Goal: Task Accomplishment & Management: Use online tool/utility

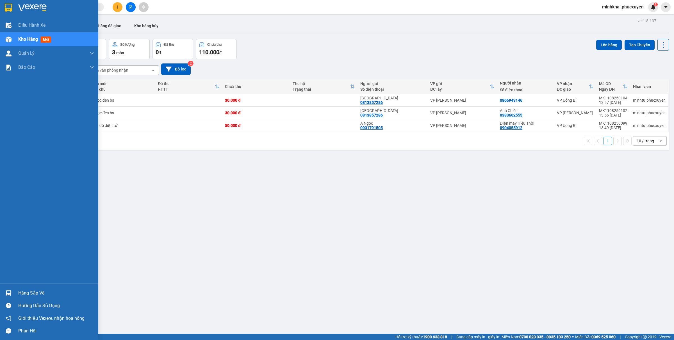
click at [12, 290] on div at bounding box center [9, 293] width 10 height 10
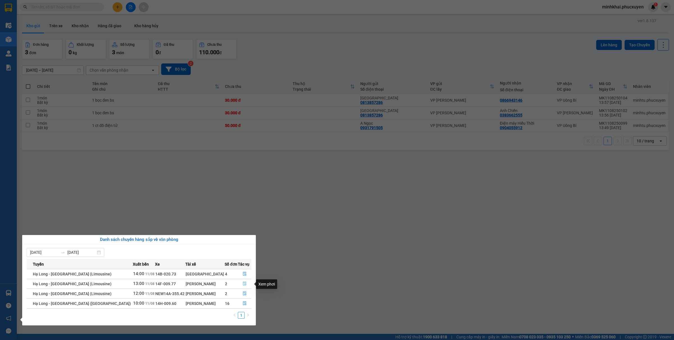
click at [243, 284] on icon "file-done" at bounding box center [245, 284] width 4 height 4
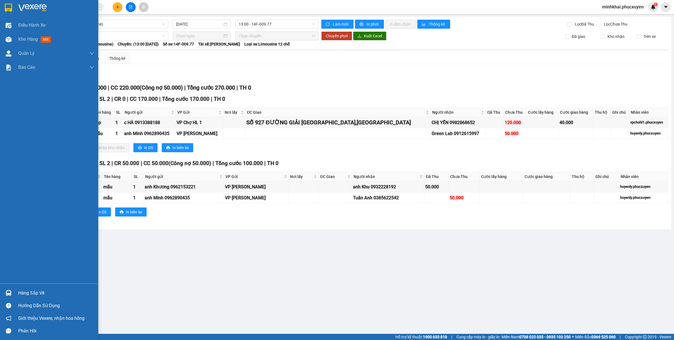
click at [17, 290] on div "Hàng sắp về" at bounding box center [49, 293] width 98 height 13
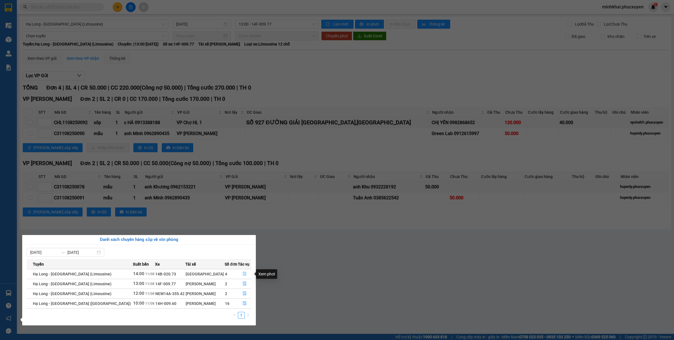
click at [243, 274] on icon "file-done" at bounding box center [245, 274] width 4 height 4
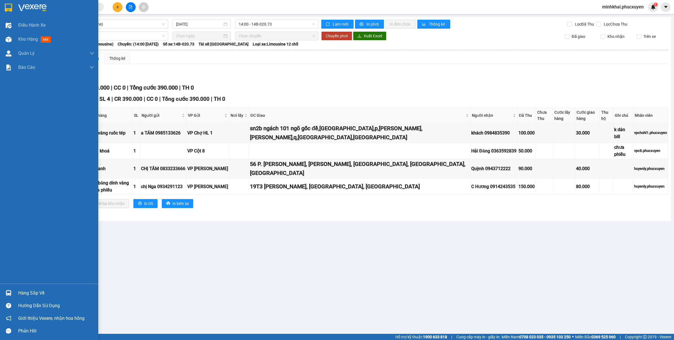
click at [19, 291] on div "Hàng sắp về" at bounding box center [56, 293] width 76 height 8
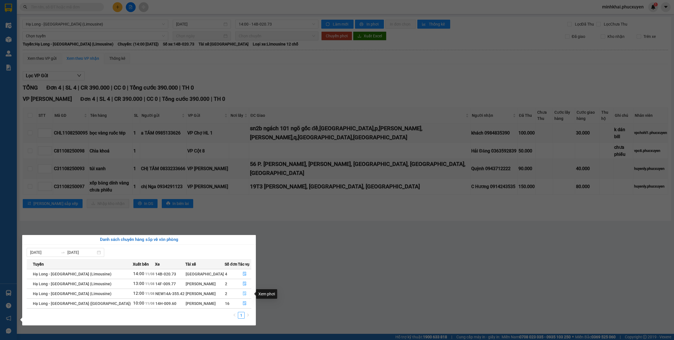
click at [244, 294] on icon "file-done" at bounding box center [245, 294] width 4 height 4
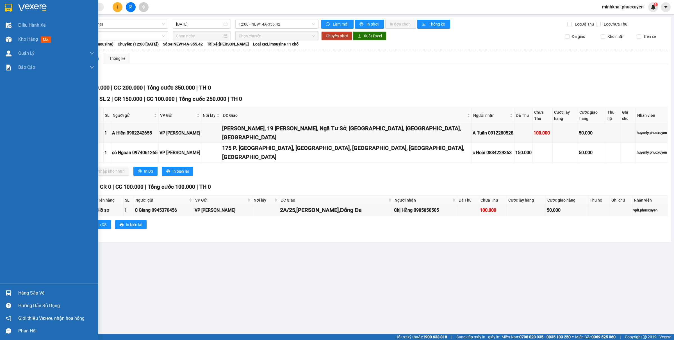
click at [1, 286] on div "Hàng sắp về Hướng dẫn sử dụng Giới thiệu Vexere, nhận hoa hồng Phản hồi" at bounding box center [49, 311] width 98 height 54
click at [23, 291] on div "Hàng sắp về" at bounding box center [56, 293] width 76 height 8
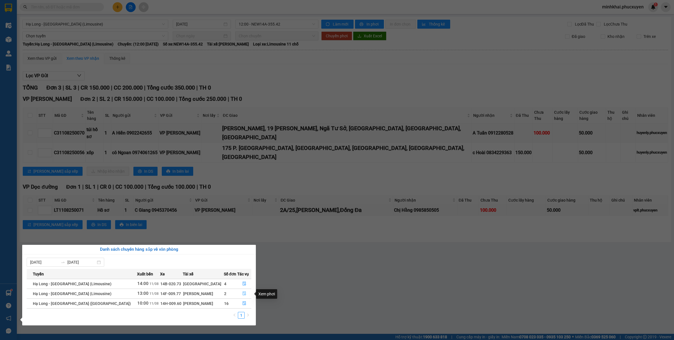
click at [242, 293] on icon "file-done" at bounding box center [244, 294] width 4 height 4
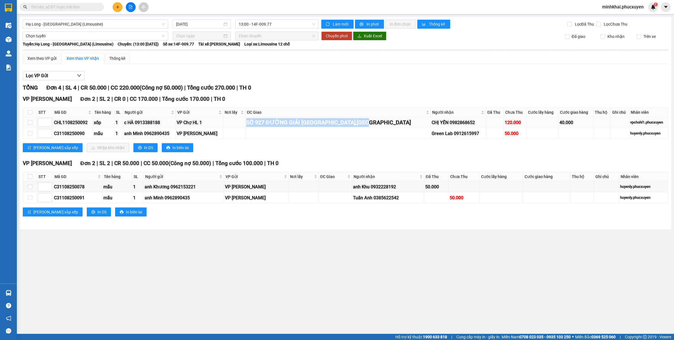
drag, startPoint x: 384, startPoint y: 124, endPoint x: 241, endPoint y: 128, distance: 143.6
click at [241, 128] on tr "CHL1108250092 xốp 1 c HÀ 0913388188 VP Chợ HL 1 SỐ 927 ĐƯỜNG [GEOGRAPHIC_DATA][…" at bounding box center [345, 122] width 645 height 11
copy div "SỐ 927 ĐƯỜNG GIẢI [GEOGRAPHIC_DATA],[GEOGRAPHIC_DATA]"
click at [292, 159] on div "TỔNG Đơn 4 | SL 4 | CR 50.000 | CC 220.000 ( Công nợ 50.000 ) | Tổng cước 270.0…" at bounding box center [345, 153] width 645 height 140
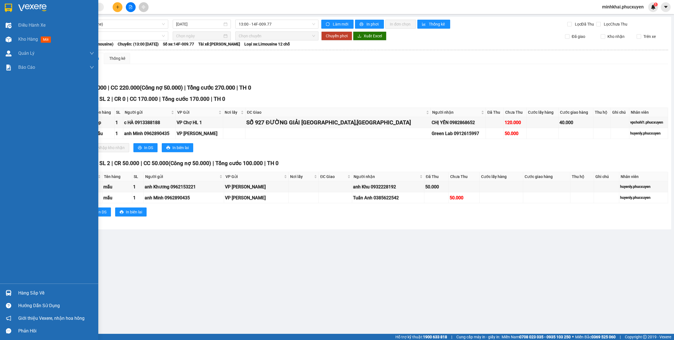
click at [22, 292] on div "Hàng sắp về" at bounding box center [56, 293] width 76 height 8
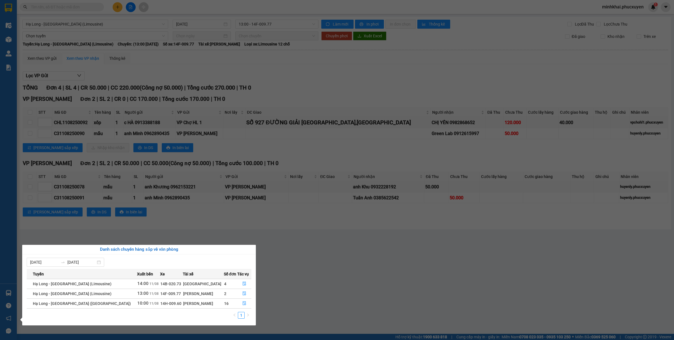
click at [420, 288] on section "Kết quả tìm kiếm ( 0 ) Bộ lọc No Data minhkhai.phucxuyen 1 Điều hành xe Kho hàn…" at bounding box center [337, 170] width 674 height 340
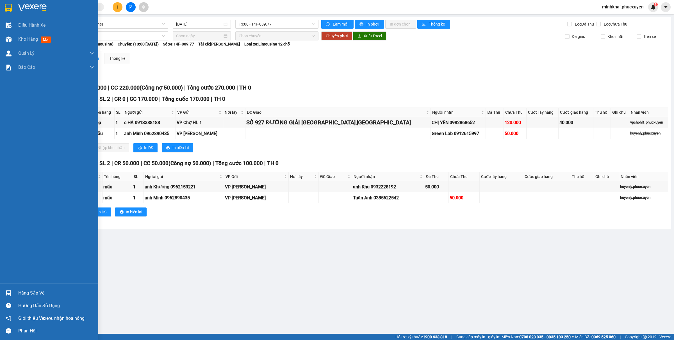
click at [8, 291] on img at bounding box center [9, 293] width 6 height 6
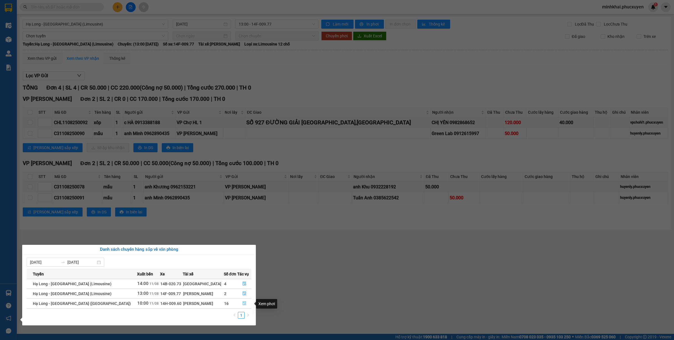
click at [242, 305] on icon "file-done" at bounding box center [244, 303] width 4 height 4
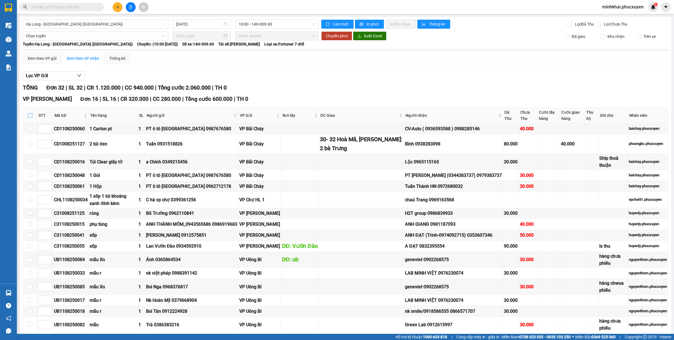
click at [29, 117] on input "checkbox" at bounding box center [30, 115] width 4 height 4
checkbox input "true"
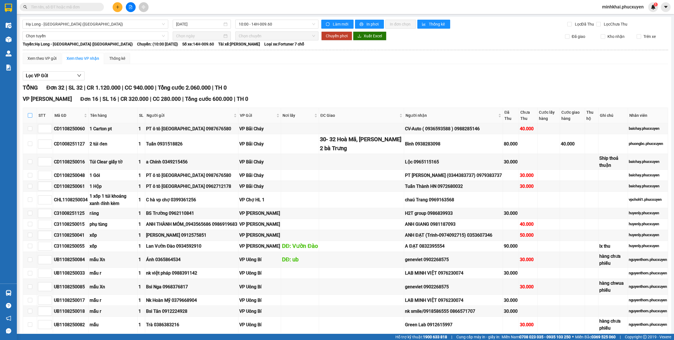
checkbox input "true"
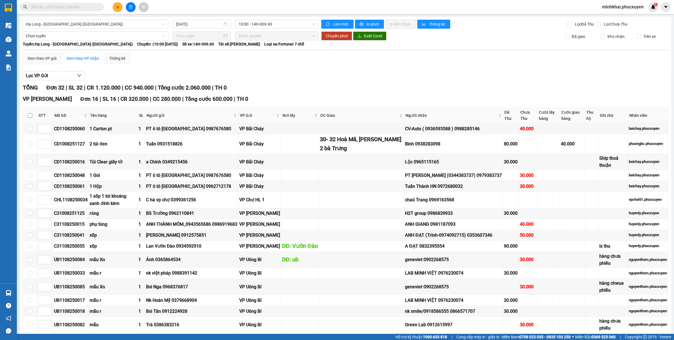
checkbox input "true"
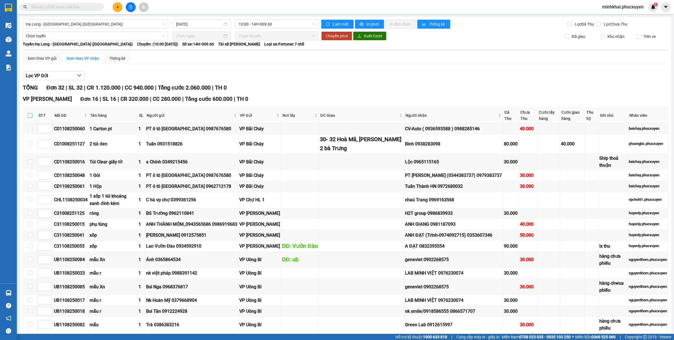
checkbox input "true"
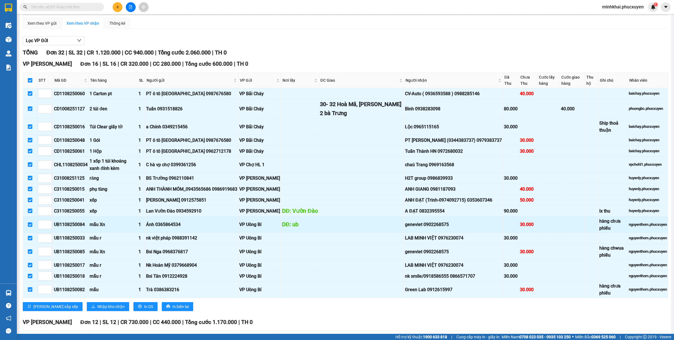
scroll to position [70, 0]
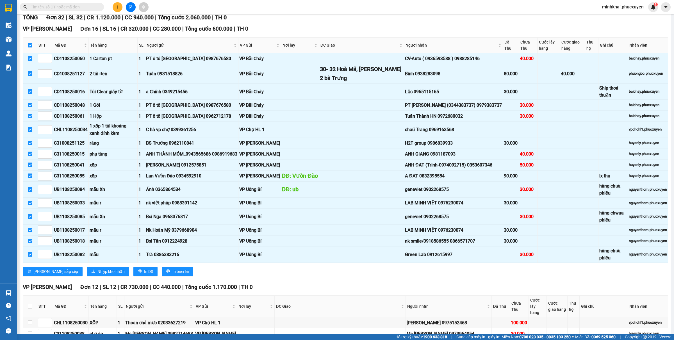
click at [29, 47] on input "checkbox" at bounding box center [30, 45] width 4 height 4
checkbox input "false"
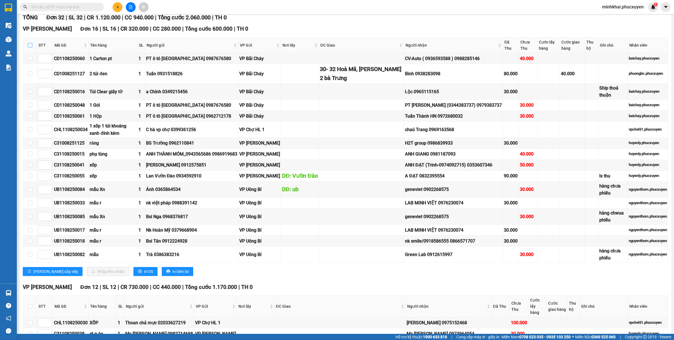
checkbox input "false"
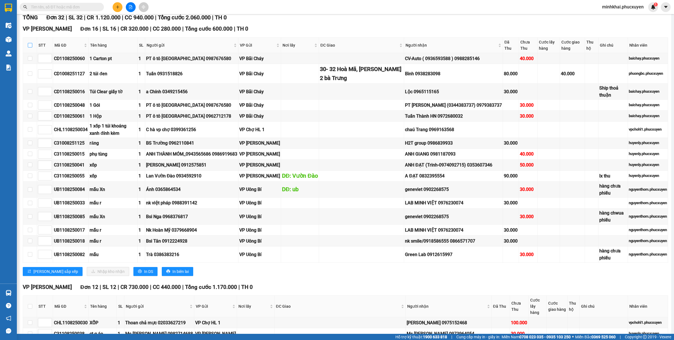
checkbox input "false"
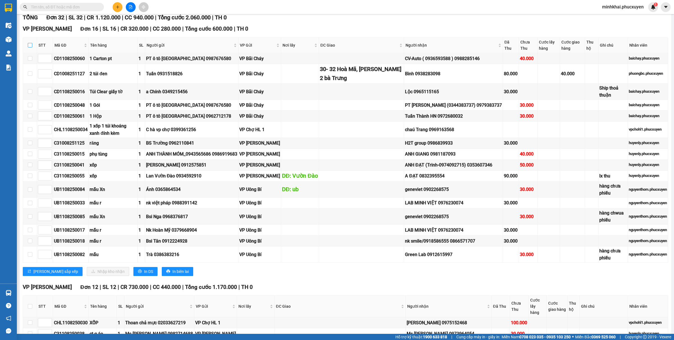
checkbox input "false"
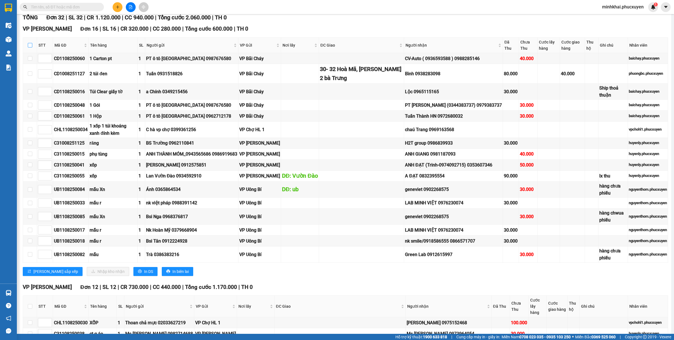
checkbox input "false"
click at [29, 47] on input "checkbox" at bounding box center [30, 45] width 4 height 4
checkbox input "true"
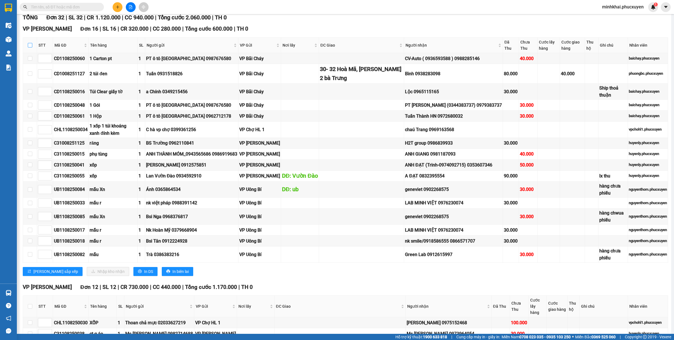
checkbox input "true"
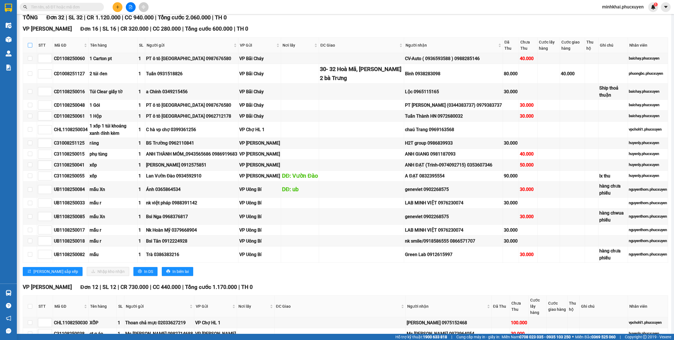
checkbox input "true"
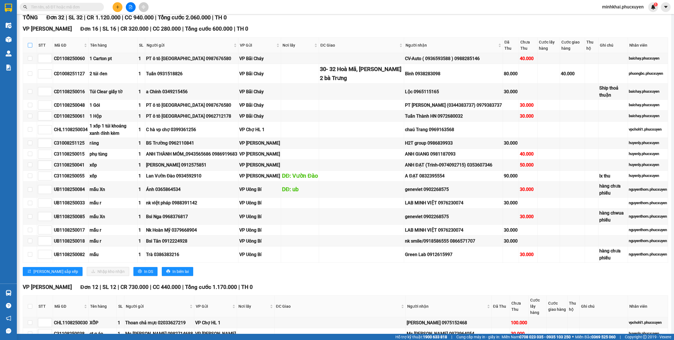
checkbox input "true"
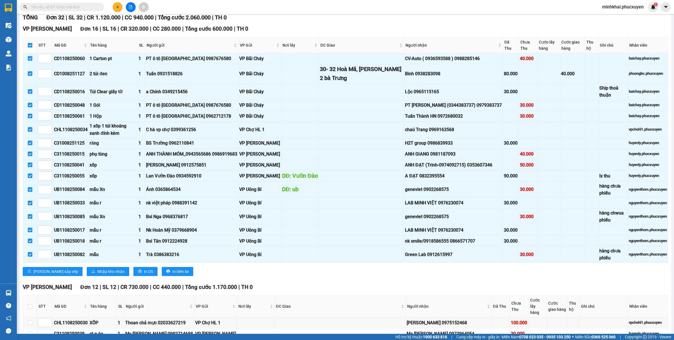
click at [30, 46] on input "checkbox" at bounding box center [30, 45] width 4 height 4
checkbox input "false"
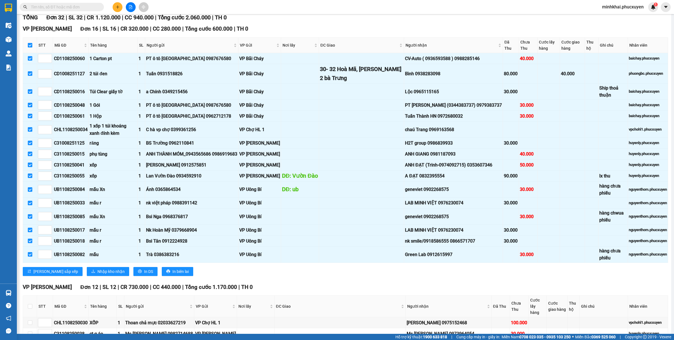
checkbox input "false"
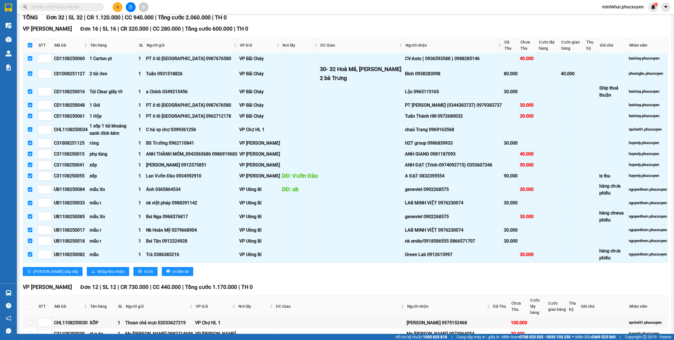
checkbox input "false"
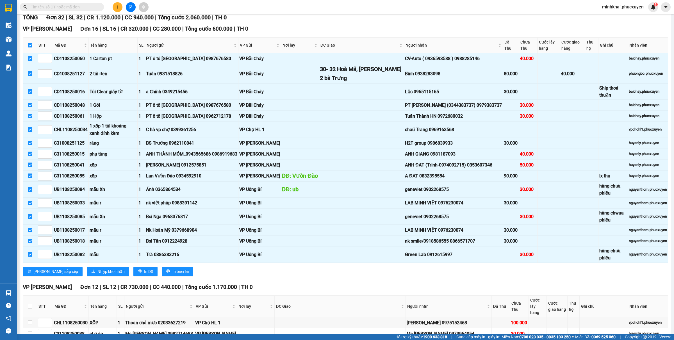
checkbox input "false"
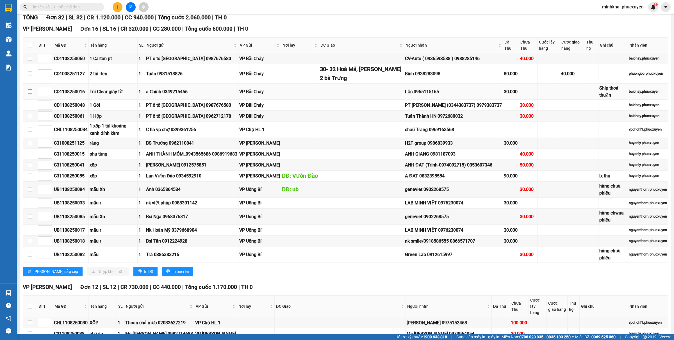
click at [31, 93] on input "checkbox" at bounding box center [30, 91] width 4 height 4
checkbox input "true"
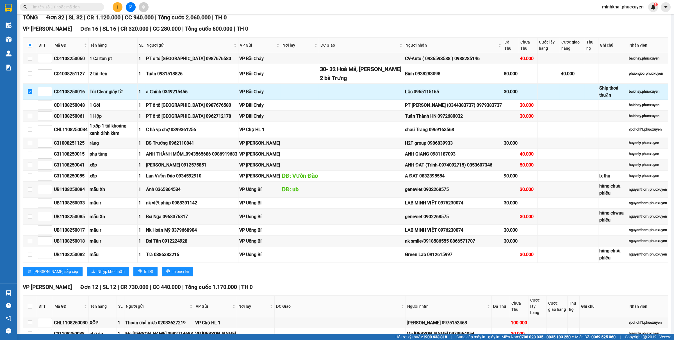
drag, startPoint x: 435, startPoint y: 93, endPoint x: 395, endPoint y: 95, distance: 40.8
click at [395, 95] on tr "CD1108250016 Túi Clear giấy tờ 1 a Chính 0349215456 VP Bãi Cháy Lộc 0965115165 …" at bounding box center [345, 92] width 645 height 16
click at [426, 96] on td "Lộc 0965115165" at bounding box center [453, 92] width 99 height 16
click at [61, 92] on div "CD1108250016" at bounding box center [71, 91] width 34 height 7
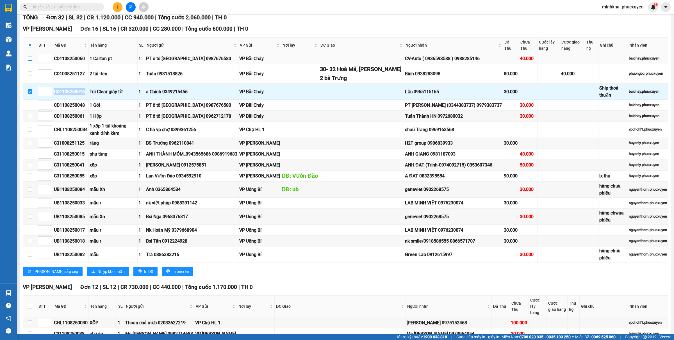
click at [29, 58] on input "checkbox" at bounding box center [30, 58] width 4 height 4
checkbox input "true"
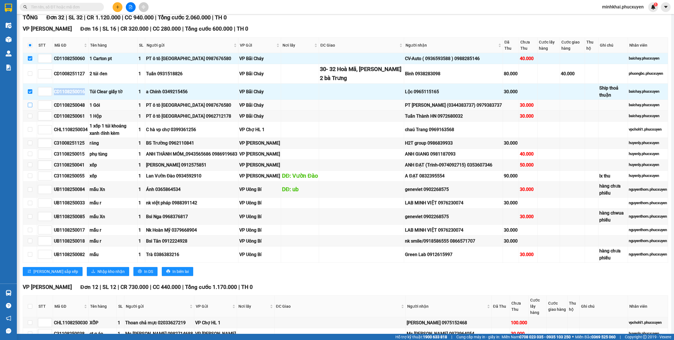
click at [28, 104] on input "checkbox" at bounding box center [30, 105] width 4 height 4
checkbox input "true"
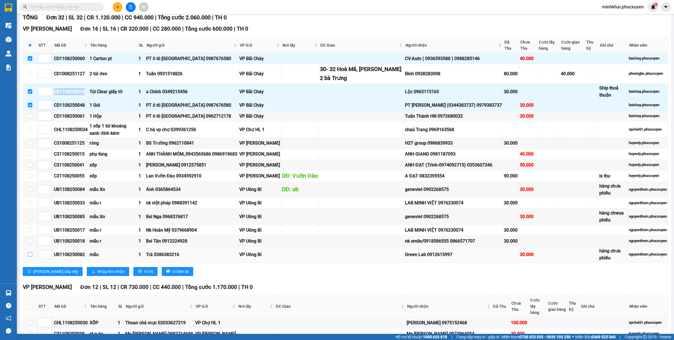
click at [30, 257] on input "checkbox" at bounding box center [30, 254] width 4 height 4
checkbox input "true"
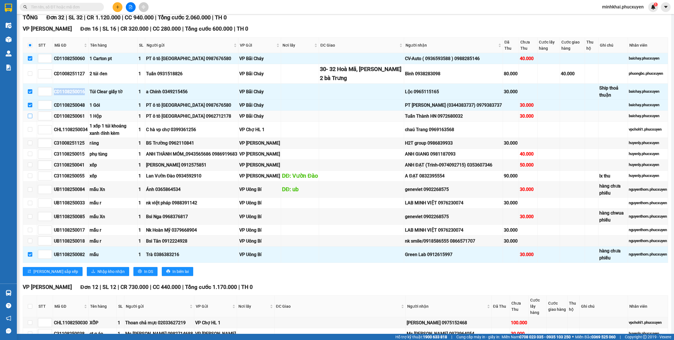
click at [30, 115] on input "checkbox" at bounding box center [30, 116] width 4 height 4
checkbox input "true"
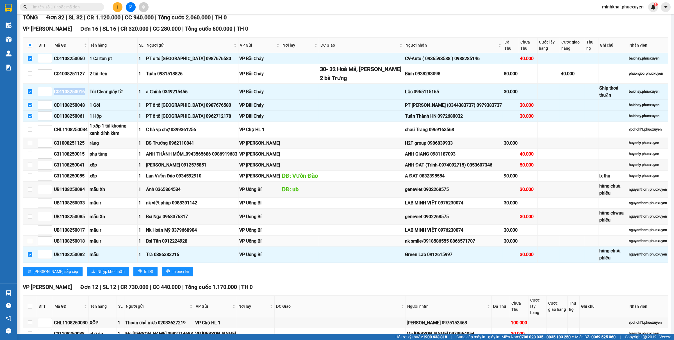
click at [30, 243] on input "checkbox" at bounding box center [30, 241] width 4 height 4
checkbox input "true"
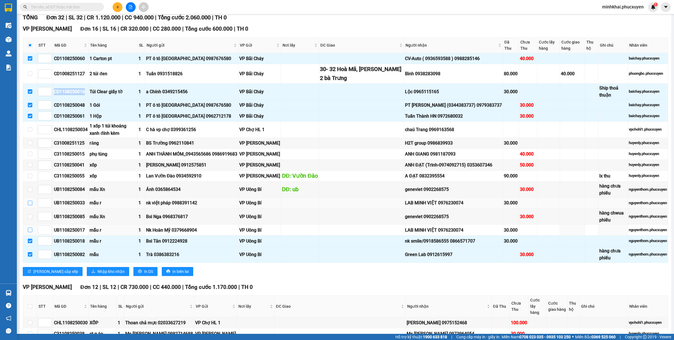
click at [29, 231] on input "checkbox" at bounding box center [30, 230] width 4 height 4
checkbox input "true"
click at [30, 204] on input "checkbox" at bounding box center [30, 203] width 4 height 4
checkbox input "true"
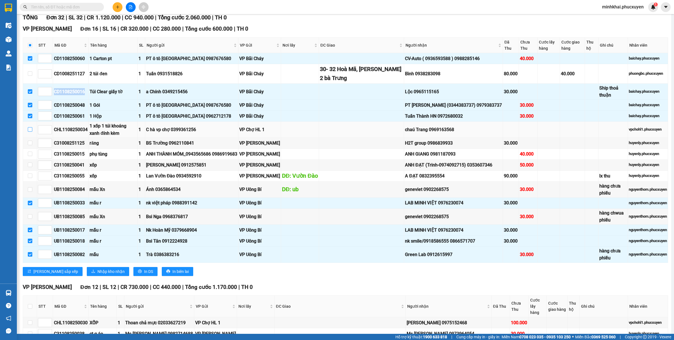
drag, startPoint x: 30, startPoint y: 128, endPoint x: 35, endPoint y: 143, distance: 15.5
click at [30, 128] on input "checkbox" at bounding box center [30, 129] width 4 height 4
checkbox input "true"
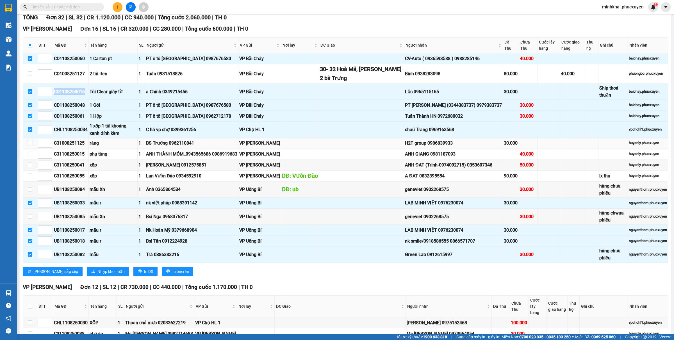
click at [28, 144] on input "checkbox" at bounding box center [30, 143] width 4 height 4
checkbox input "true"
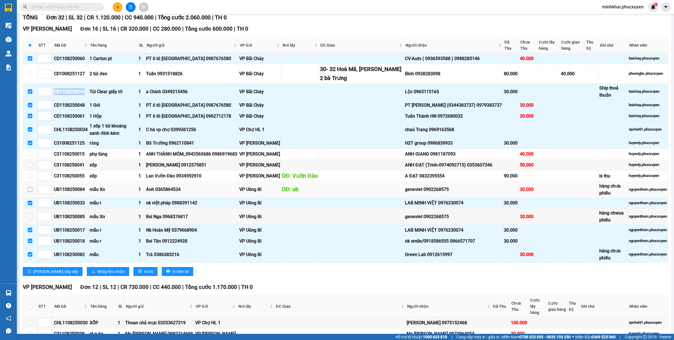
click at [28, 191] on input "checkbox" at bounding box center [30, 189] width 4 height 4
checkbox input "true"
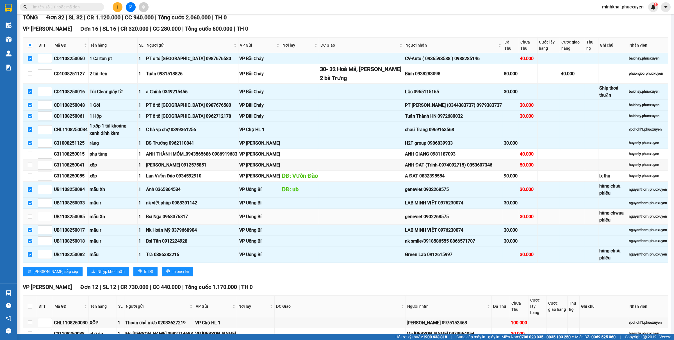
click at [26, 220] on td at bounding box center [30, 217] width 14 height 16
drag, startPoint x: 28, startPoint y: 220, endPoint x: 398, endPoint y: 204, distance: 370.2
click at [29, 219] on input "checkbox" at bounding box center [30, 216] width 4 height 4
checkbox input "true"
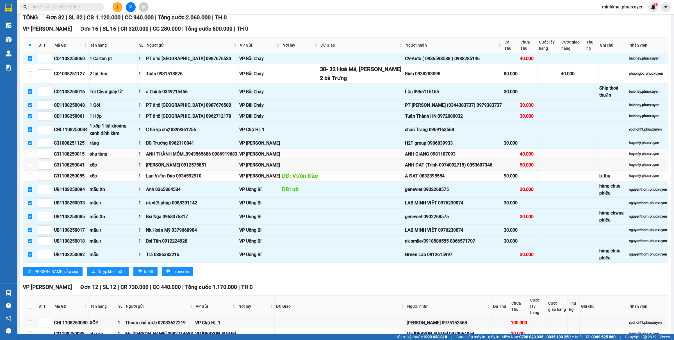
click at [30, 155] on input "checkbox" at bounding box center [30, 154] width 4 height 4
checkbox input "true"
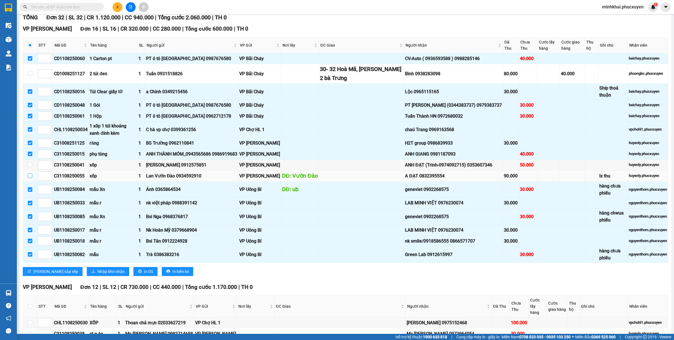
click at [28, 178] on input "checkbox" at bounding box center [30, 176] width 4 height 4
checkbox input "true"
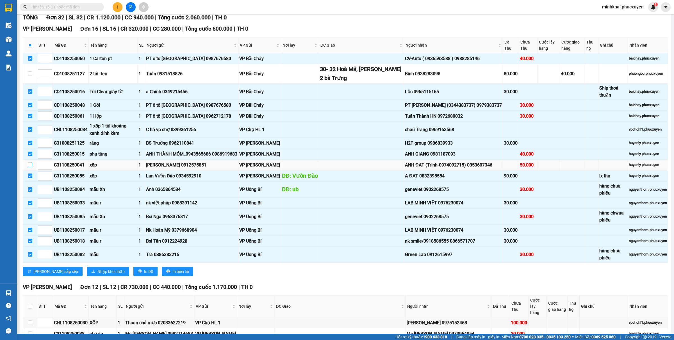
click at [30, 166] on input "checkbox" at bounding box center [30, 165] width 4 height 4
checkbox input "true"
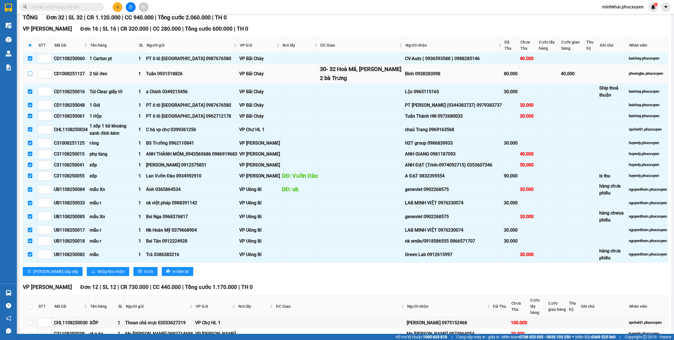
click at [28, 75] on input "checkbox" at bounding box center [30, 73] width 4 height 4
checkbox input "true"
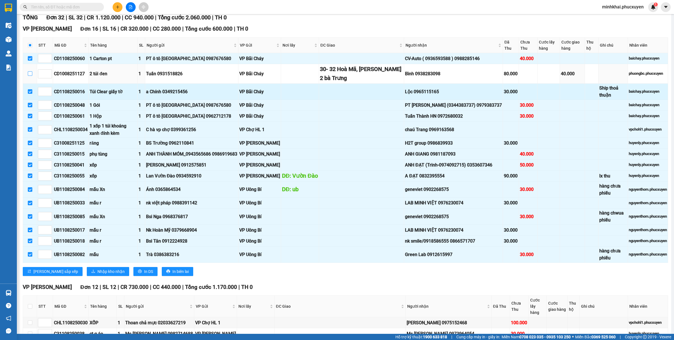
checkbox input "true"
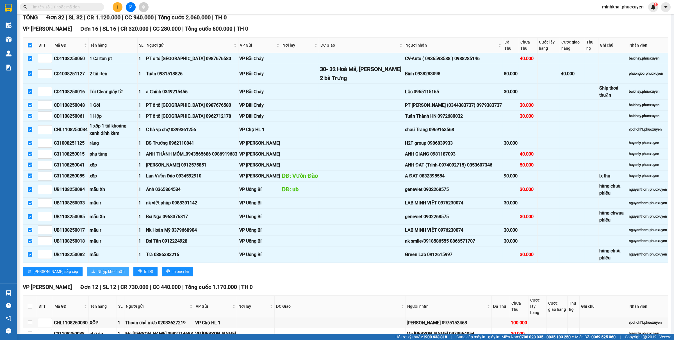
click at [87, 270] on button "Nhập kho nhận" at bounding box center [108, 271] width 42 height 9
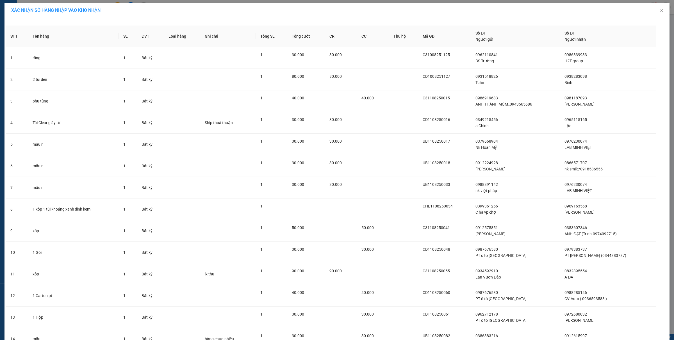
scroll to position [95, 0]
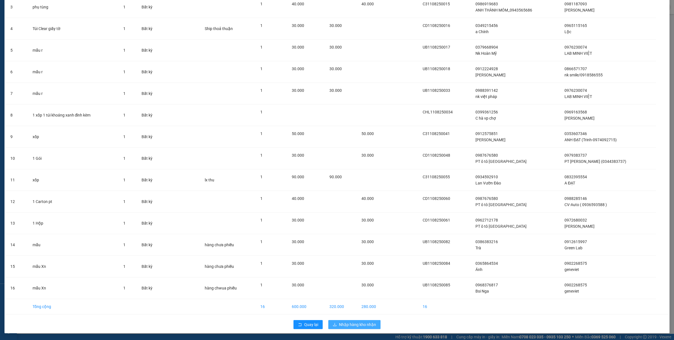
click at [359, 321] on button "Nhập hàng kho nhận" at bounding box center [354, 324] width 52 height 9
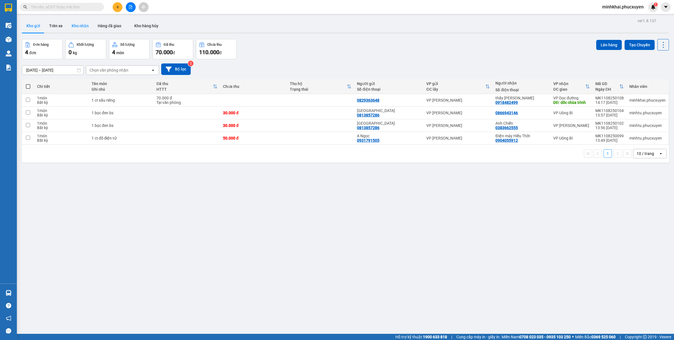
click at [79, 26] on button "Kho nhận" at bounding box center [80, 25] width 26 height 13
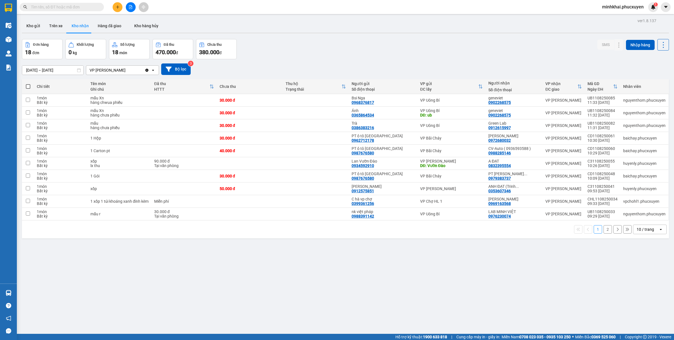
click at [642, 229] on div "10 / trang" at bounding box center [645, 230] width 17 height 6
click at [636, 268] on div "50 / trang" at bounding box center [644, 273] width 34 height 10
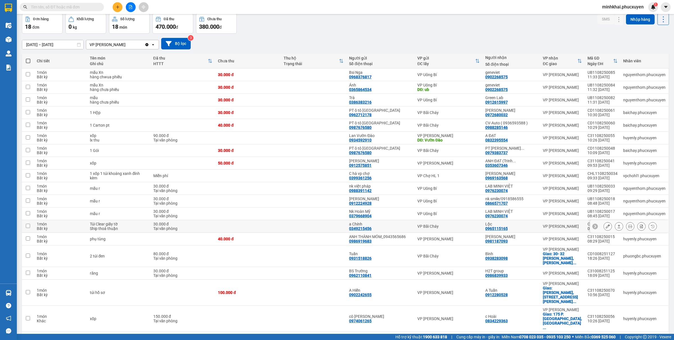
scroll to position [26, 0]
click at [606, 317] on icon at bounding box center [608, 319] width 4 height 4
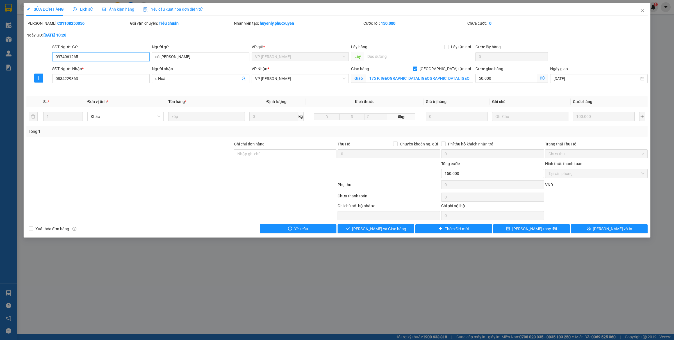
type input "0974061265"
type input "cô [PERSON_NAME]"
type input "0834229363"
type input "c Hoài"
checkbox input "true"
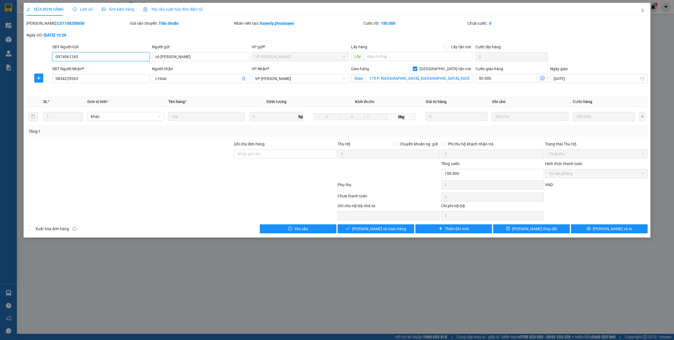
type input "175 P. [GEOGRAPHIC_DATA], [GEOGRAPHIC_DATA], [GEOGRAPHIC_DATA], [GEOGRAPHIC_DAT…"
type input "150.000"
click at [641, 13] on span "Close" at bounding box center [643, 11] width 16 height 16
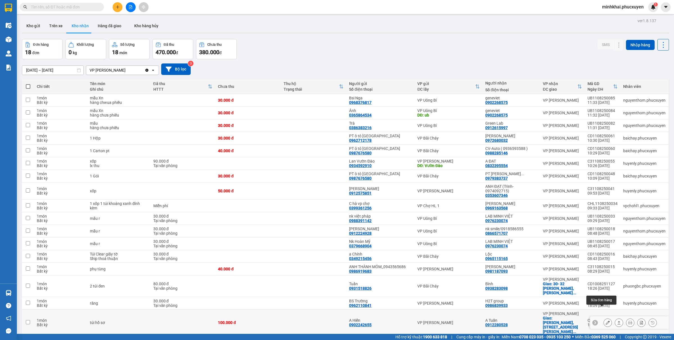
click at [604, 318] on button at bounding box center [608, 323] width 8 height 10
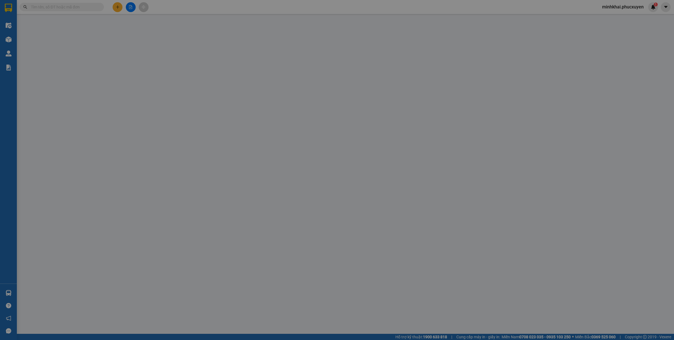
type input "0902242655"
type input "A Hiển"
type input "0912280528"
type input "A Tuấn"
checkbox input "true"
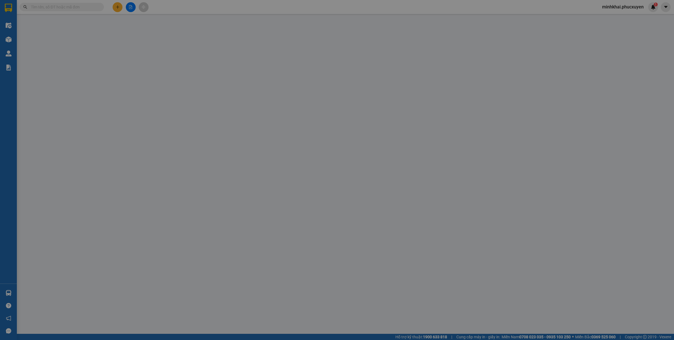
type input "[PERSON_NAME], 19 [PERSON_NAME], Ngã Tư Sở, [GEOGRAPHIC_DATA], [GEOGRAPHIC_DATA…"
type input "100.000"
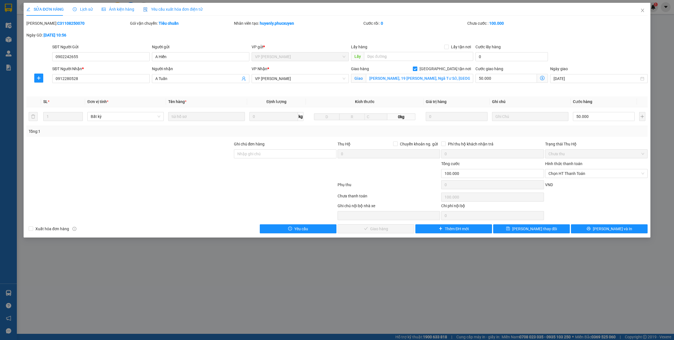
click at [417, 70] on input "[GEOGRAPHIC_DATA] tận nơi" at bounding box center [415, 69] width 4 height 4
checkbox input "false"
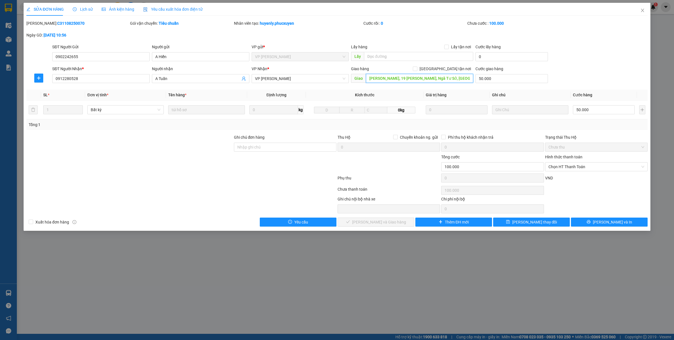
click at [416, 82] on input "[PERSON_NAME], 19 [PERSON_NAME], Ngã Tư Sở, [GEOGRAPHIC_DATA], [GEOGRAPHIC_DATA…" at bounding box center [419, 78] width 107 height 9
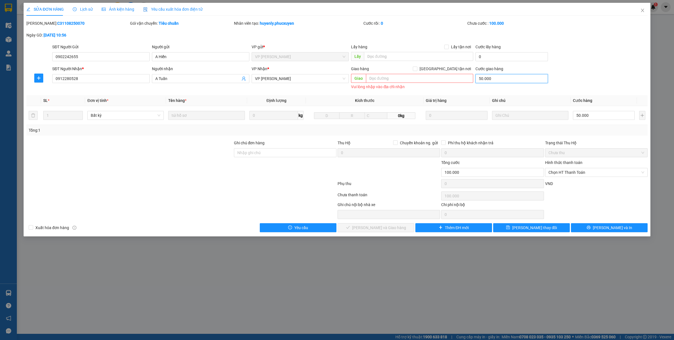
click at [486, 82] on input "50.000" at bounding box center [511, 78] width 72 height 9
type input "0"
type input "50.000"
click at [567, 171] on span "Chọn HT Thanh Toán" at bounding box center [596, 172] width 96 height 8
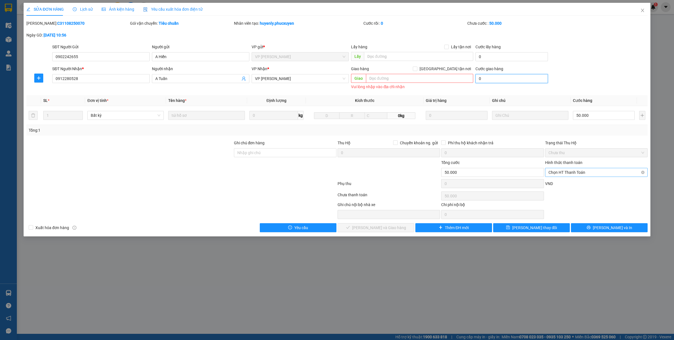
type input "0"
click at [560, 182] on div "Tại văn phòng" at bounding box center [596, 184] width 96 height 6
type input "0"
click at [372, 229] on span "[PERSON_NAME] và Giao hàng" at bounding box center [379, 228] width 54 height 6
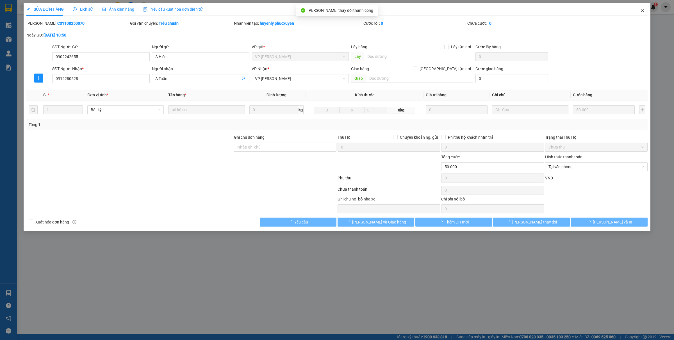
click at [641, 11] on icon "close" at bounding box center [642, 10] width 4 height 4
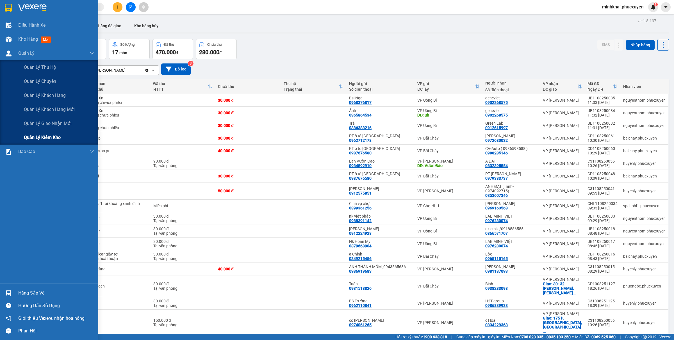
click at [50, 133] on div "Quản lý kiểm kho" at bounding box center [59, 138] width 70 height 14
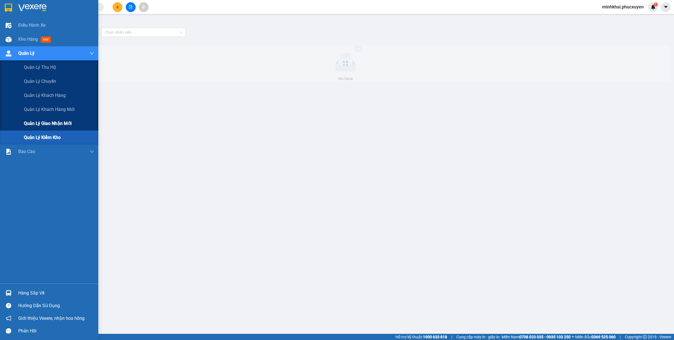
click at [47, 124] on span "Quản lý giao nhận mới" at bounding box center [48, 123] width 48 height 7
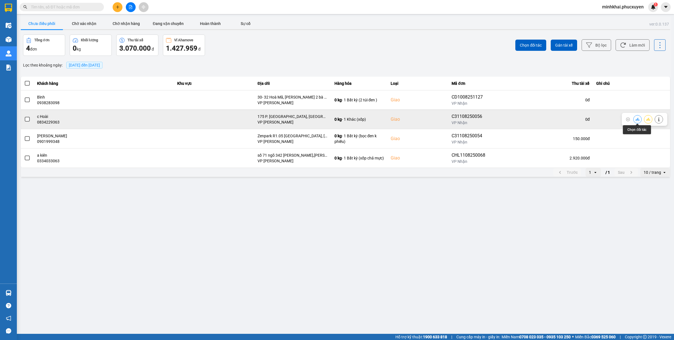
click at [636, 118] on icon at bounding box center [638, 119] width 4 height 4
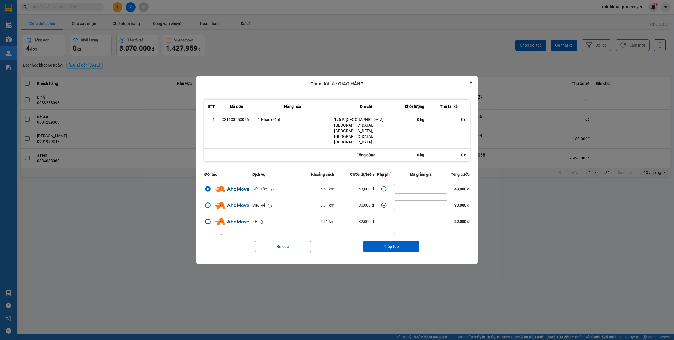
click at [381, 186] on icon "dialog" at bounding box center [383, 188] width 5 height 5
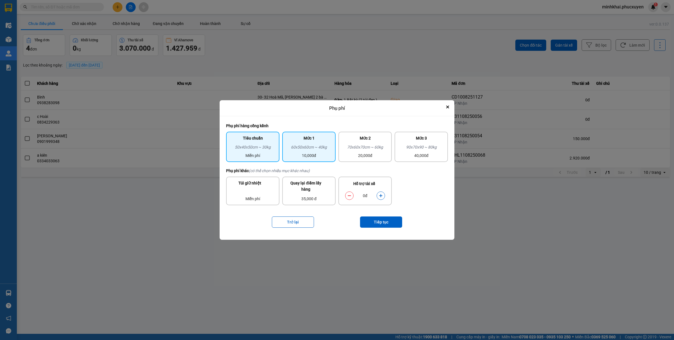
click at [315, 158] on div "10,000đ" at bounding box center [309, 155] width 47 height 6
click at [377, 220] on button "Tiếp tục" at bounding box center [381, 222] width 42 height 11
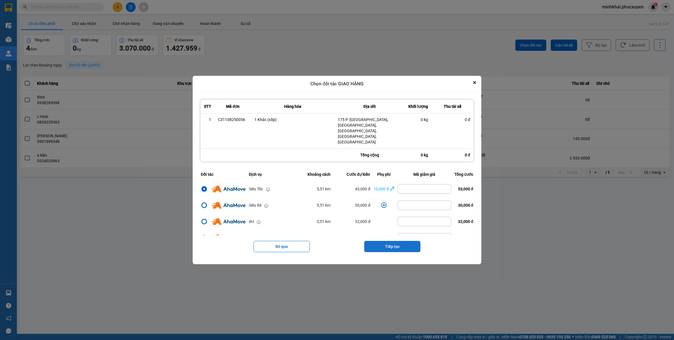
click at [383, 241] on button "Tiếp tục" at bounding box center [392, 246] width 56 height 11
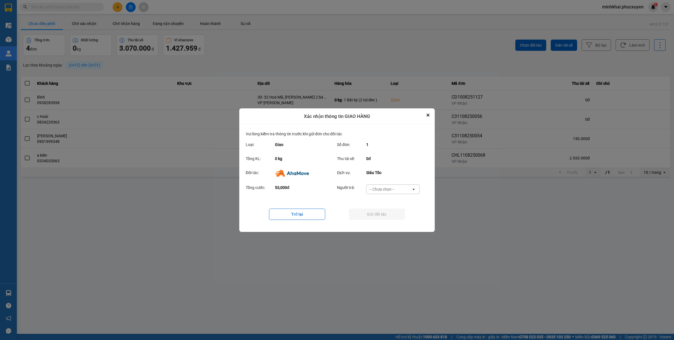
click at [389, 187] on div "-- Chưa chọn --" at bounding box center [381, 189] width 25 height 6
click at [384, 224] on span "Ví Ahamove" at bounding box center [381, 221] width 23 height 6
click at [368, 217] on button "Gửi đối tác" at bounding box center [377, 214] width 56 height 11
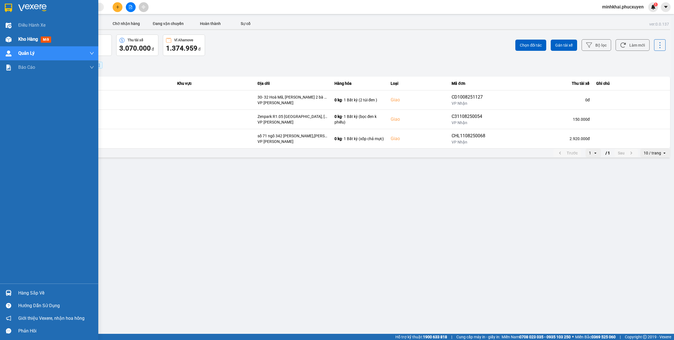
click at [6, 37] on img at bounding box center [9, 40] width 6 height 6
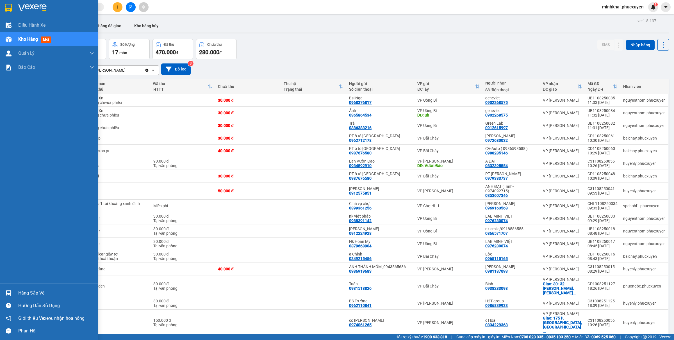
click at [0, 295] on div "Hàng sắp về" at bounding box center [49, 293] width 98 height 13
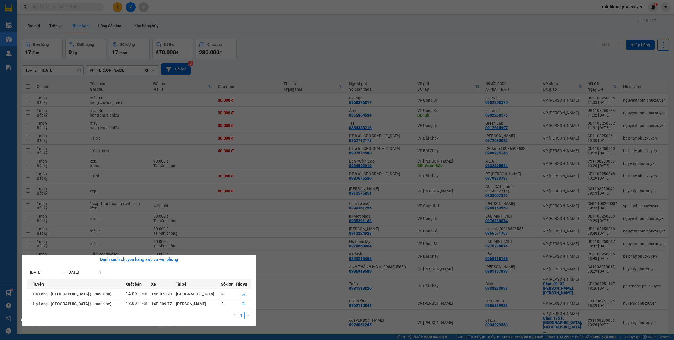
click at [120, 69] on section "Kết quả tìm kiếm ( 0 ) Bộ lọc No Data minhkhai.phucxuyen 1 Điều hành xe Kho hàn…" at bounding box center [337, 170] width 674 height 340
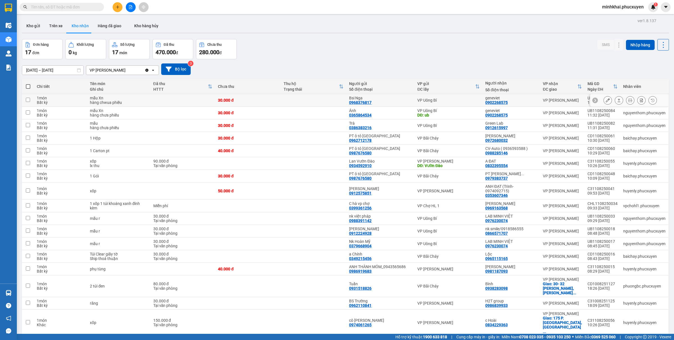
click at [617, 100] on icon at bounding box center [619, 100] width 4 height 4
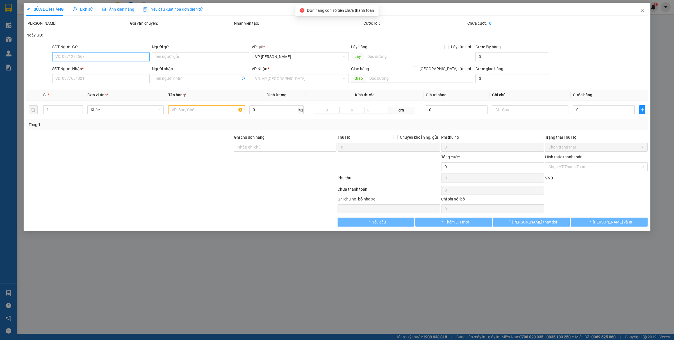
type input "0968376817"
type input "Bsi Nga"
type input "0902268575"
type input "geneviet"
type input "30.000"
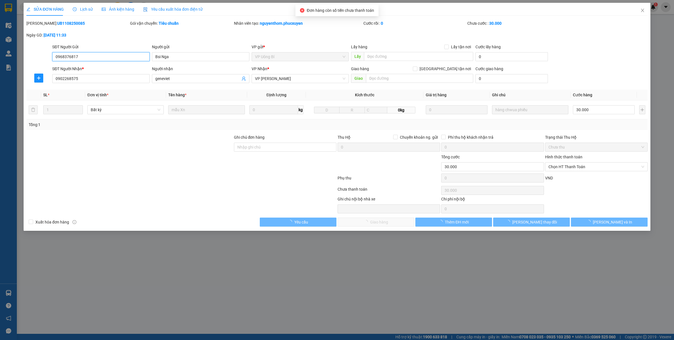
click at [565, 169] on span "Chọn HT Thanh Toán" at bounding box center [596, 167] width 96 height 8
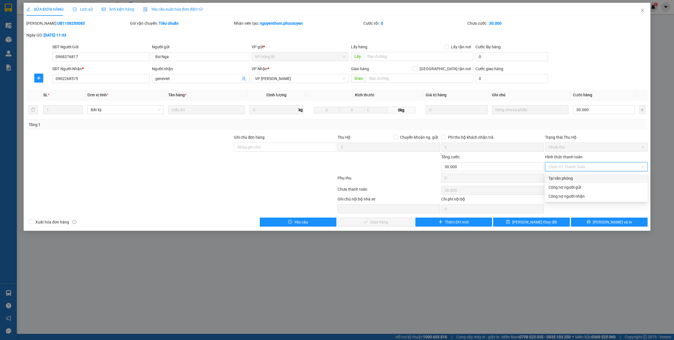
click at [555, 176] on div "Tại văn phòng" at bounding box center [596, 178] width 96 height 6
type input "0"
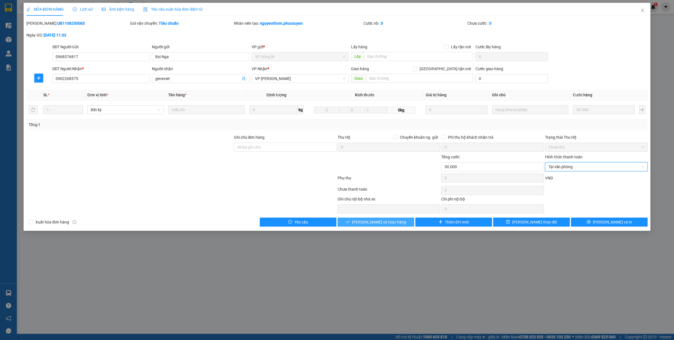
click at [387, 221] on span "[PERSON_NAME] và Giao hàng" at bounding box center [379, 222] width 54 height 6
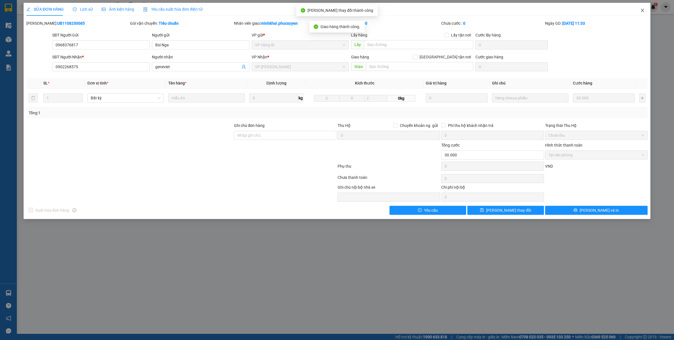
click at [641, 8] on icon "close" at bounding box center [642, 10] width 4 height 4
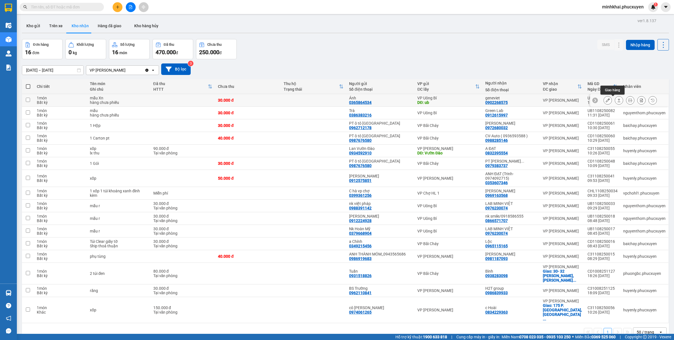
click at [617, 99] on icon at bounding box center [619, 100] width 4 height 4
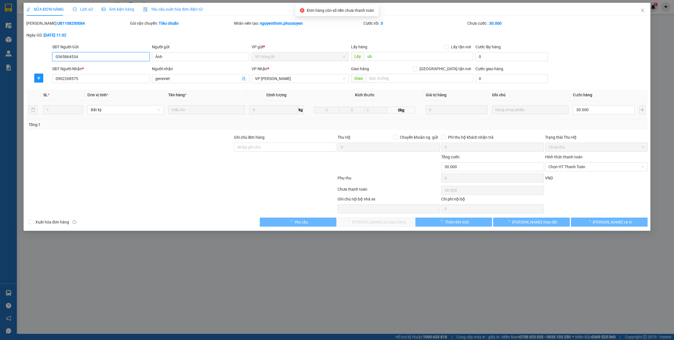
type input "0365864534"
type input "Ánh"
type input "ub"
type input "0902268575"
type input "geneviet"
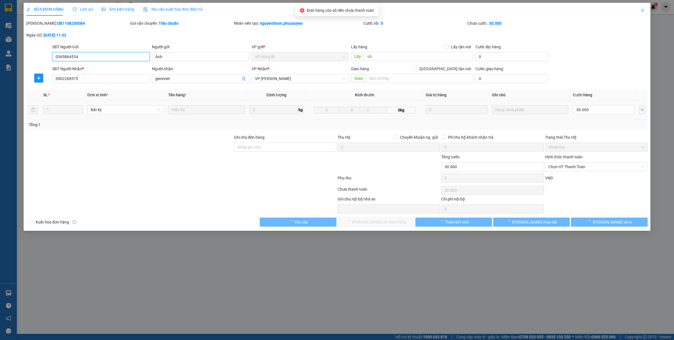
type input "30.000"
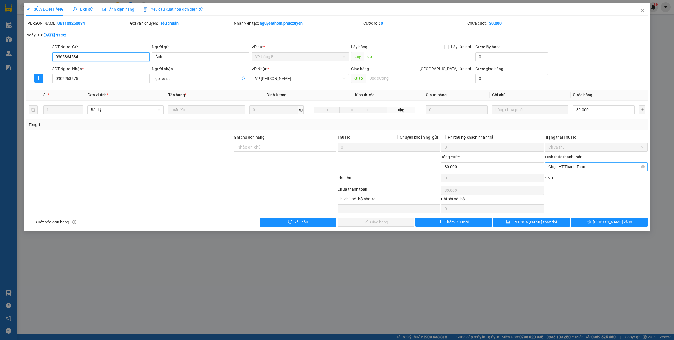
click at [564, 167] on span "Chọn HT Thanh Toán" at bounding box center [596, 167] width 96 height 8
click at [557, 176] on div "Tại văn phòng" at bounding box center [596, 178] width 96 height 6
type input "0"
click at [386, 225] on span "[PERSON_NAME] và Giao hàng" at bounding box center [379, 222] width 54 height 6
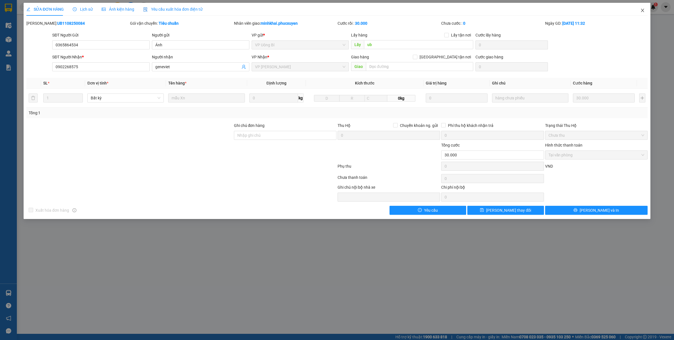
click at [640, 10] on span "Close" at bounding box center [643, 11] width 16 height 16
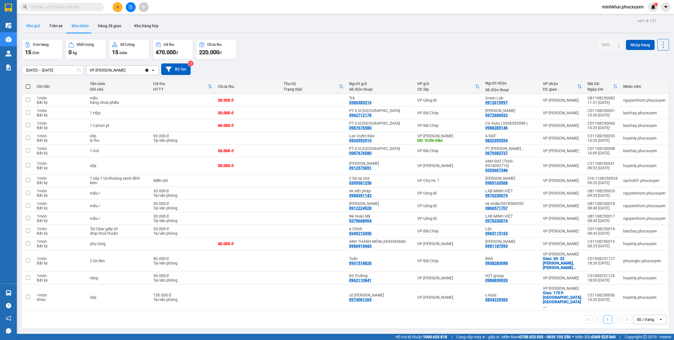
click at [29, 25] on button "Kho gửi" at bounding box center [33, 25] width 23 height 13
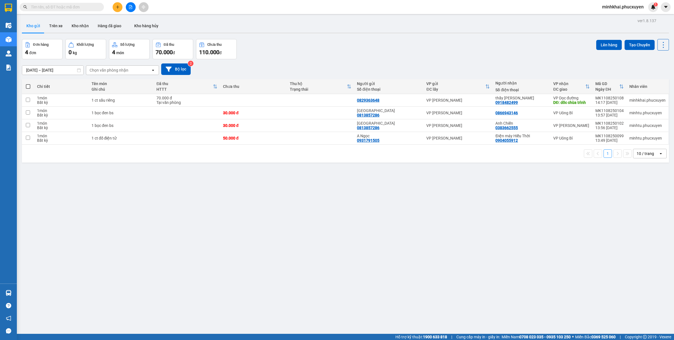
click at [51, 4] on input "text" at bounding box center [64, 7] width 66 height 6
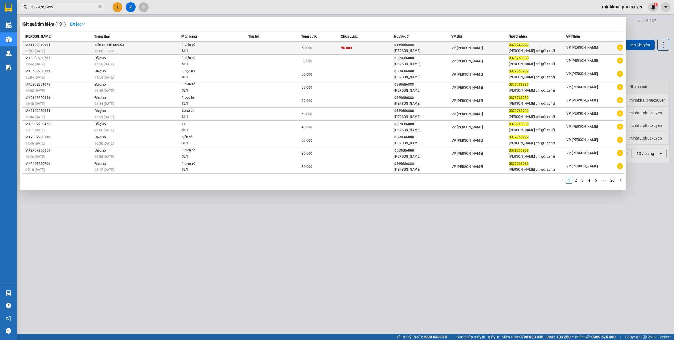
type input "0379763989"
click at [453, 53] on td "VP [PERSON_NAME]" at bounding box center [479, 48] width 57 height 13
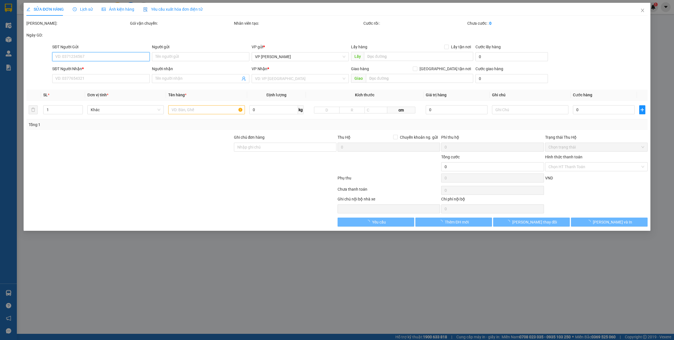
type input "0569686888"
type input "[PERSON_NAME]"
type input "0379763989"
type input "[PERSON_NAME] chỉ gửi xe tải"
type input "50.000"
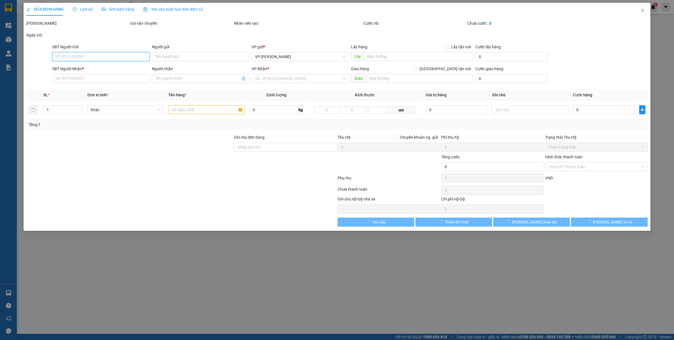
type input "50.000"
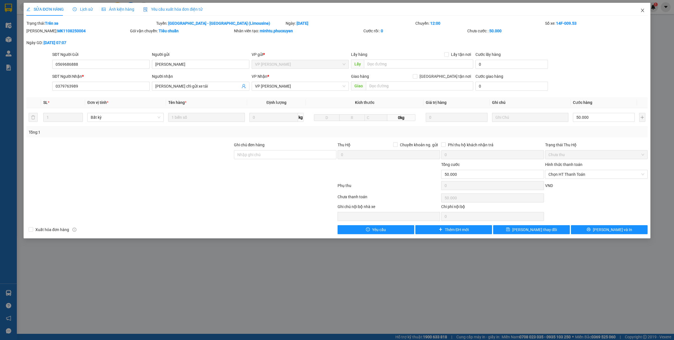
click at [643, 11] on icon "close" at bounding box center [642, 10] width 3 height 3
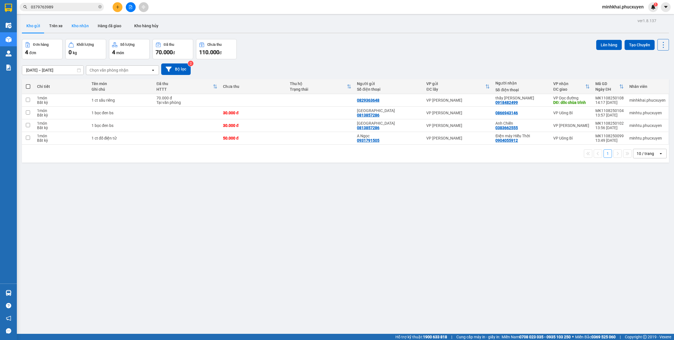
click at [83, 27] on button "Kho nhận" at bounding box center [80, 25] width 26 height 13
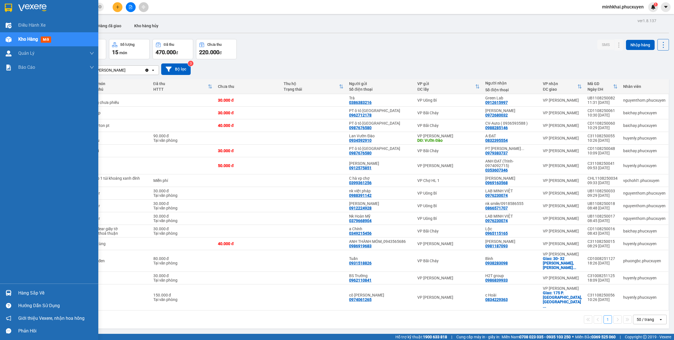
click at [43, 293] on div "Hàng sắp về" at bounding box center [56, 293] width 76 height 8
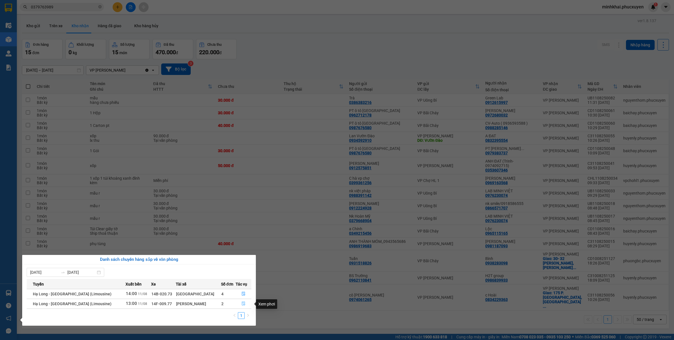
click at [243, 303] on icon "file-done" at bounding box center [244, 304] width 4 height 4
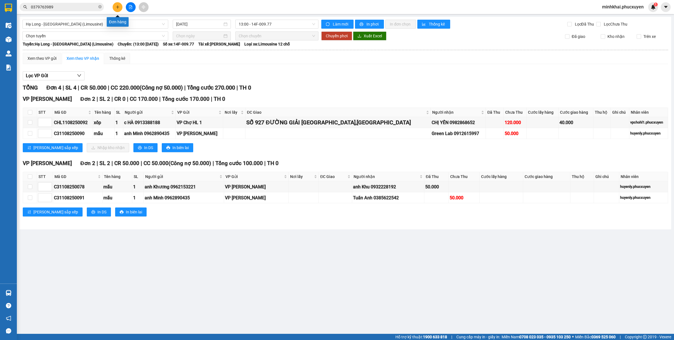
click at [119, 8] on icon "plus" at bounding box center [118, 7] width 4 height 4
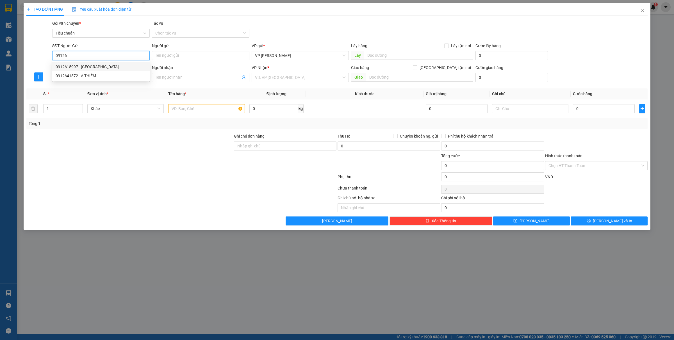
click at [85, 67] on div "0912615997 - [GEOGRAPHIC_DATA]" at bounding box center [101, 67] width 91 height 6
type input "0912615997"
type input "Green Lab"
type input "0912615997"
click at [87, 77] on input "SĐT Người Nhận *" at bounding box center [100, 77] width 97 height 9
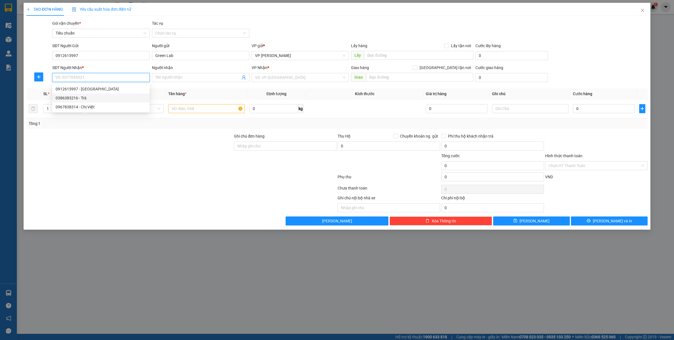
click at [84, 101] on div "0386383216 - Trà" at bounding box center [100, 98] width 97 height 9
type input "0386383216"
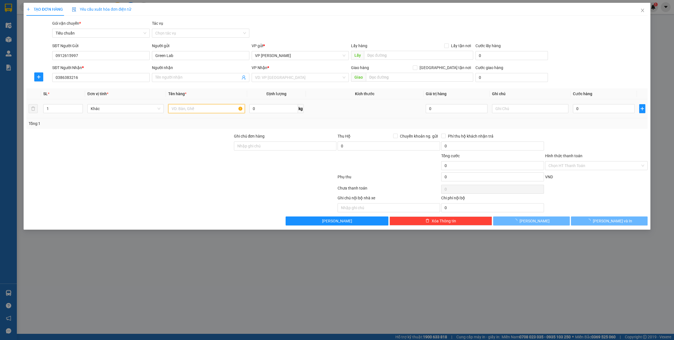
click at [177, 107] on td at bounding box center [206, 108] width 81 height 19
type input "1"
type input "Trà"
checkbox input "true"
type input "414 [PERSON_NAME]"
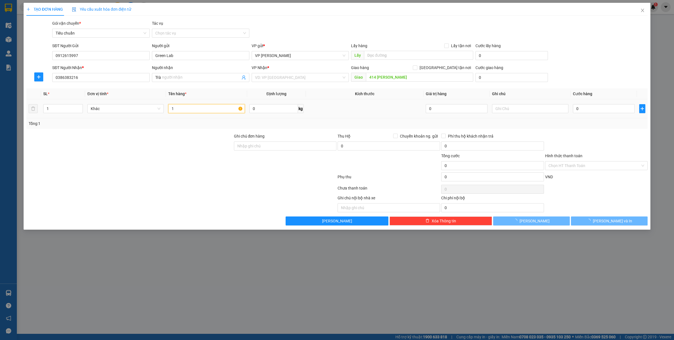
type input "30.000"
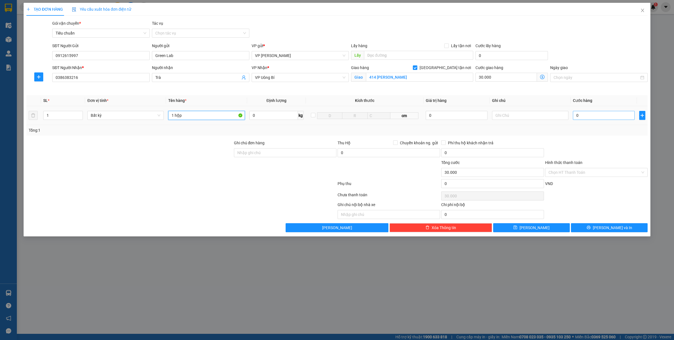
type input "1 hộp"
click at [596, 116] on input "0" at bounding box center [604, 115] width 62 height 9
type input "3"
type input "30.003"
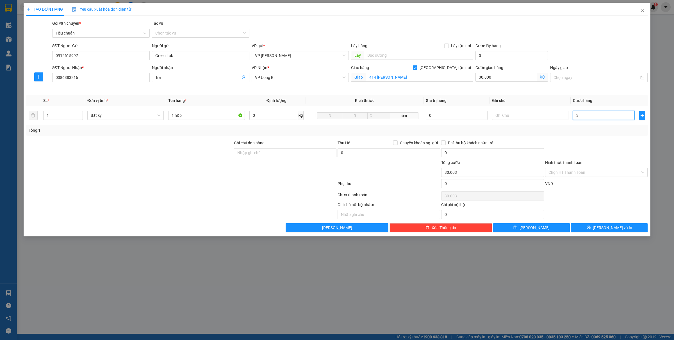
type input "30"
type input "30.030"
type input "300"
type input "30.300"
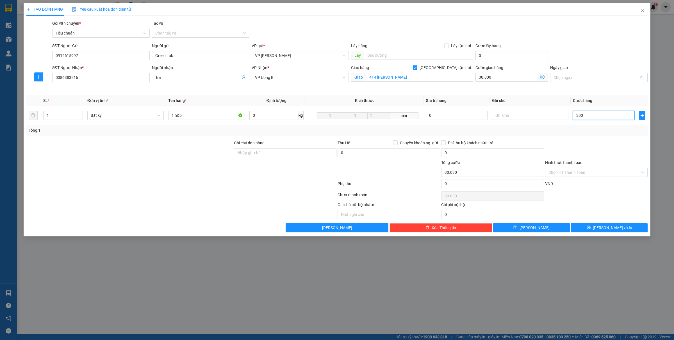
type input "30.300"
type input "30.000"
type input "60.000"
type input "30.000"
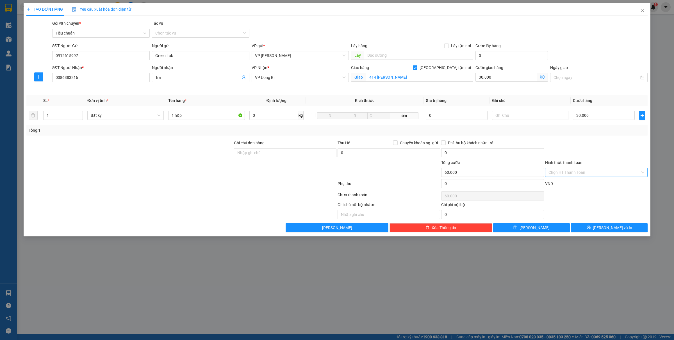
click at [568, 170] on input "Hình thức thanh toán" at bounding box center [594, 172] width 92 height 8
click at [554, 187] on div "Tại văn phòng" at bounding box center [596, 183] width 103 height 9
type input "0"
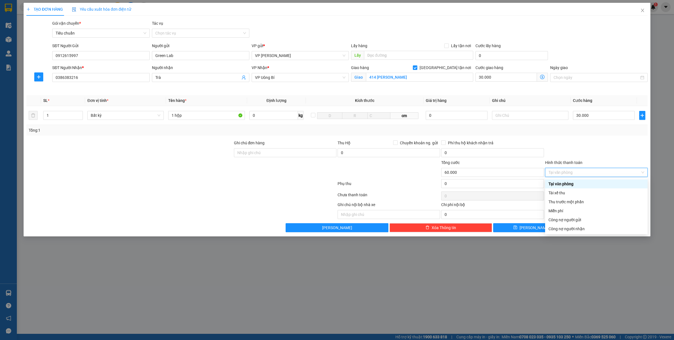
click at [561, 186] on div "Tại văn phòng" at bounding box center [596, 184] width 96 height 6
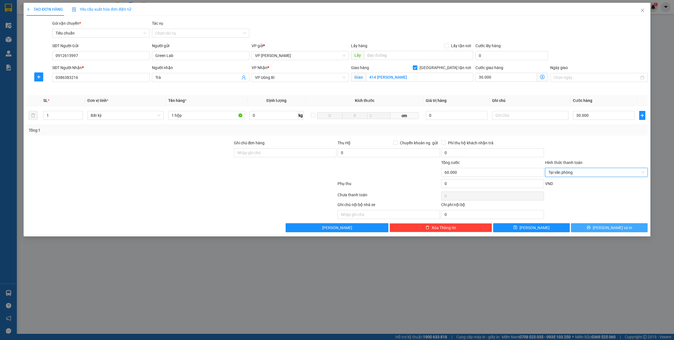
click at [592, 225] on button "[PERSON_NAME] và In" at bounding box center [609, 227] width 77 height 9
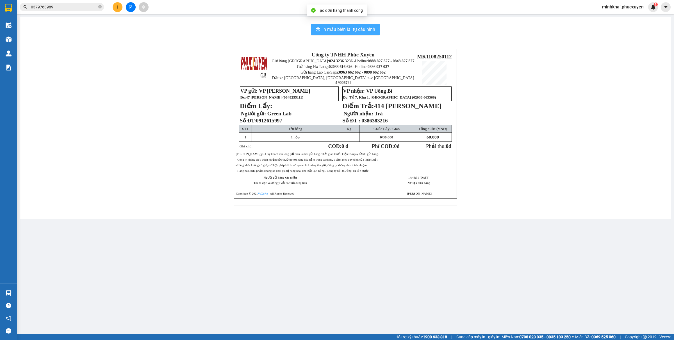
click at [336, 29] on span "In mẫu biên lai tự cấu hình" at bounding box center [348, 29] width 53 height 7
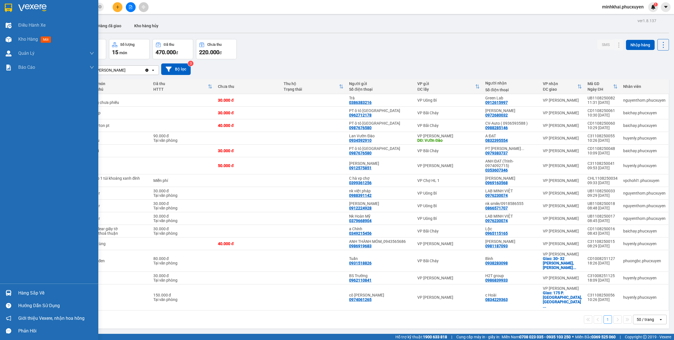
click at [19, 290] on div "Hàng sắp về" at bounding box center [56, 293] width 76 height 8
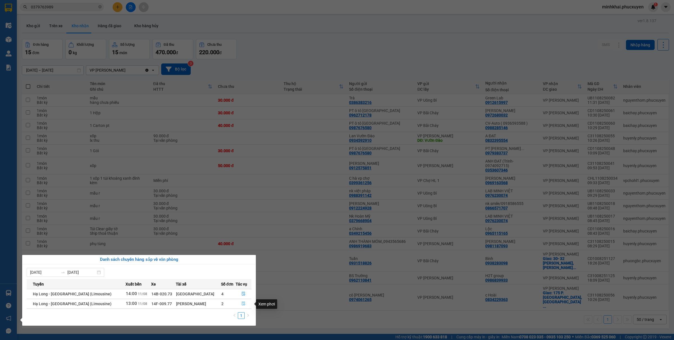
click at [242, 307] on button "button" at bounding box center [243, 303] width 15 height 9
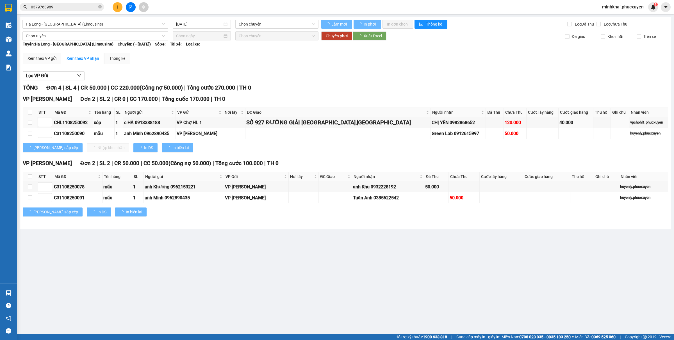
click at [74, 122] on div "CHL1108250092" at bounding box center [73, 122] width 38 height 7
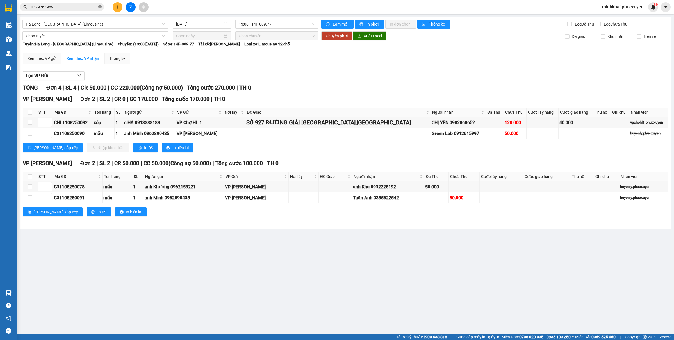
click at [101, 8] on icon "close-circle" at bounding box center [99, 6] width 3 height 3
paste input "CHL1108250092"
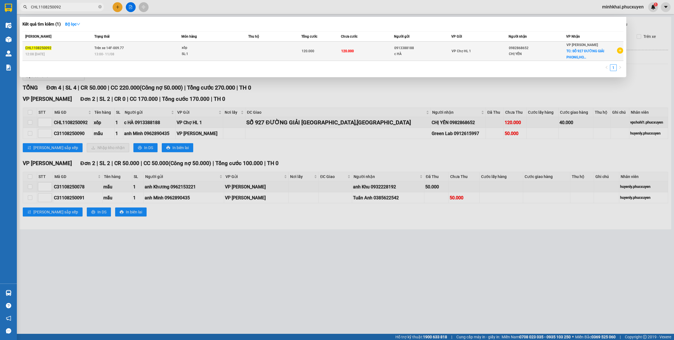
type input "CHL1108250092"
click at [475, 54] on td "VP Chợ HL 1" at bounding box center [479, 51] width 57 height 19
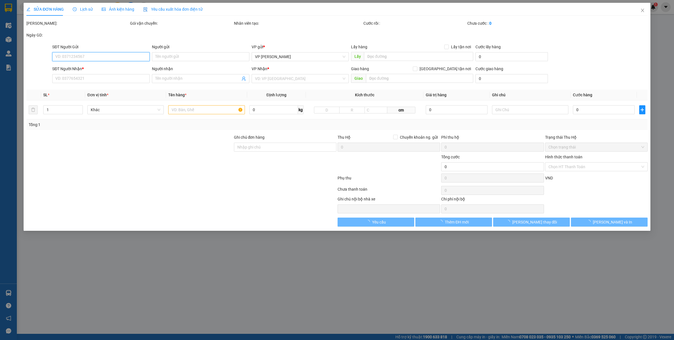
type input "0913388188"
type input "c HÀ"
type input "0982868652"
type input "CHỊ YẾN"
checkbox input "true"
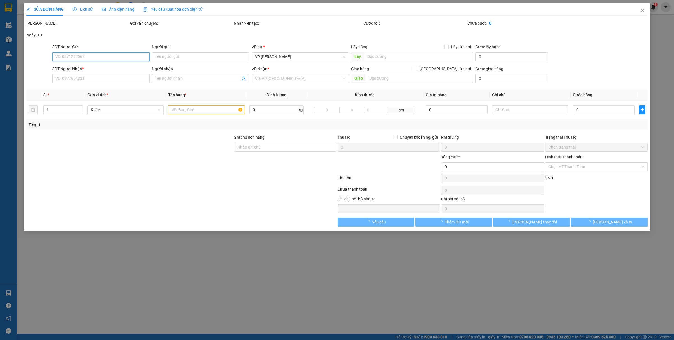
type input "SỐ 927 ĐƯỜNG GIẢI [GEOGRAPHIC_DATA],[GEOGRAPHIC_DATA]"
type input "120.000"
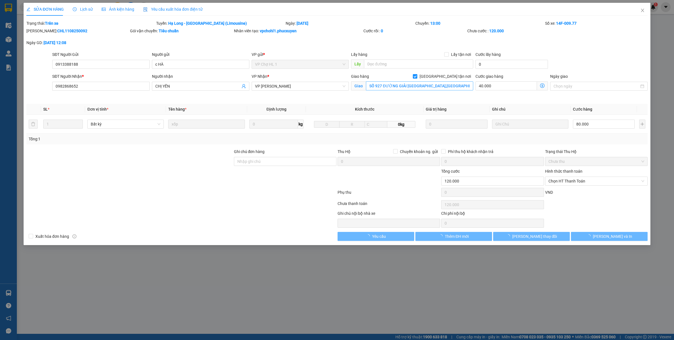
click at [458, 77] on span "[GEOGRAPHIC_DATA] tận nơi" at bounding box center [445, 76] width 56 height 6
click at [417, 77] on input "[GEOGRAPHIC_DATA] tận nơi" at bounding box center [415, 76] width 4 height 4
checkbox input "false"
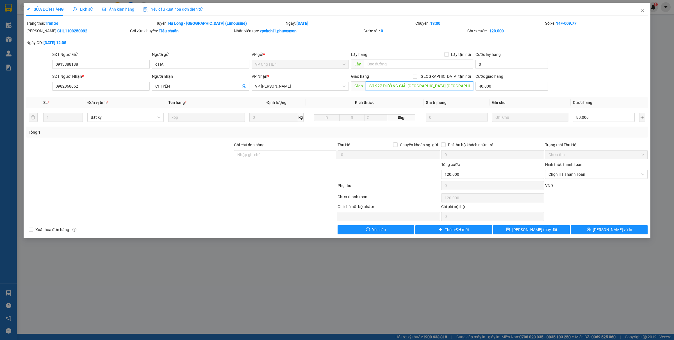
click at [443, 86] on input "SỐ 927 ĐƯỜNG GIẢI [GEOGRAPHIC_DATA],[GEOGRAPHIC_DATA]" at bounding box center [419, 85] width 107 height 9
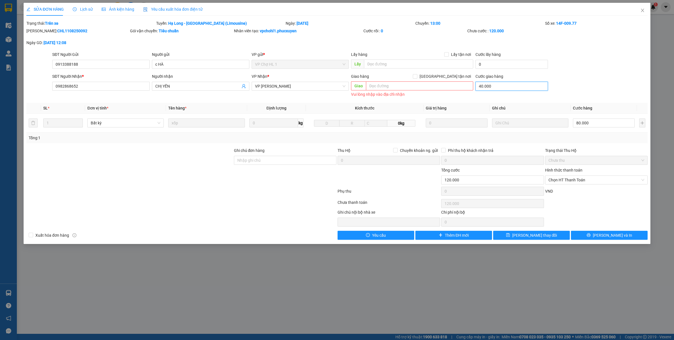
click at [488, 86] on input "40.000" at bounding box center [511, 86] width 72 height 9
type input "0"
type input "80.000"
type input "0"
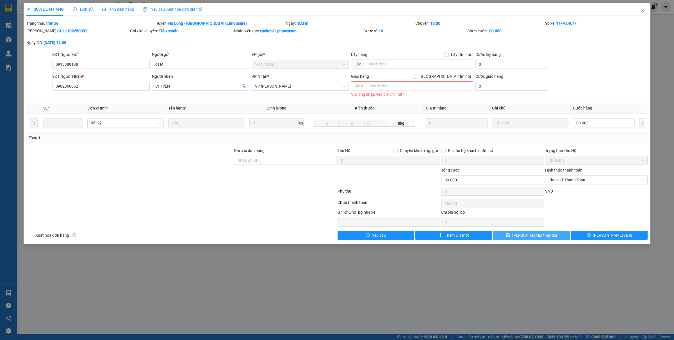
click at [539, 233] on span "[PERSON_NAME] thay đổi" at bounding box center [534, 235] width 45 height 6
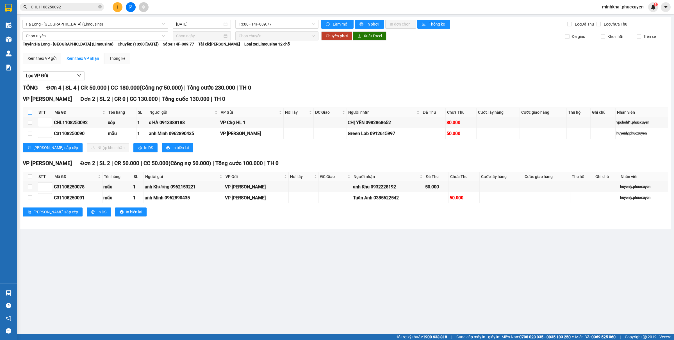
click at [31, 111] on input "checkbox" at bounding box center [30, 112] width 4 height 4
checkbox input "true"
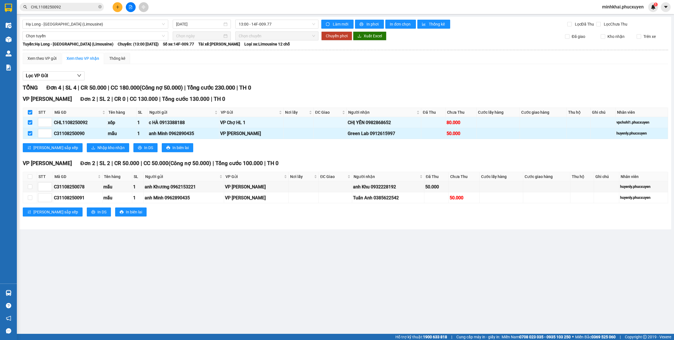
checkbox input "true"
click at [97, 148] on span "Nhập kho nhận" at bounding box center [110, 148] width 27 height 6
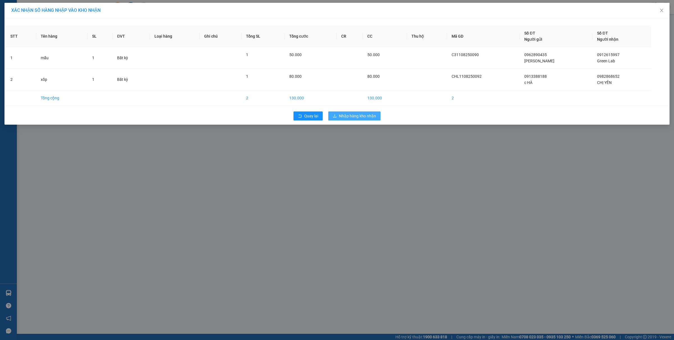
click at [350, 115] on span "Nhập hàng kho nhận" at bounding box center [357, 116] width 37 height 6
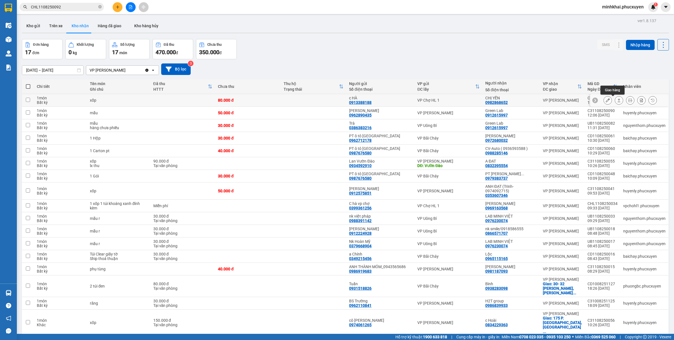
click at [617, 99] on icon at bounding box center [619, 100] width 4 height 4
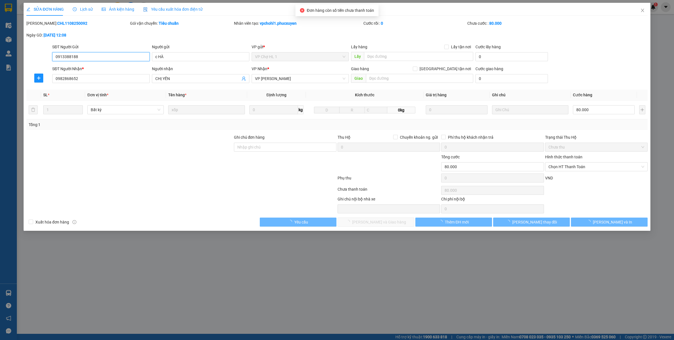
type input "0913388188"
type input "c HÀ"
type input "0982868652"
type input "CHỊ YẾN"
type input "80.000"
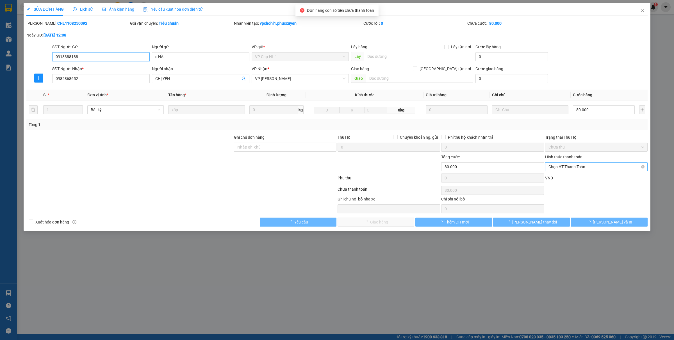
click at [571, 169] on span "Chọn HT Thanh Toán" at bounding box center [596, 167] width 96 height 8
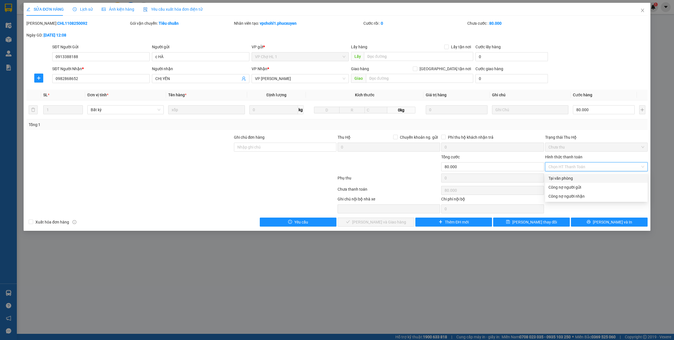
click at [552, 177] on div "Tại văn phòng" at bounding box center [596, 178] width 96 height 6
type input "0"
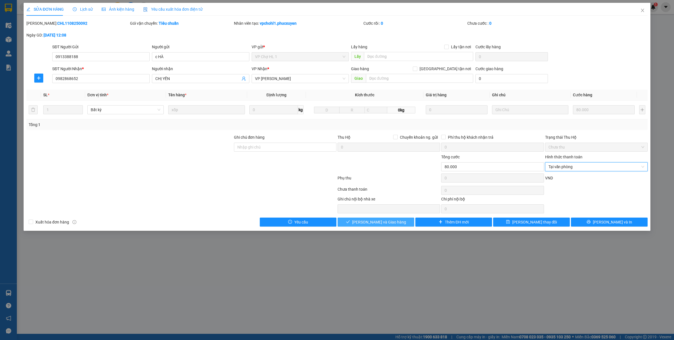
click at [378, 223] on span "[PERSON_NAME] và Giao hàng" at bounding box center [379, 222] width 54 height 6
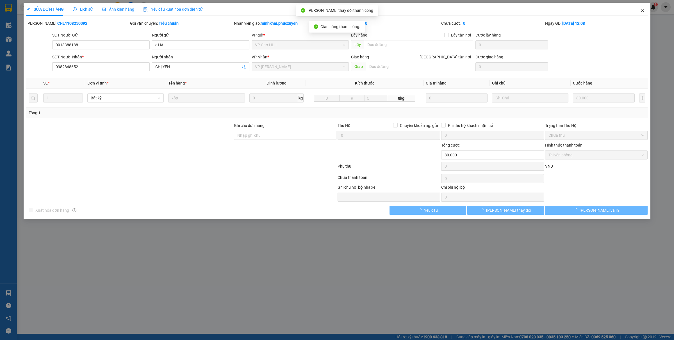
click at [643, 10] on icon "close" at bounding box center [642, 10] width 4 height 4
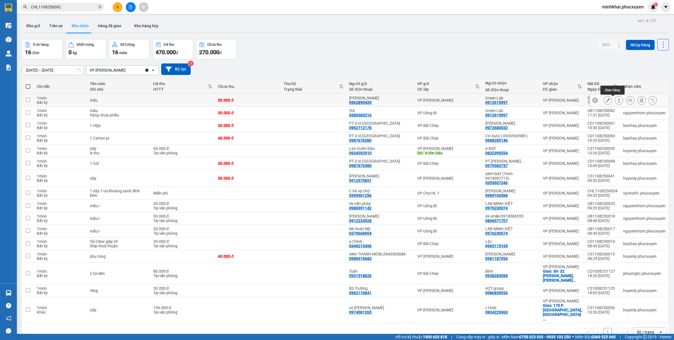
click at [615, 98] on button at bounding box center [619, 100] width 8 height 10
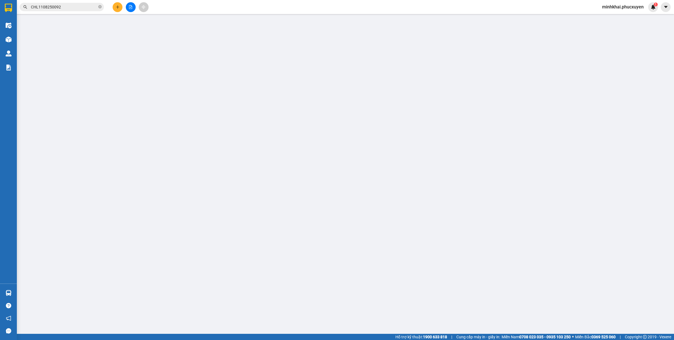
type input "0962890435"
type input "[PERSON_NAME]"
type input "0912615997"
type input "Green Lab"
type input "50.000"
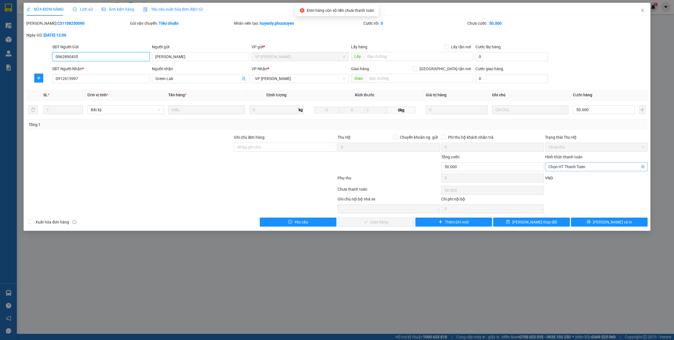
click at [559, 165] on span "Chọn HT Thanh Toán" at bounding box center [596, 167] width 96 height 8
click at [555, 178] on div "Tại văn phòng" at bounding box center [596, 178] width 96 height 6
type input "0"
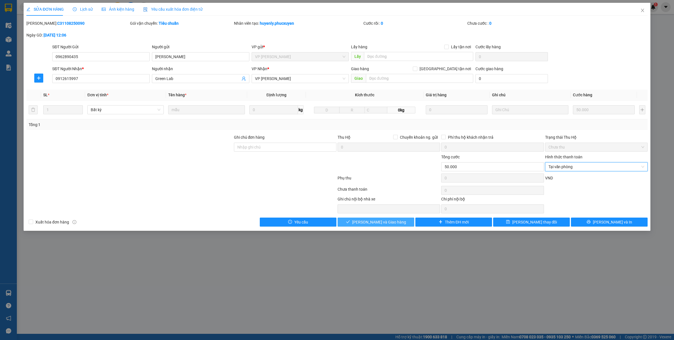
click at [381, 223] on span "[PERSON_NAME] và Giao hàng" at bounding box center [379, 222] width 54 height 6
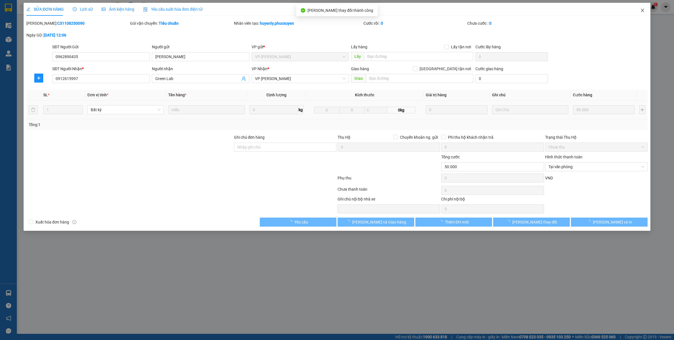
click at [644, 10] on icon "close" at bounding box center [642, 10] width 4 height 4
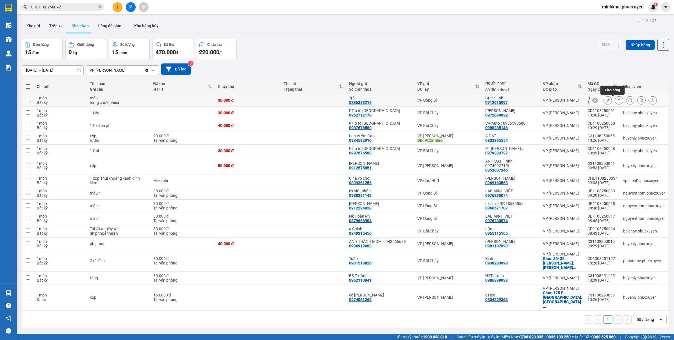
click at [615, 98] on button at bounding box center [619, 100] width 8 height 10
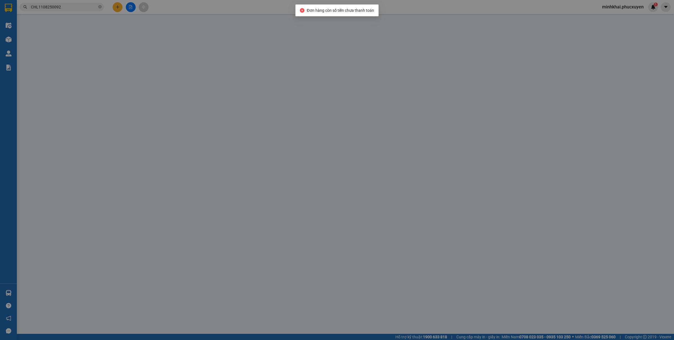
type input "0386383216"
type input "Trà"
type input "0912615997"
type input "Green Lab"
type input "30.000"
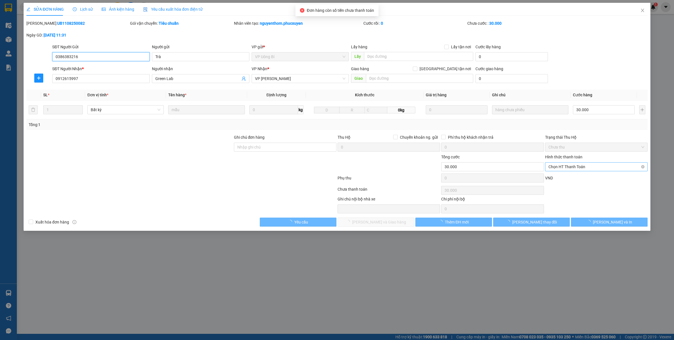
click at [557, 168] on span "Chọn HT Thanh Toán" at bounding box center [596, 167] width 96 height 8
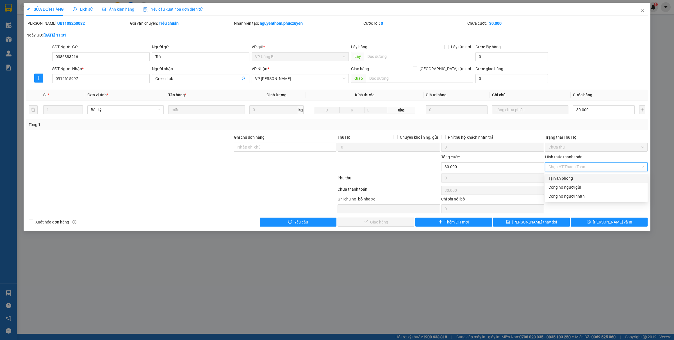
click at [552, 177] on div "Tại văn phòng" at bounding box center [596, 178] width 96 height 6
type input "0"
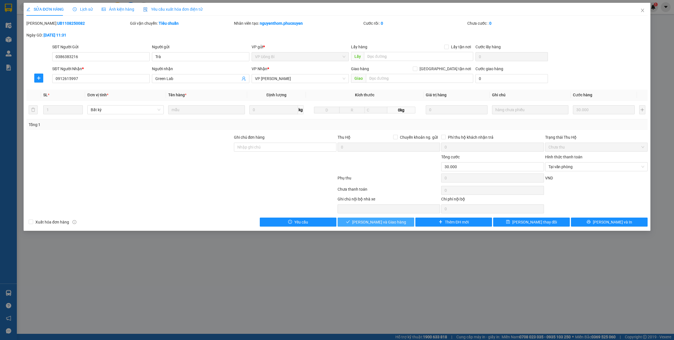
click at [376, 225] on span "[PERSON_NAME] và Giao hàng" at bounding box center [379, 222] width 54 height 6
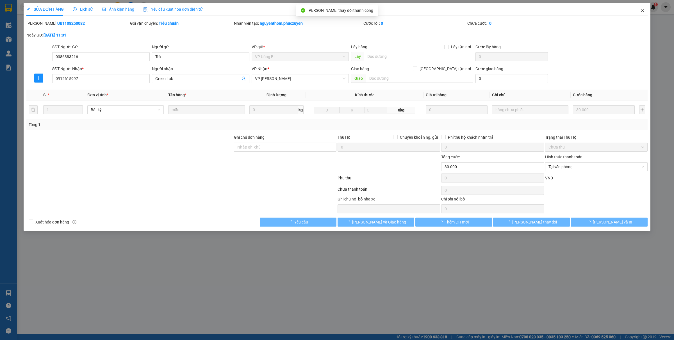
click at [645, 10] on span "Close" at bounding box center [643, 11] width 16 height 16
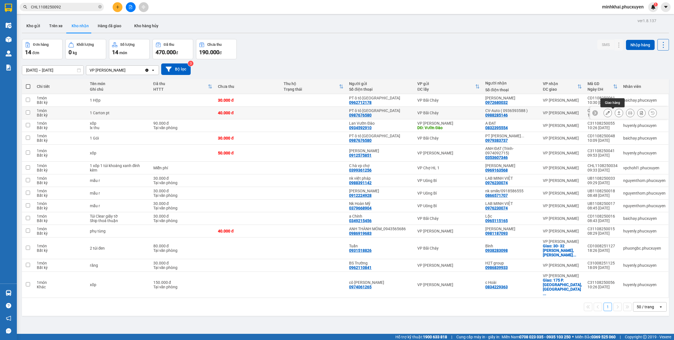
click at [617, 114] on icon at bounding box center [619, 113] width 4 height 4
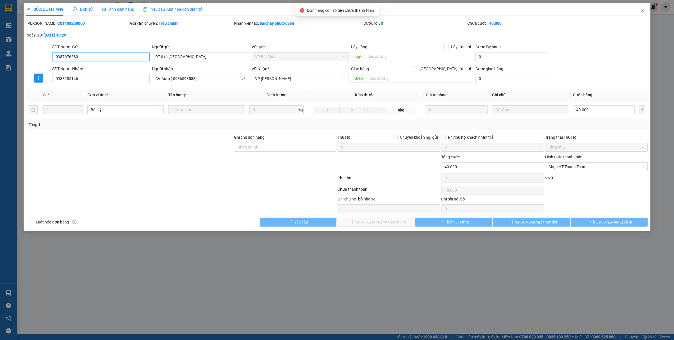
type input "0987676580"
type input "PT ô tô [GEOGRAPHIC_DATA]"
type input "0988285146"
type input "CV-Auto ( 0936593588 )"
type input "40.000"
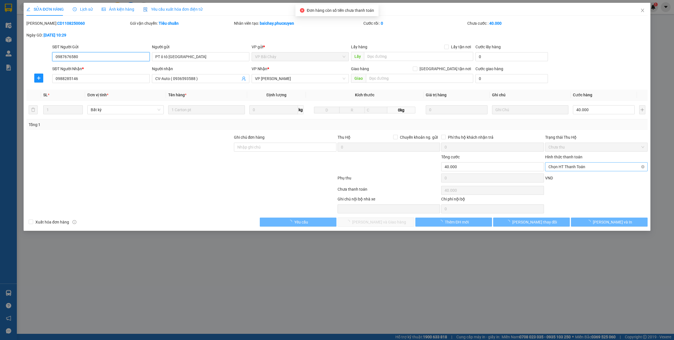
click at [559, 169] on span "Chọn HT Thanh Toán" at bounding box center [596, 167] width 96 height 8
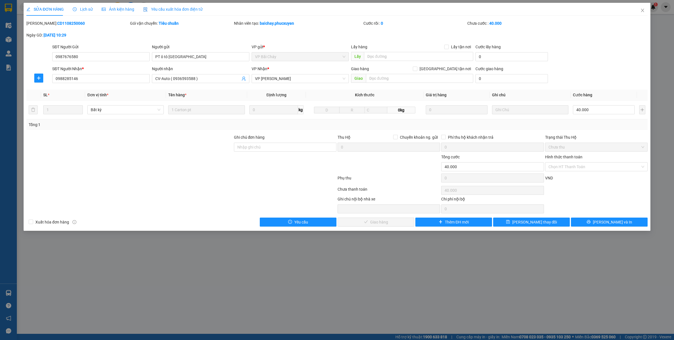
type input "0"
click at [365, 224] on span "[PERSON_NAME] và Giao hàng" at bounding box center [379, 222] width 54 height 6
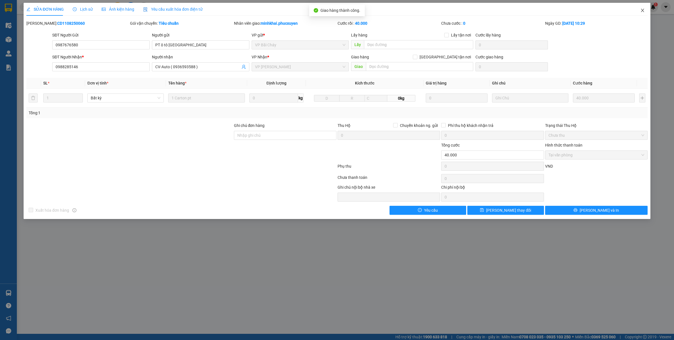
click at [645, 13] on span "Close" at bounding box center [643, 11] width 16 height 16
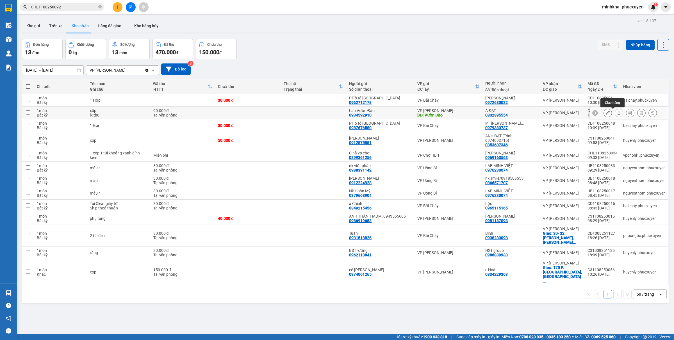
click at [618, 113] on icon at bounding box center [619, 112] width 3 height 3
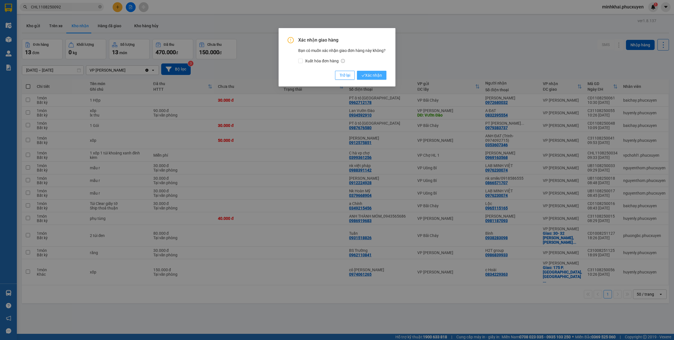
click at [371, 71] on button "Xác nhận" at bounding box center [371, 75] width 29 height 9
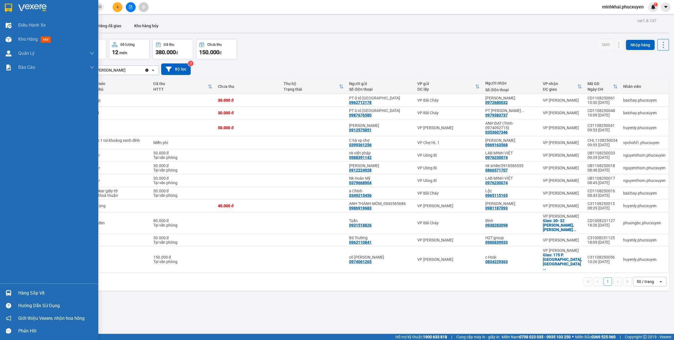
click at [5, 294] on div at bounding box center [9, 293] width 10 height 10
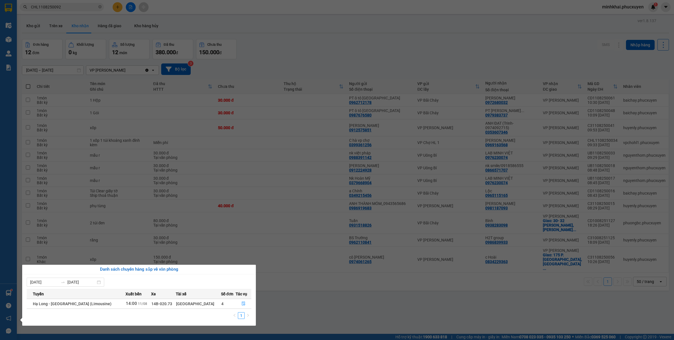
click at [371, 300] on section "Kết quả tìm kiếm ( 1 ) Bộ lọc Mã ĐH Trạng thái Món hàng Thu hộ Tổng cước Chưa c…" at bounding box center [337, 170] width 674 height 340
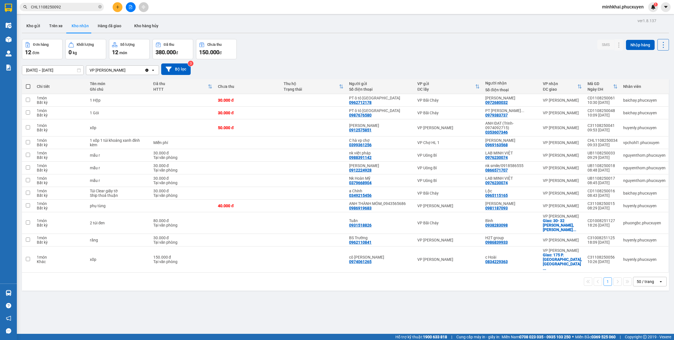
click at [117, 4] on button at bounding box center [118, 7] width 10 height 10
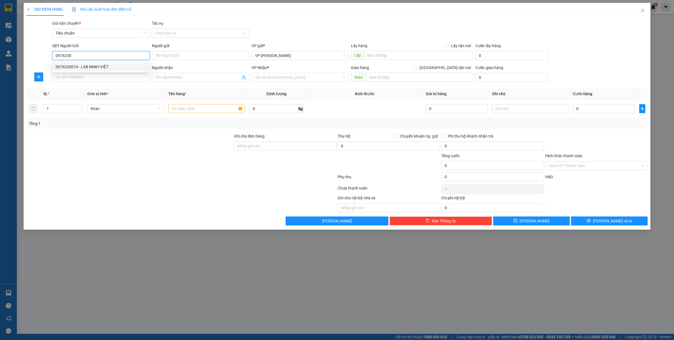
click at [101, 67] on div "0976230074 - LAB MINH VIỆT" at bounding box center [101, 67] width 91 height 6
type input "0976230074"
type input "LAB MINH VIỆT"
type input "0976230074"
click at [62, 79] on input "SĐT Người Nhận *" at bounding box center [100, 77] width 97 height 9
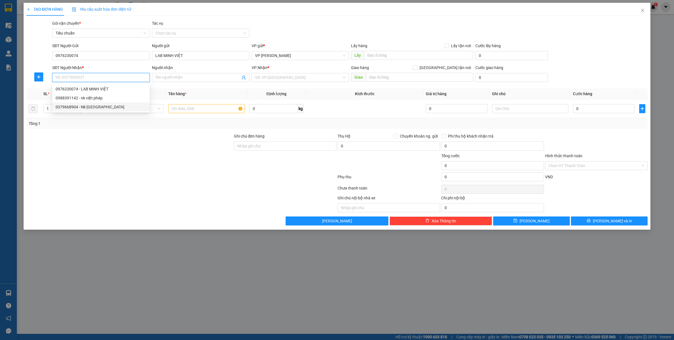
click at [102, 107] on div "0379668904 - Nk [GEOGRAPHIC_DATA]" at bounding box center [101, 107] width 91 height 6
type input "0379668904"
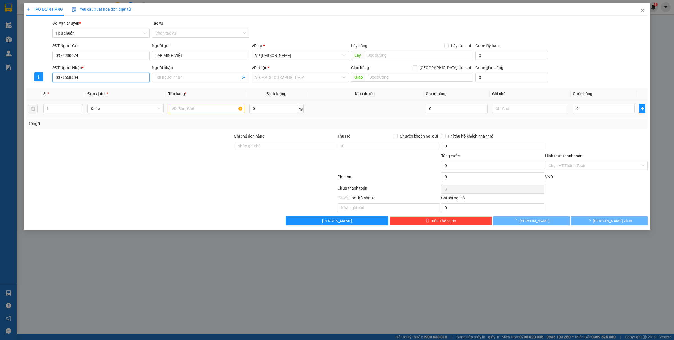
type input "Nk Hoàn Mỹ"
click at [190, 113] on input "text" at bounding box center [206, 108] width 76 height 9
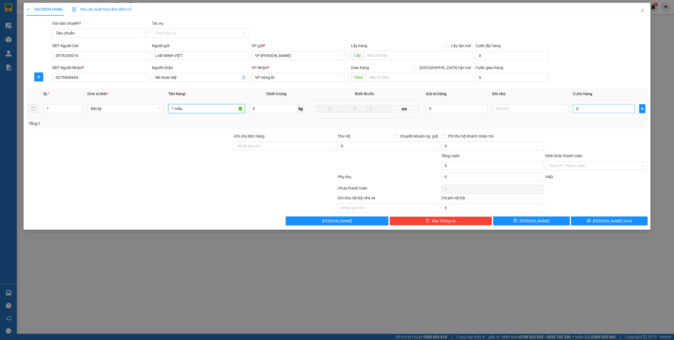
type input "1 mẫu"
click at [608, 113] on input "0" at bounding box center [604, 108] width 62 height 9
click at [580, 167] on input "Hình thức thanh toán" at bounding box center [594, 165] width 92 height 8
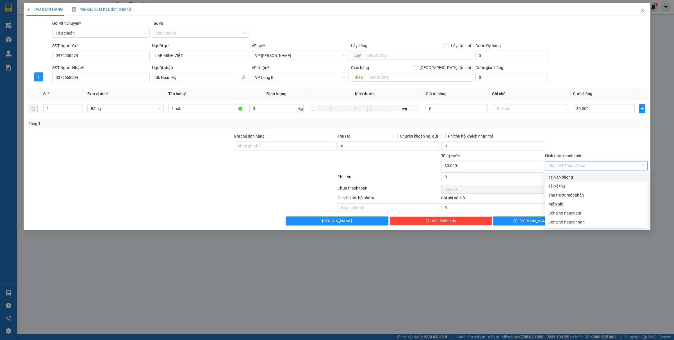
click at [555, 175] on div "Tại văn phòng" at bounding box center [596, 177] width 96 height 6
click at [602, 218] on button "[PERSON_NAME] và In" at bounding box center [609, 221] width 77 height 9
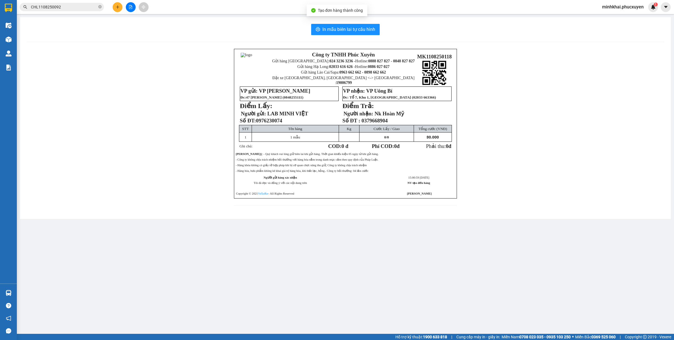
click at [331, 23] on div "In mẫu biên lai tự cấu hình Công ty TNHH Phúc Xuyên Gửi hàng [GEOGRAPHIC_DATA]:…" at bounding box center [345, 118] width 651 height 202
click at [325, 25] on button "In mẫu biên lai tự cấu hình" at bounding box center [345, 29] width 69 height 11
click at [321, 26] on button "In mẫu biên lai tự cấu hình" at bounding box center [345, 29] width 69 height 11
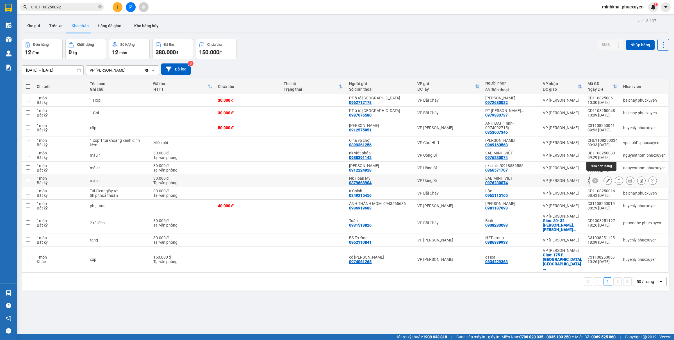
click at [617, 179] on icon at bounding box center [619, 181] width 4 height 4
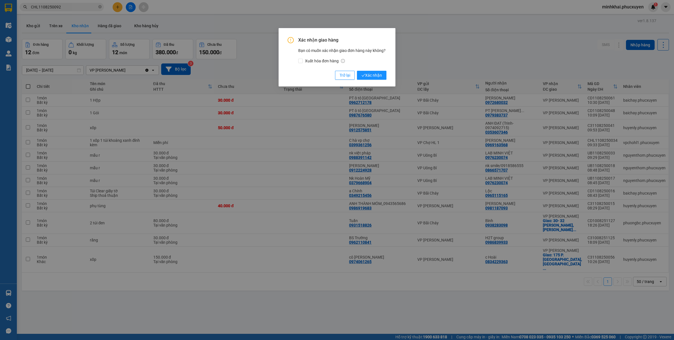
click at [387, 76] on div "Xác nhận giao hàng Bạn có muốn xác nhận giao đơn hàng này không? Xuất hóa đơn h…" at bounding box center [337, 57] width 117 height 58
click at [376, 76] on span "Xác nhận" at bounding box center [371, 75] width 21 height 6
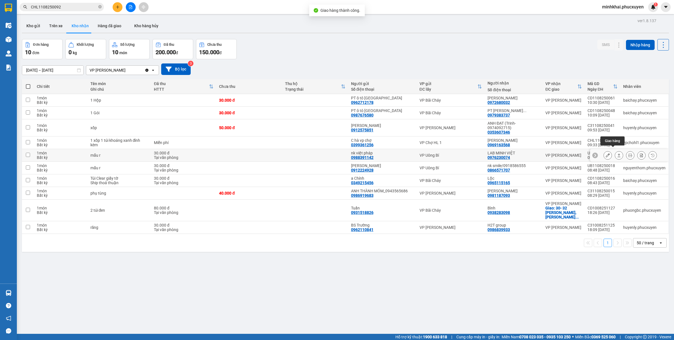
click at [618, 154] on icon at bounding box center [619, 155] width 3 height 3
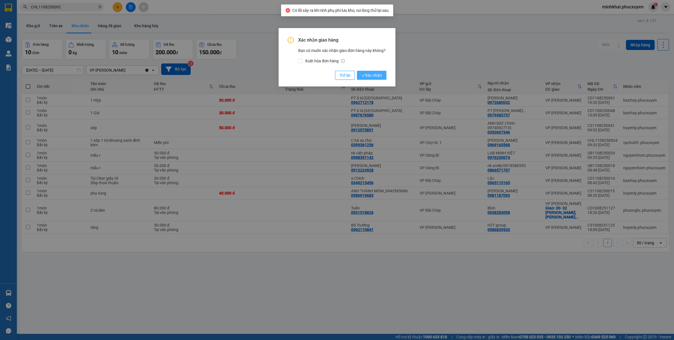
click at [371, 78] on span "Xác nhận" at bounding box center [371, 75] width 21 height 6
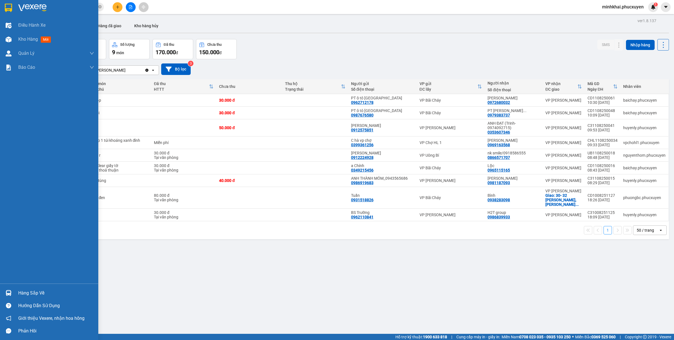
click at [11, 287] on div "Hàng sắp về" at bounding box center [49, 293] width 98 height 13
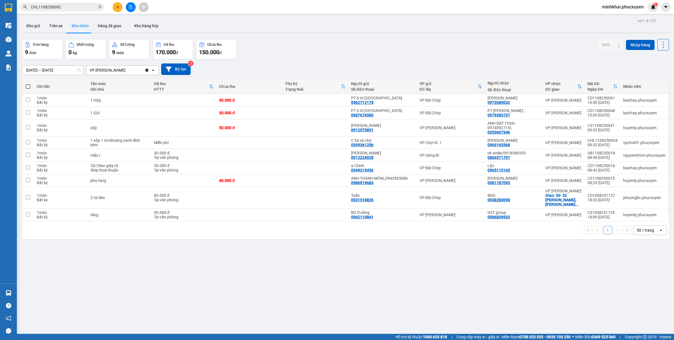
click at [383, 282] on section "Kết quả tìm kiếm ( 1 ) Bộ lọc Mã ĐH Trạng thái Món hàng Thu hộ Tổng cước Chưa c…" at bounding box center [337, 170] width 674 height 340
click at [33, 26] on button "Kho gửi" at bounding box center [33, 25] width 23 height 13
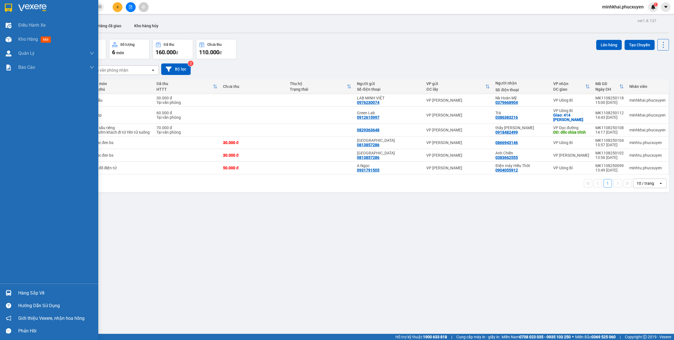
click at [12, 294] on div at bounding box center [9, 293] width 10 height 10
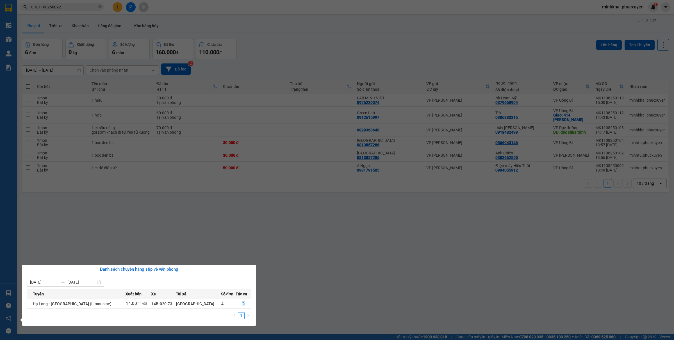
click at [345, 279] on section "Kết quả tìm kiếm ( 1 ) Bộ lọc Mã ĐH Trạng thái Món hàng Thu hộ Tổng cước Chưa c…" at bounding box center [337, 170] width 674 height 340
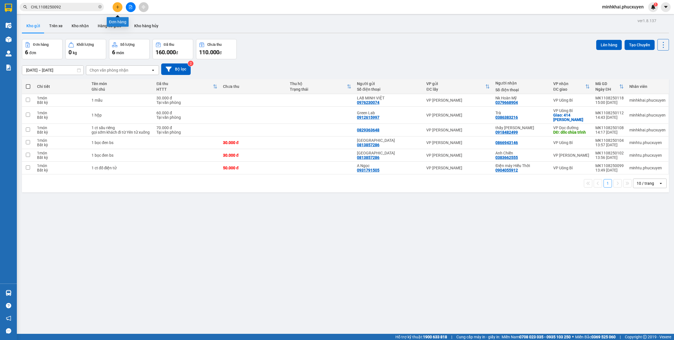
click at [117, 3] on button at bounding box center [118, 7] width 10 height 10
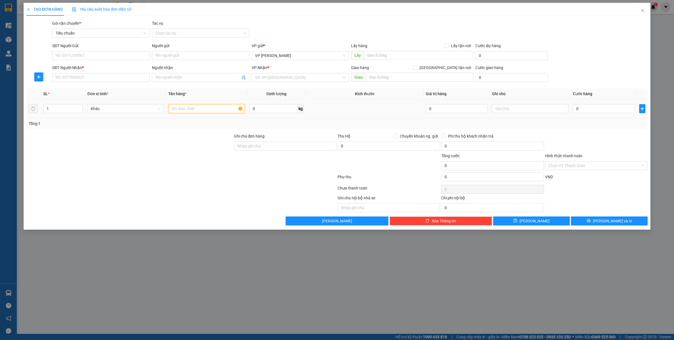
click at [180, 110] on input "text" at bounding box center [206, 108] width 76 height 9
click at [79, 55] on input "SĐT Người Gửi" at bounding box center [100, 55] width 97 height 9
click at [159, 56] on input "Người gửi" at bounding box center [200, 55] width 97 height 9
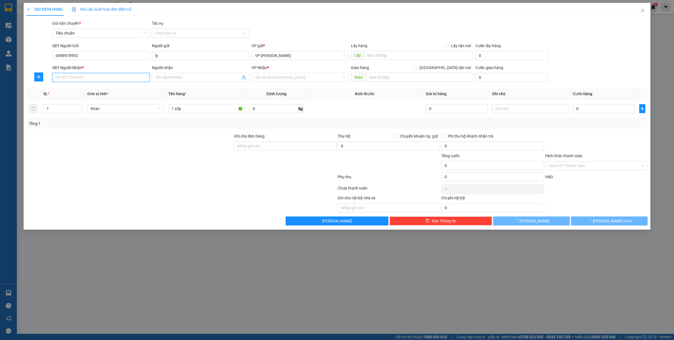
click at [95, 81] on input "SĐT Người Nhận *" at bounding box center [100, 77] width 97 height 9
click at [170, 78] on input "Người nhận" at bounding box center [197, 77] width 85 height 6
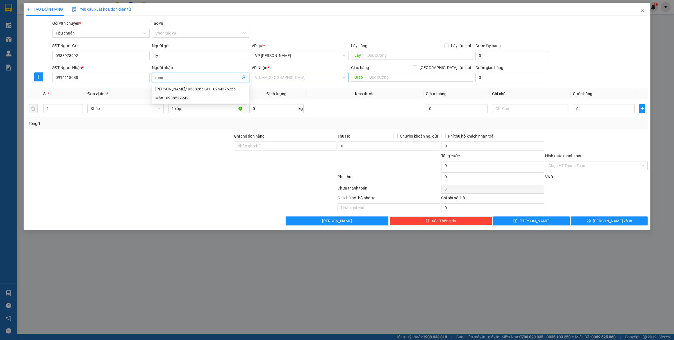
click at [269, 78] on input "search" at bounding box center [298, 77] width 87 height 8
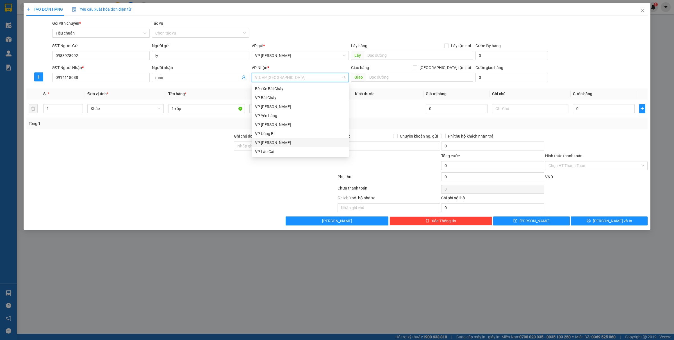
drag, startPoint x: 268, startPoint y: 139, endPoint x: 331, endPoint y: 122, distance: 64.8
click at [268, 140] on div "VP [PERSON_NAME]" at bounding box center [300, 143] width 91 height 6
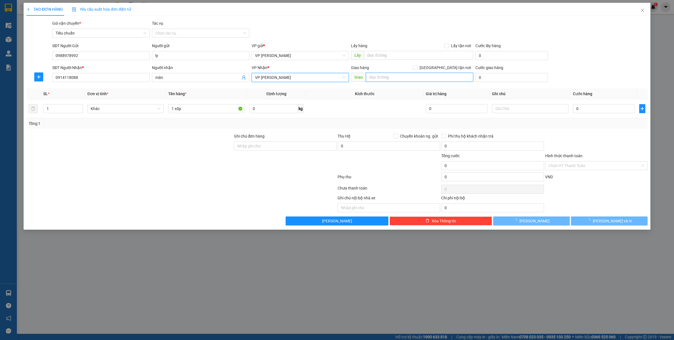
click at [416, 78] on input "text" at bounding box center [419, 77] width 107 height 9
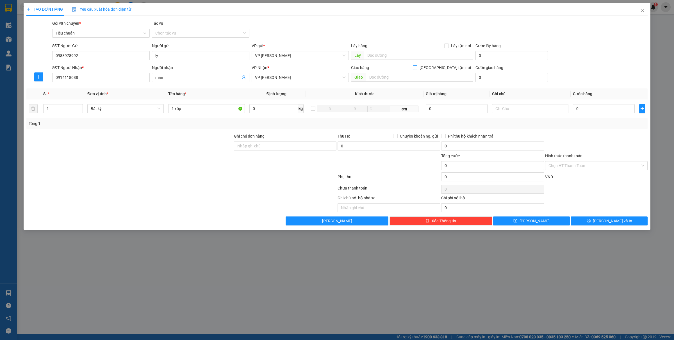
click at [417, 68] on input "[GEOGRAPHIC_DATA] tận nơi" at bounding box center [415, 67] width 4 height 4
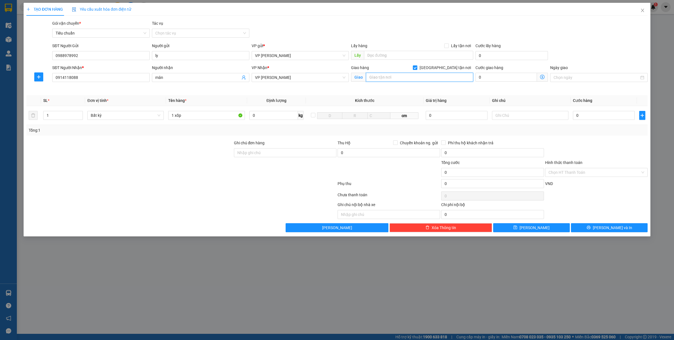
click at [401, 78] on input "text" at bounding box center [419, 77] width 107 height 9
click at [485, 75] on input "0" at bounding box center [506, 77] width 62 height 9
click at [588, 115] on input "0" at bounding box center [604, 115] width 62 height 9
click at [196, 114] on input "1 xốp" at bounding box center [206, 115] width 76 height 9
click at [586, 120] on input "0" at bounding box center [604, 115] width 62 height 9
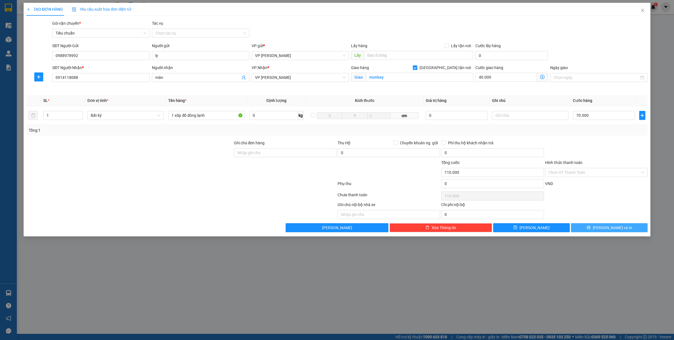
click at [603, 232] on button "[PERSON_NAME] và In" at bounding box center [609, 227] width 77 height 9
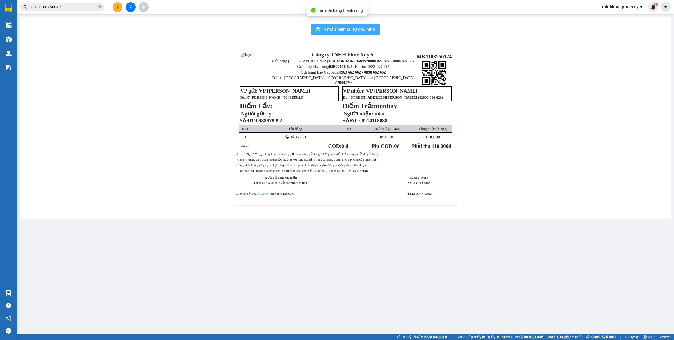
click at [357, 32] on span "In mẫu biên lai tự cấu hình" at bounding box center [348, 29] width 53 height 7
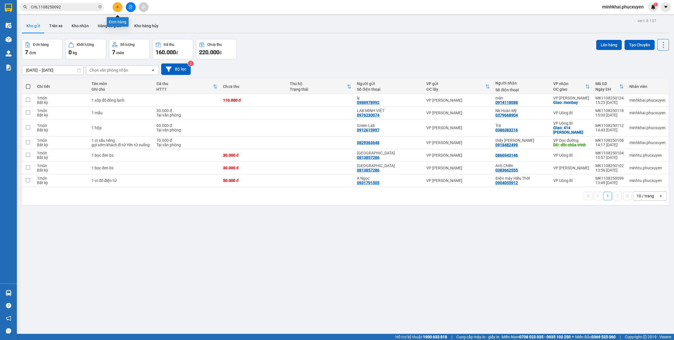
click at [117, 6] on icon "plus" at bounding box center [118, 7] width 4 height 4
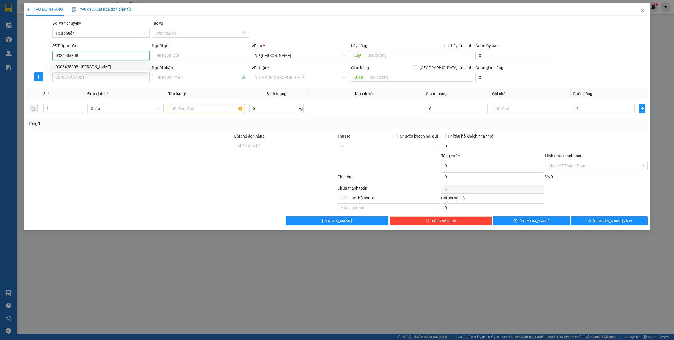
click at [115, 68] on div "0986435808 - [PERSON_NAME]" at bounding box center [101, 67] width 91 height 6
click at [97, 81] on input "SĐT Người Nhận *" at bounding box center [100, 77] width 97 height 9
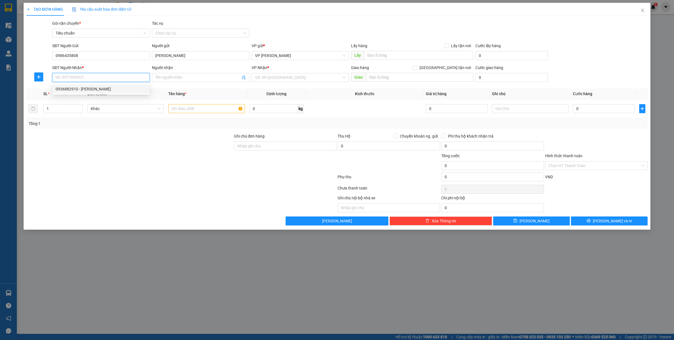
click at [95, 89] on div "0936882910 - [PERSON_NAME]" at bounding box center [101, 89] width 91 height 6
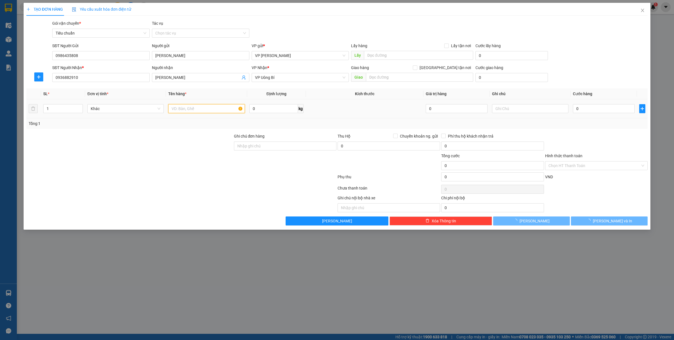
click at [215, 110] on input "text" at bounding box center [206, 108] width 76 height 9
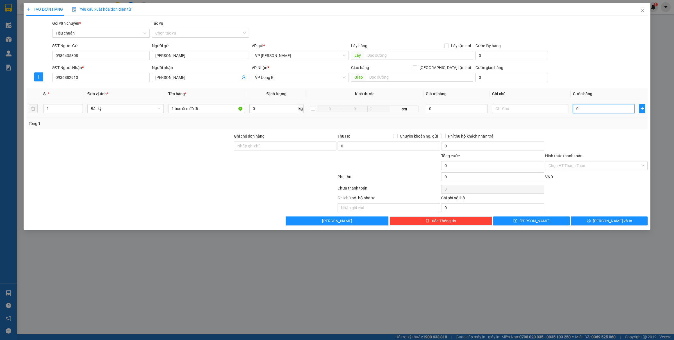
click at [601, 110] on input "0" at bounding box center [604, 108] width 62 height 9
click at [597, 224] on button "[PERSON_NAME] và In" at bounding box center [609, 221] width 77 height 9
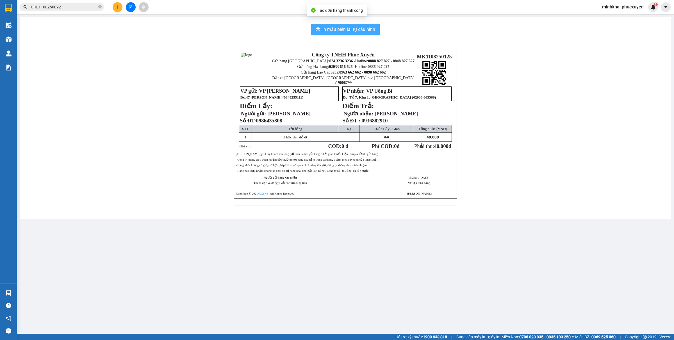
click at [318, 29] on icon "printer" at bounding box center [318, 29] width 4 height 4
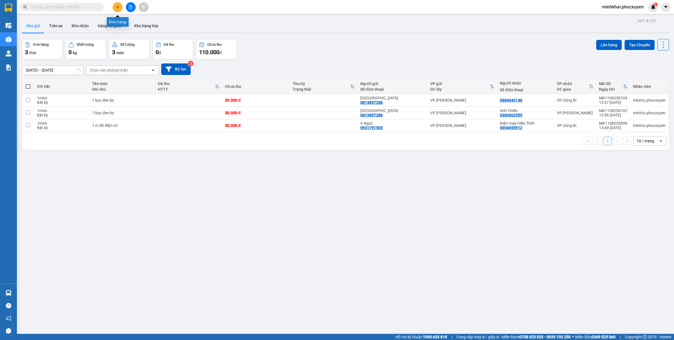
click at [116, 8] on icon "plus" at bounding box center [118, 7] width 4 height 4
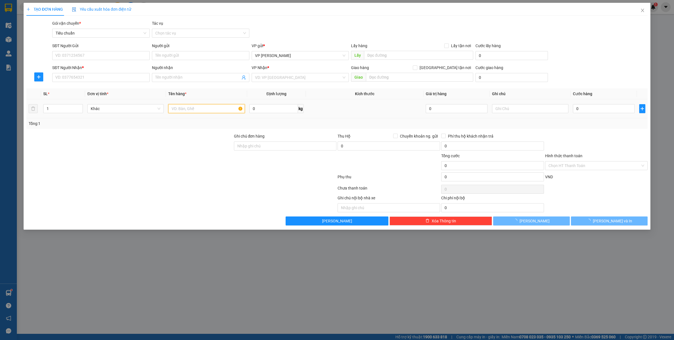
click at [197, 109] on input "text" at bounding box center [206, 108] width 76 height 9
type input "1 ct"
drag, startPoint x: 603, startPoint y: 118, endPoint x: 600, endPoint y: 112, distance: 6.7
click at [603, 117] on td "0" at bounding box center [604, 108] width 66 height 19
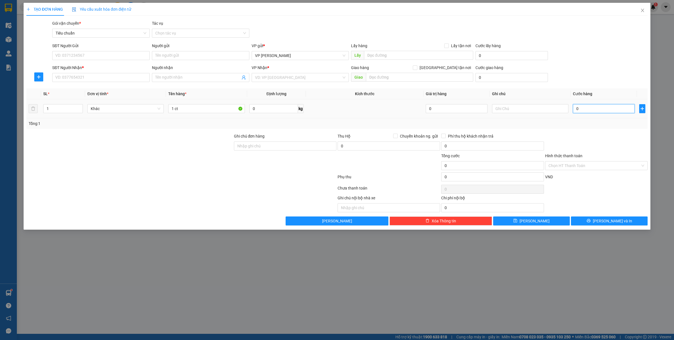
click at [596, 111] on input "0" at bounding box center [604, 108] width 62 height 9
type input "60"
type input "60.000"
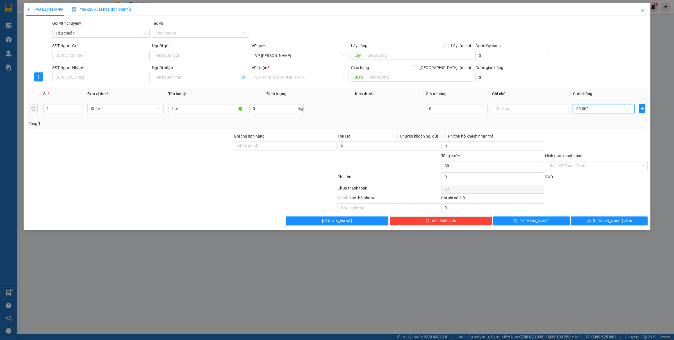
type input "60.000"
click at [197, 109] on input "1 ct" at bounding box center [206, 108] width 76 height 9
type input "1 ct sầu riêng"
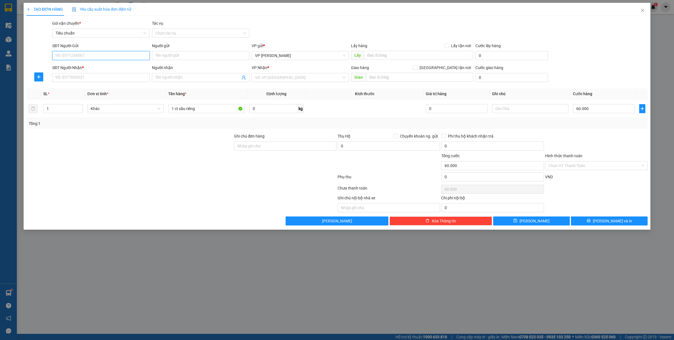
click at [61, 54] on input "SĐT Người Gửi" at bounding box center [100, 55] width 97 height 9
type input "0918482"
click at [596, 104] on input "60.000" at bounding box center [604, 108] width 62 height 9
type input "7"
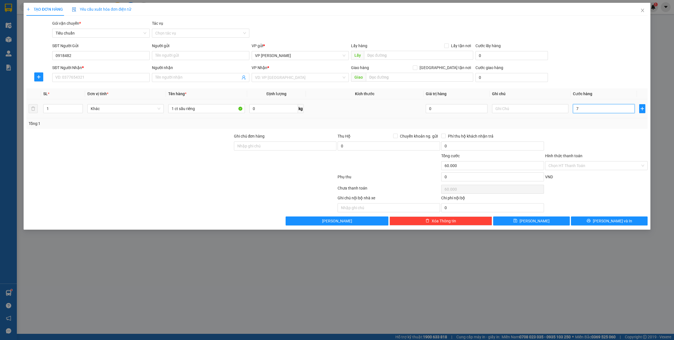
type input "7"
type input "70"
type input "700"
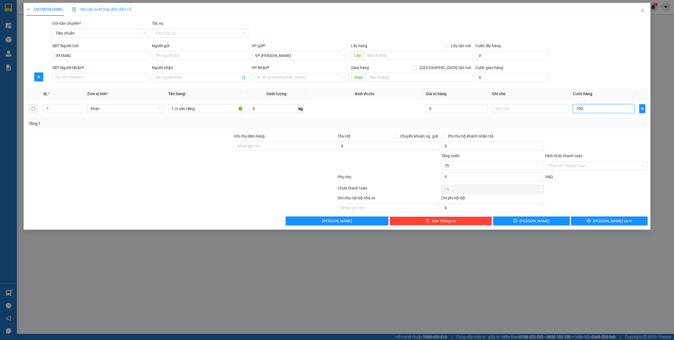
type input "700"
type input "7.000"
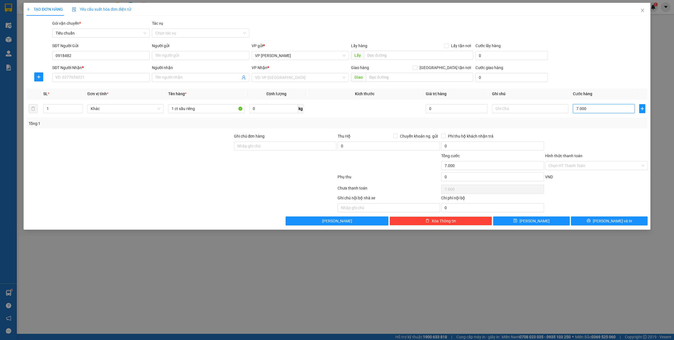
type input "70.000"
click at [91, 55] on input "0918482" at bounding box center [100, 55] width 97 height 9
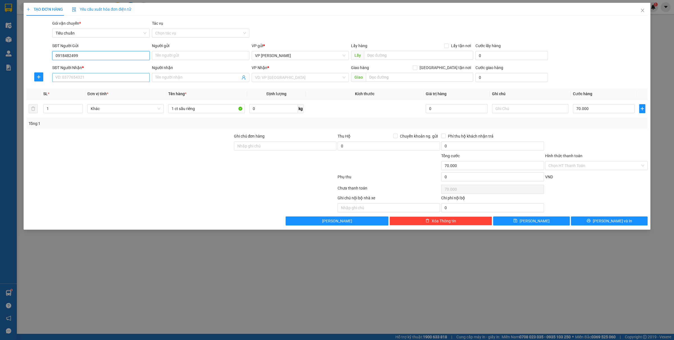
type input "0918482499"
click at [80, 79] on input "SĐT Người Nhận *" at bounding box center [100, 77] width 97 height 9
click at [70, 59] on input "0918482499" at bounding box center [100, 55] width 97 height 9
click at [89, 79] on input "SĐT Người Nhận *" at bounding box center [100, 77] width 97 height 9
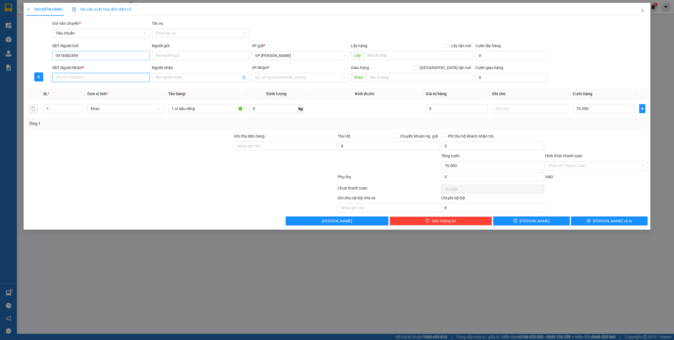
paste input "0918482499"
type input "0918482499"
click at [86, 56] on input "0918482499" at bounding box center [100, 55] width 97 height 9
type input "0829363648"
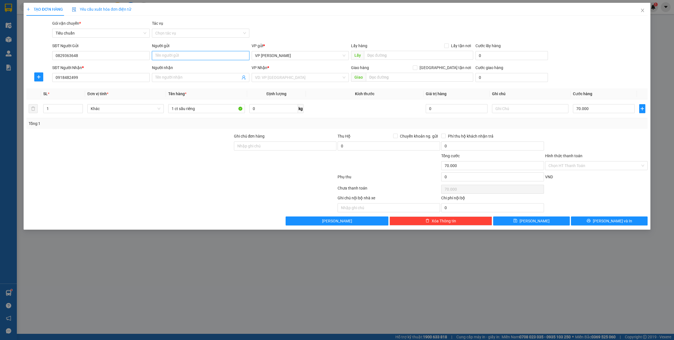
click at [183, 54] on input "Người gửi" at bounding box center [200, 55] width 97 height 9
click at [287, 76] on input "search" at bounding box center [298, 77] width 87 height 8
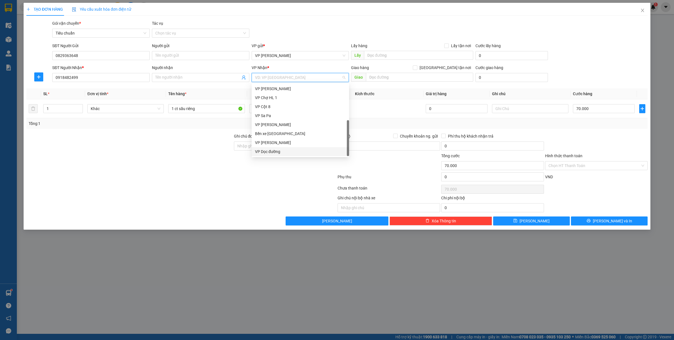
click at [277, 153] on div "VP Dọc đường" at bounding box center [300, 152] width 91 height 6
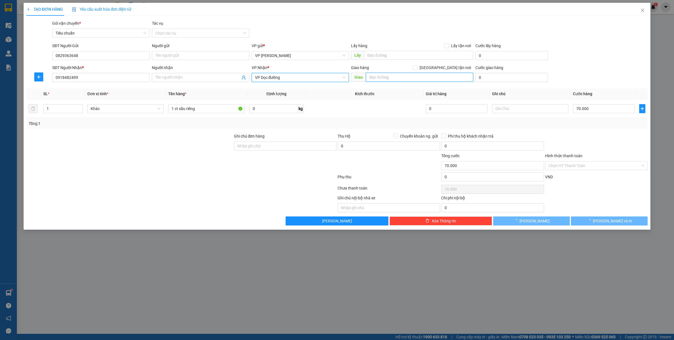
click at [381, 80] on input "text" at bounding box center [419, 77] width 107 height 9
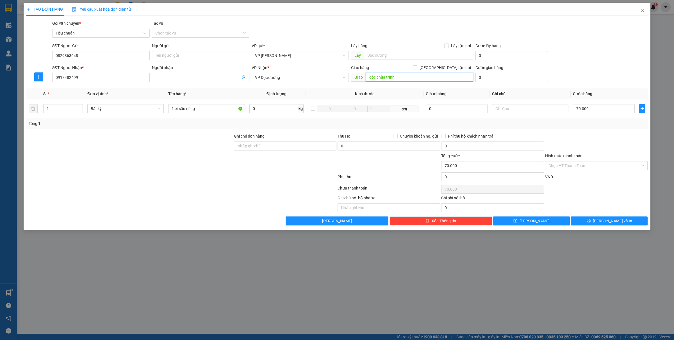
type input "dốc chùa trình"
click at [176, 79] on input "Người nhận" at bounding box center [197, 77] width 85 height 6
type input "thầy [PERSON_NAME]"
click at [592, 222] on button "[PERSON_NAME] và In" at bounding box center [609, 221] width 77 height 9
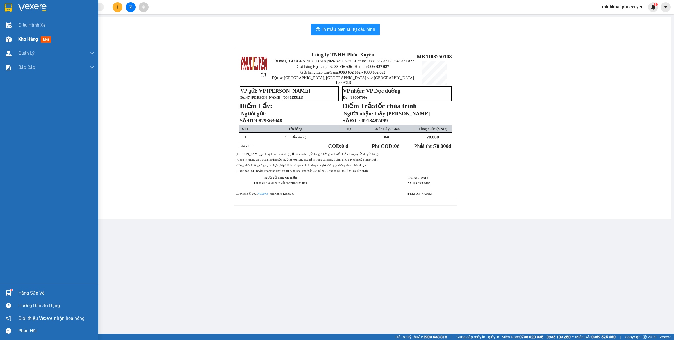
click at [2, 41] on div "Kho hàng mới" at bounding box center [49, 39] width 98 height 14
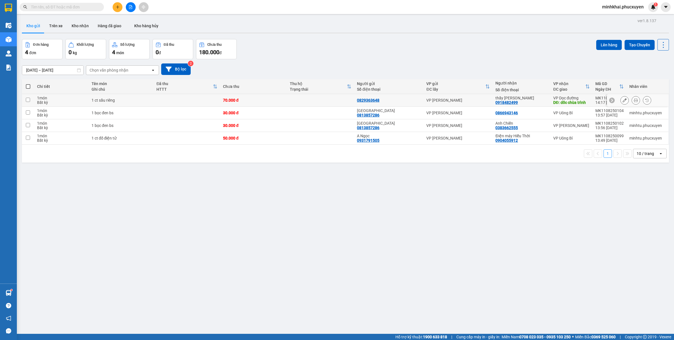
click at [621, 101] on button at bounding box center [625, 100] width 8 height 10
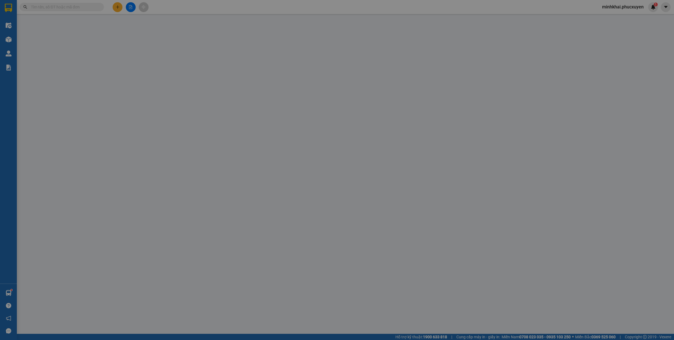
type input "0829363648"
type input "0918482499"
type input "thầy [PERSON_NAME]"
type input "dốc chùa trình"
type input "70.000"
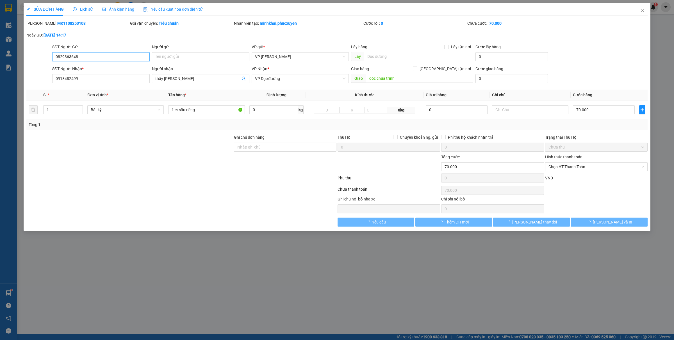
click at [565, 167] on span "Chọn HT Thanh Toán" at bounding box center [596, 167] width 96 height 8
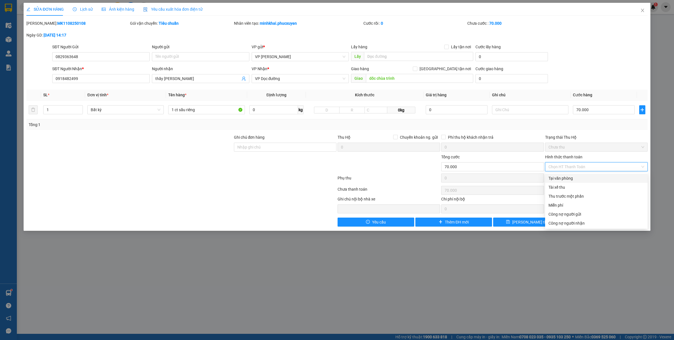
click at [558, 177] on div "Tại văn phòng" at bounding box center [596, 178] width 96 height 6
type input "0"
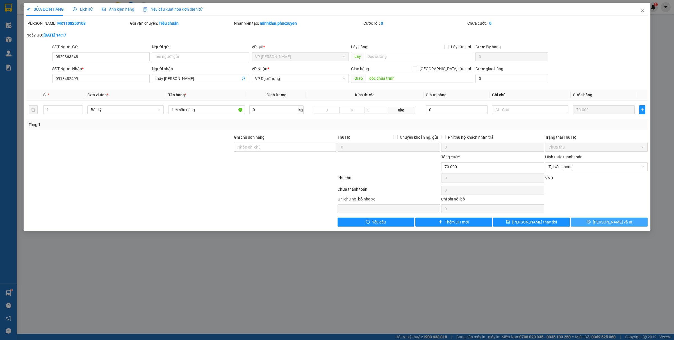
click at [591, 222] on button "[PERSON_NAME] và In" at bounding box center [609, 222] width 77 height 9
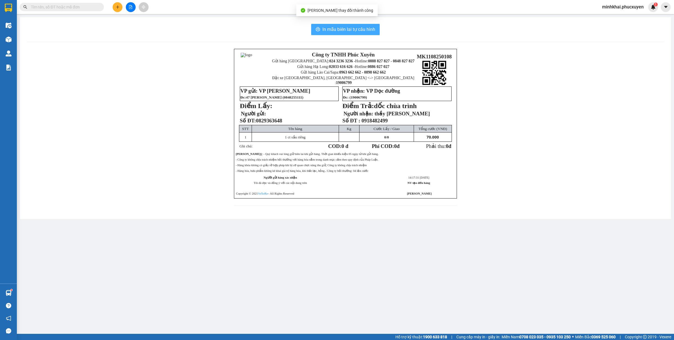
click at [357, 32] on span "In mẫu biên lai tự cấu hình" at bounding box center [348, 29] width 53 height 7
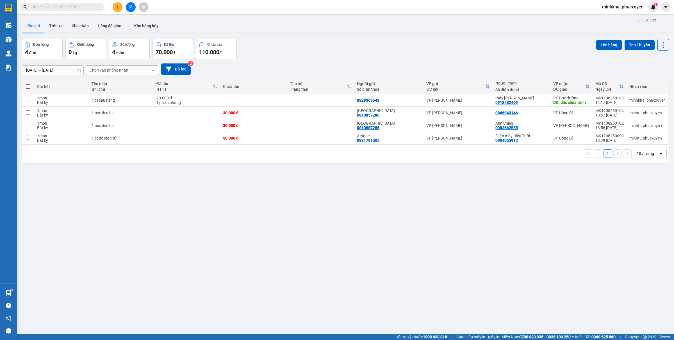
click at [149, 271] on div "ver 1.8.137 Kho gửi Trên xe Kho nhận Hàng đã giao Kho hàng hủy Đơn hàng 4 đơn K…" at bounding box center [346, 187] width 652 height 340
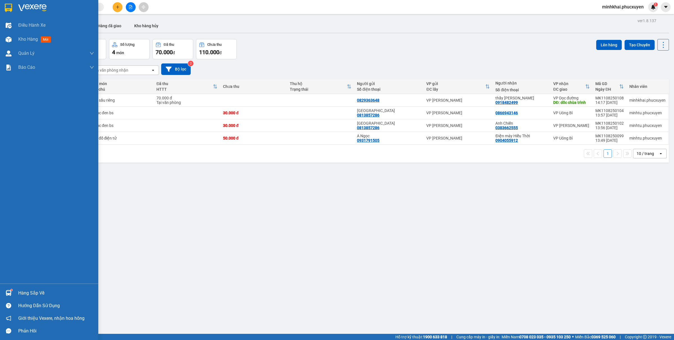
click at [0, 293] on div "Hàng sắp về" at bounding box center [49, 293] width 98 height 13
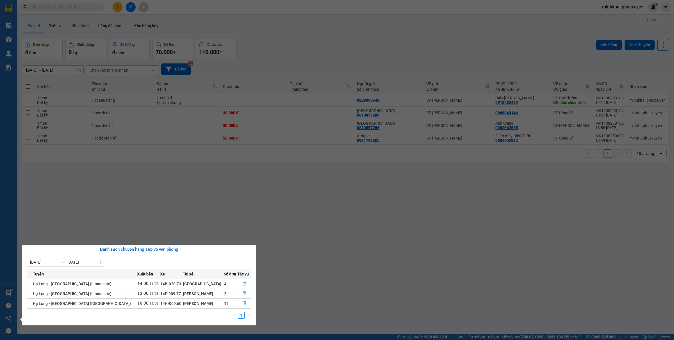
click at [349, 287] on section "Kết quả tìm kiếm ( 0 ) Bộ lọc No Data minhkhai.phucxuyen 1 Điều hành xe Kho hàn…" at bounding box center [337, 170] width 674 height 340
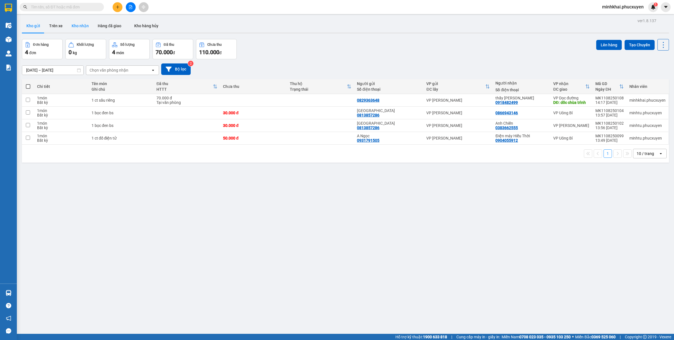
click at [74, 25] on button "Kho nhận" at bounding box center [80, 25] width 26 height 13
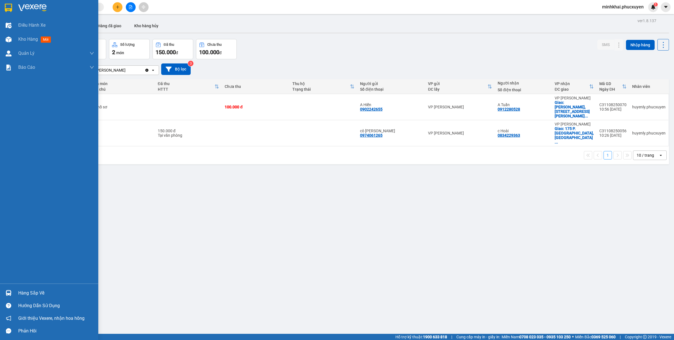
click at [3, 286] on div "Hàng sắp về Hướng dẫn sử dụng Giới thiệu Vexere, nhận hoa hồng Phản hồi" at bounding box center [49, 311] width 98 height 54
click at [9, 290] on img at bounding box center [9, 293] width 6 height 6
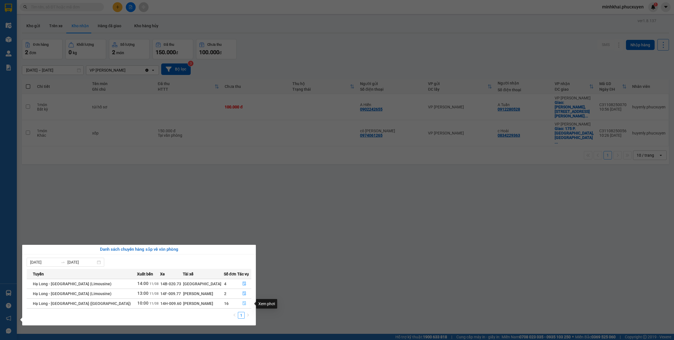
click at [242, 305] on icon "file-done" at bounding box center [244, 303] width 4 height 4
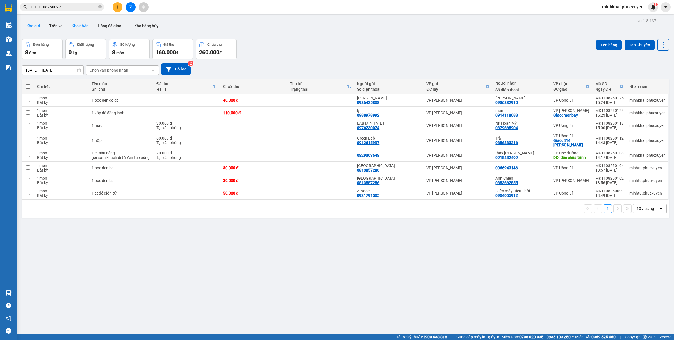
click at [81, 24] on button "Kho nhận" at bounding box center [80, 25] width 26 height 13
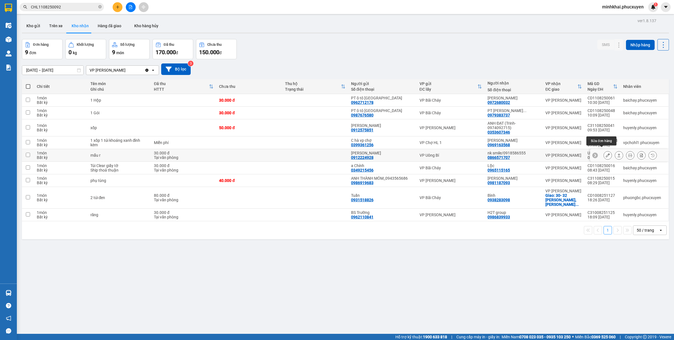
click at [618, 154] on icon at bounding box center [619, 155] width 3 height 3
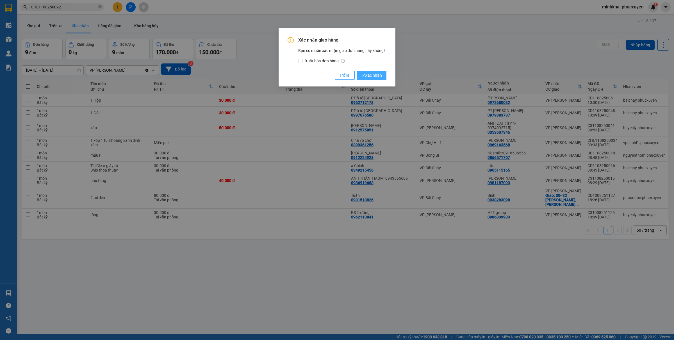
click at [375, 76] on span "Xác nhận" at bounding box center [371, 75] width 21 height 6
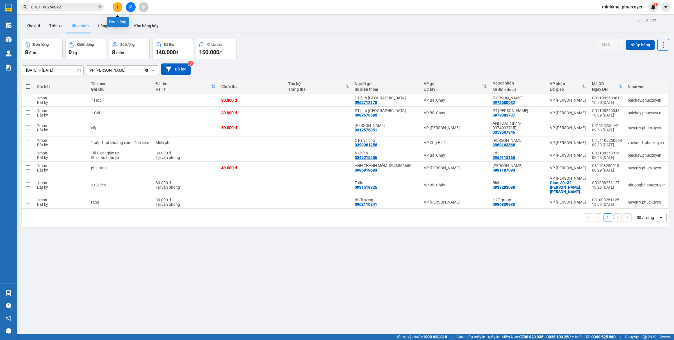
click at [117, 6] on icon "plus" at bounding box center [118, 7] width 4 height 4
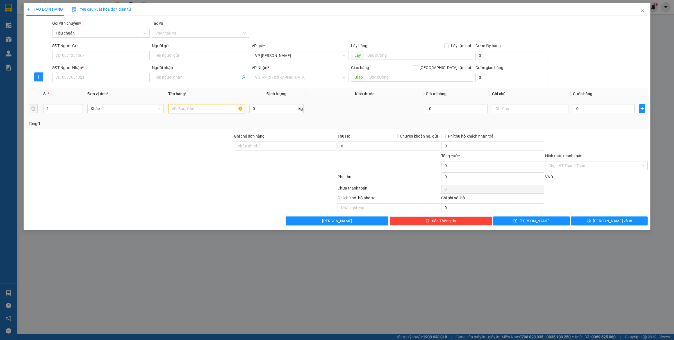
click at [185, 109] on input "text" at bounding box center [206, 108] width 76 height 9
type input "4 thùng sầu riêgn"
click at [606, 107] on input "0" at bounding box center [604, 108] width 62 height 9
type input "32"
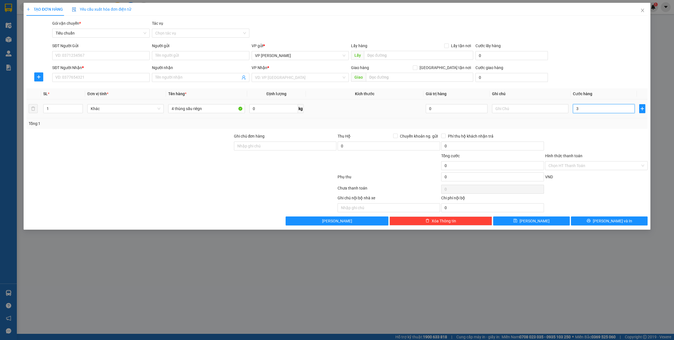
type input "32"
type input "32--"
type input "0"
type input "32"
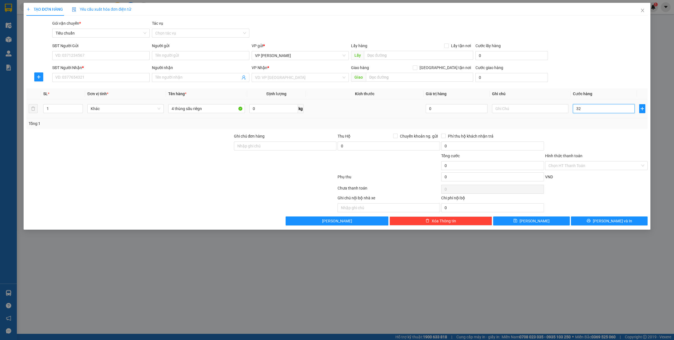
type input "32"
type input "320"
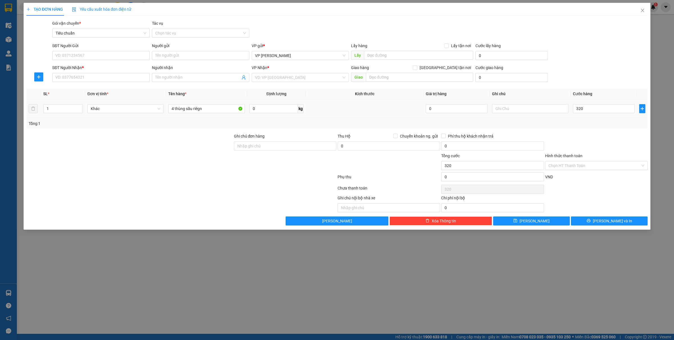
click at [588, 127] on div "Tổng: 1" at bounding box center [337, 123] width 617 height 6
type input "320.000"
click at [82, 54] on input "SĐT Người Gửi" at bounding box center [100, 55] width 97 height 9
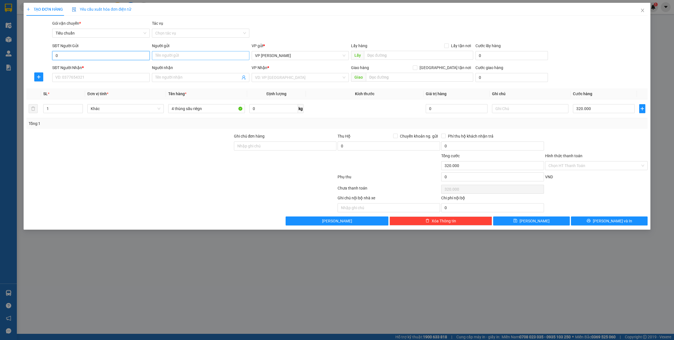
type input "0"
click at [181, 55] on input "Người gửi" at bounding box center [200, 55] width 97 height 9
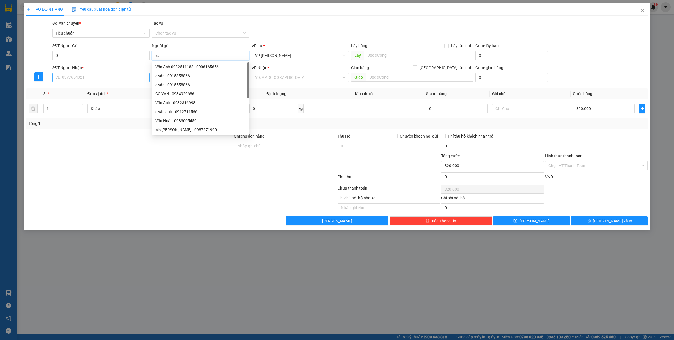
type input "vân"
click at [74, 77] on input "SĐT Người Nhận *" at bounding box center [100, 77] width 97 height 9
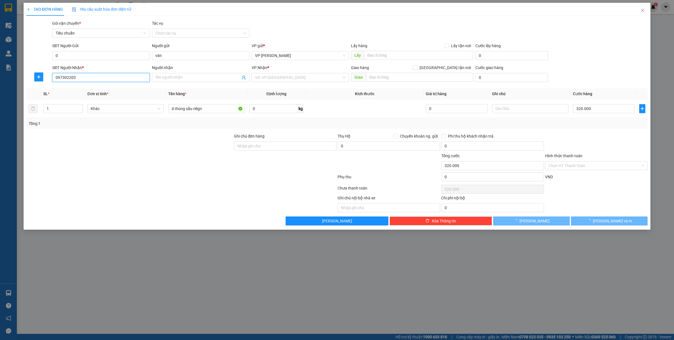
type input "0973022039"
click at [110, 86] on div "0973022039 - hùng" at bounding box center [101, 89] width 91 height 6
type input "hùng"
type input "0973022039"
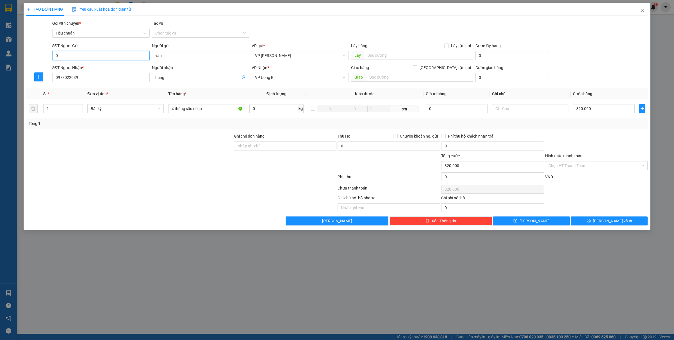
click at [86, 55] on input "0" at bounding box center [100, 55] width 97 height 9
click at [86, 67] on div "0398488462 - vân" at bounding box center [101, 67] width 91 height 6
type input "0398488462"
click at [214, 108] on input "4 thùng sầu riêgn" at bounding box center [206, 108] width 76 height 9
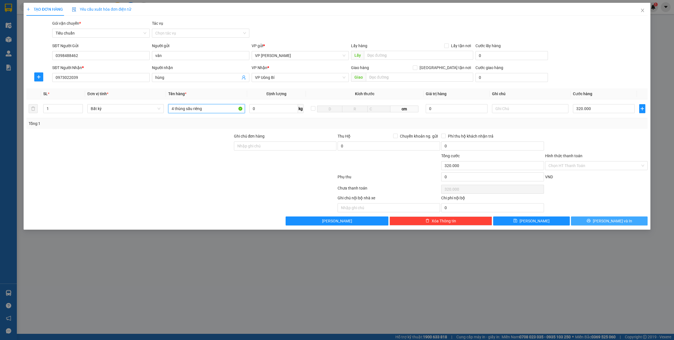
type input "4 thùng sầu riêng"
drag, startPoint x: 603, startPoint y: 224, endPoint x: 620, endPoint y: 235, distance: 20.2
click at [603, 224] on button "[PERSON_NAME] và In" at bounding box center [609, 221] width 77 height 9
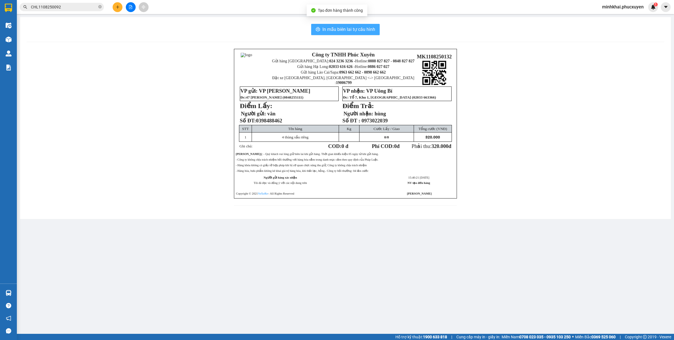
click at [322, 29] on span "In mẫu biên lai tự cấu hình" at bounding box center [348, 29] width 53 height 7
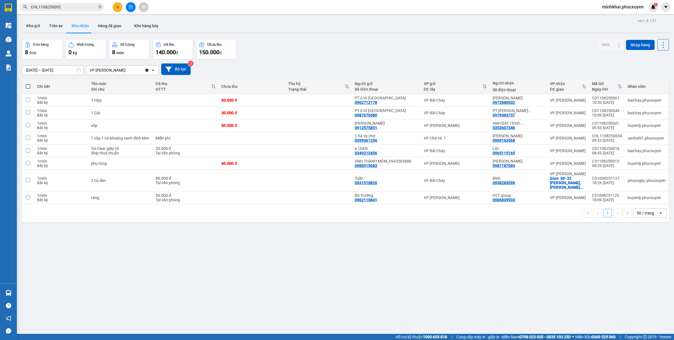
drag, startPoint x: 224, startPoint y: 260, endPoint x: 176, endPoint y: 289, distance: 56.3
click at [224, 260] on div "ver 1.8.137 Kho gửi Trên xe Kho nhận Hàng đã giao Kho hàng hủy Đơn hàng 8 đơn K…" at bounding box center [346, 187] width 652 height 340
click at [34, 26] on button "Kho gửi" at bounding box center [33, 25] width 23 height 13
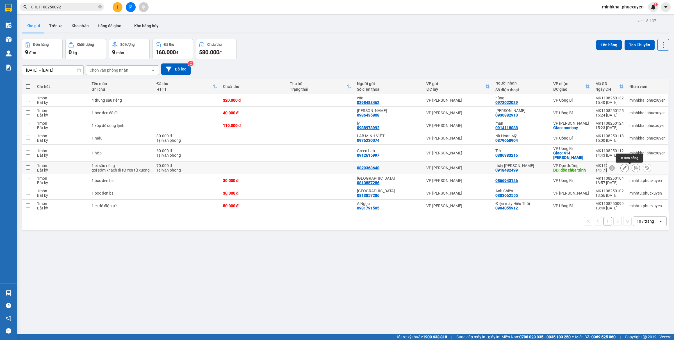
click at [634, 170] on icon at bounding box center [636, 168] width 4 height 4
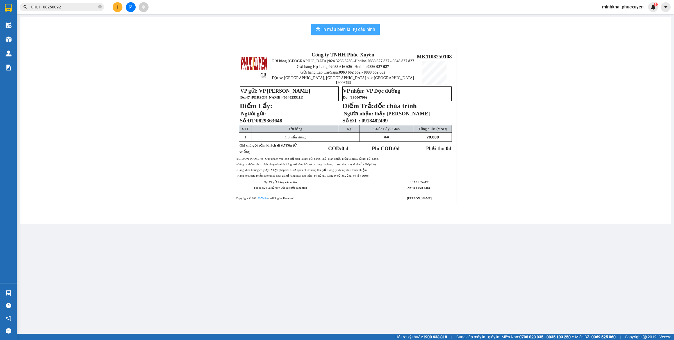
click at [364, 33] on span "In mẫu biên lai tự cấu hình" at bounding box center [348, 29] width 53 height 7
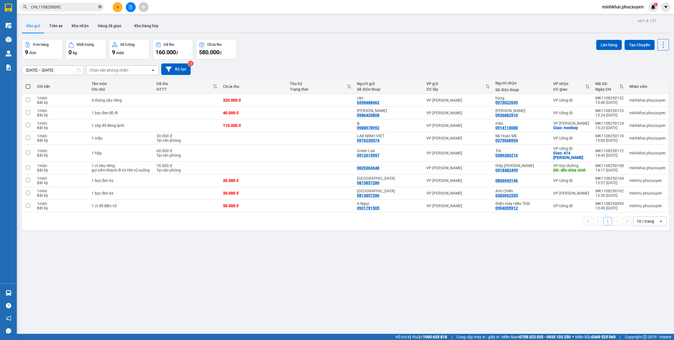
click at [100, 6] on icon "close-circle" at bounding box center [99, 6] width 3 height 3
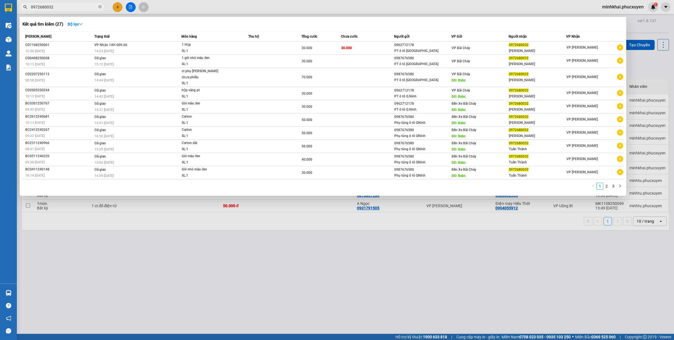
type input "0972680032"
click at [489, 228] on div at bounding box center [337, 170] width 674 height 340
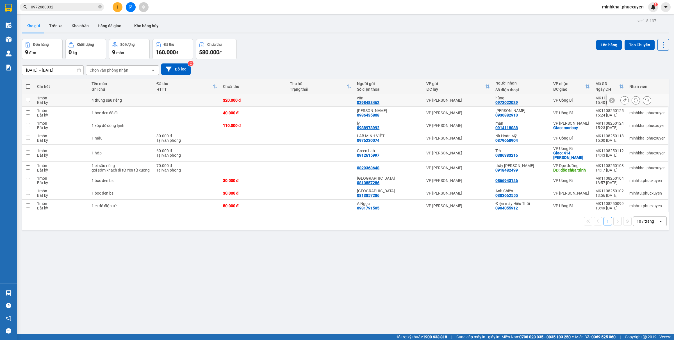
click at [634, 99] on icon at bounding box center [636, 100] width 4 height 4
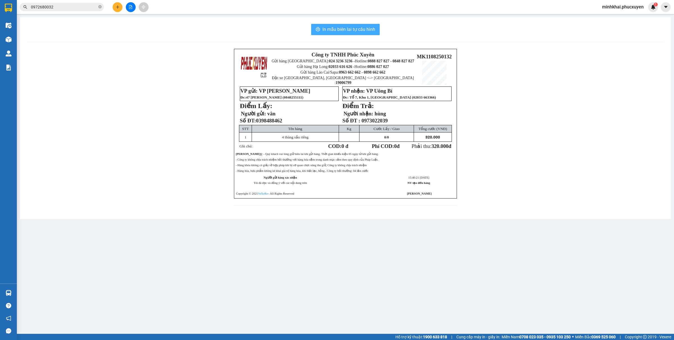
click at [348, 30] on span "In mẫu biên lai tự cấu hình" at bounding box center [348, 29] width 53 height 7
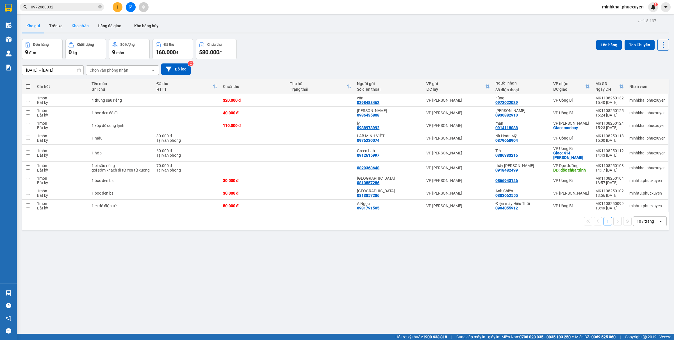
click at [70, 26] on button "Kho nhận" at bounding box center [80, 25] width 26 height 13
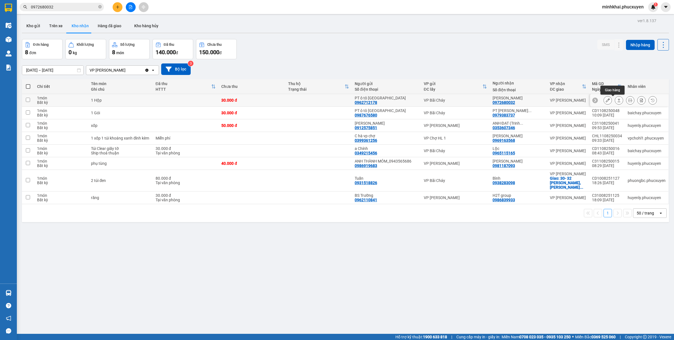
click at [615, 100] on button at bounding box center [619, 100] width 8 height 10
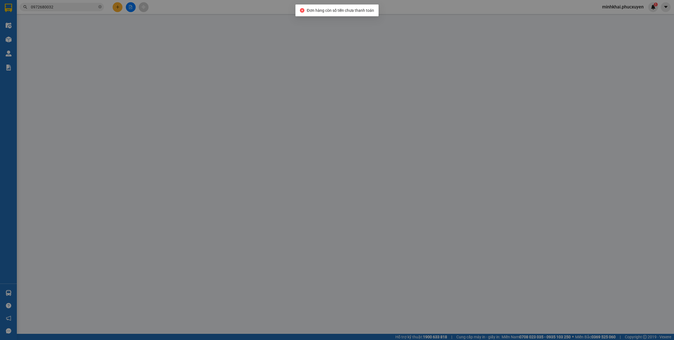
type input "0962712178"
type input "PT ô tô [GEOGRAPHIC_DATA]"
type input "0972680032"
type input "[PERSON_NAME]"
type input "30.000"
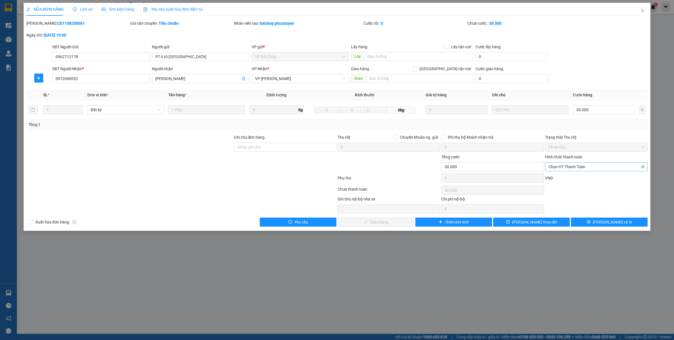
click at [561, 171] on input "Hình thức thanh toán" at bounding box center [594, 167] width 92 height 8
click at [558, 177] on div "Tại văn phòng" at bounding box center [596, 178] width 96 height 6
type input "0"
click at [347, 222] on button "[PERSON_NAME] và Giao hàng" at bounding box center [376, 222] width 77 height 9
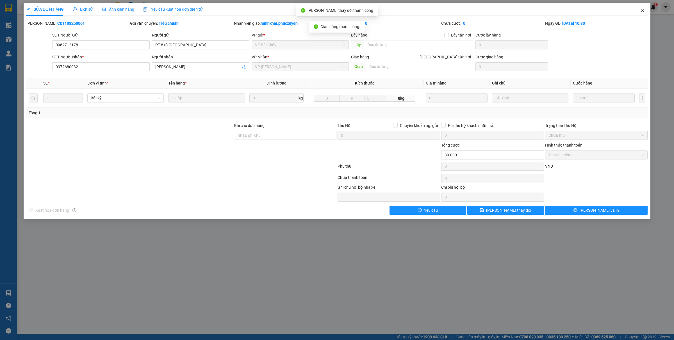
click at [642, 11] on icon "close" at bounding box center [642, 10] width 4 height 4
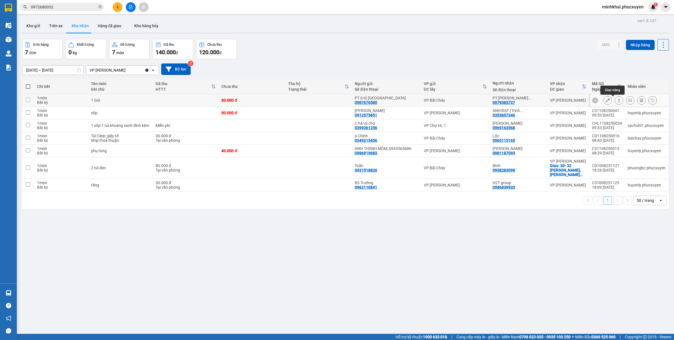
click at [617, 100] on icon at bounding box center [619, 100] width 4 height 4
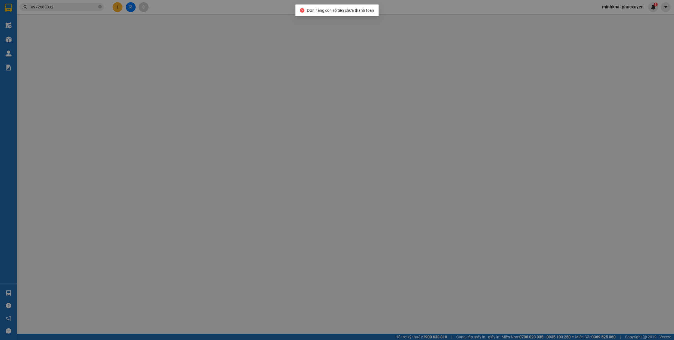
type input "0987676580"
type input "PT ô tô [GEOGRAPHIC_DATA]"
type input "0979383737"
type input "PT [PERSON_NAME] (0344383737)"
type input "30.000"
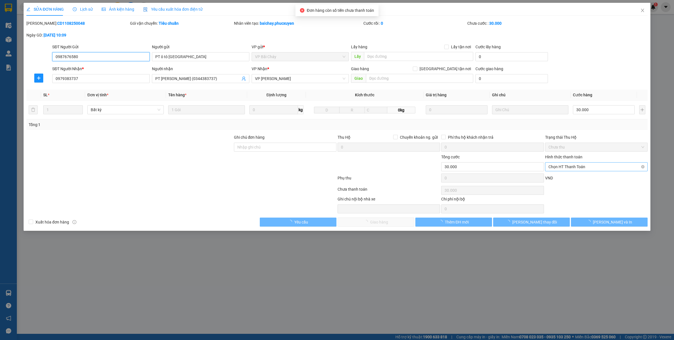
click at [563, 169] on span "Chọn HT Thanh Toán" at bounding box center [596, 167] width 96 height 8
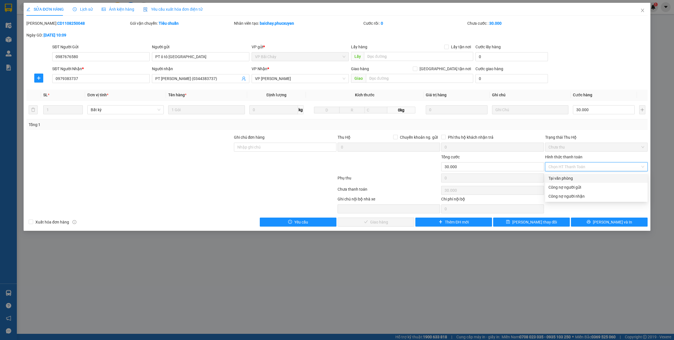
click at [555, 176] on div "Tại văn phòng" at bounding box center [596, 178] width 96 height 6
type input "0"
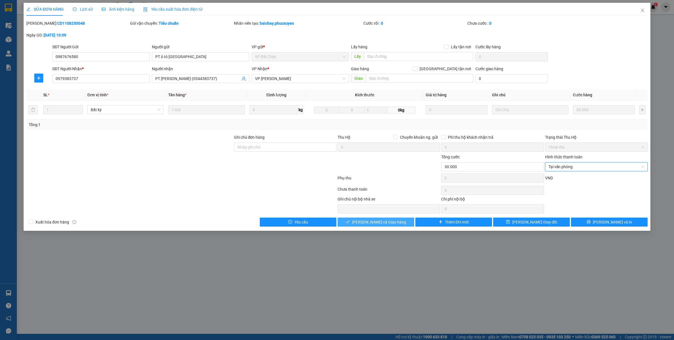
click at [392, 222] on span "[PERSON_NAME] và Giao hàng" at bounding box center [379, 222] width 54 height 6
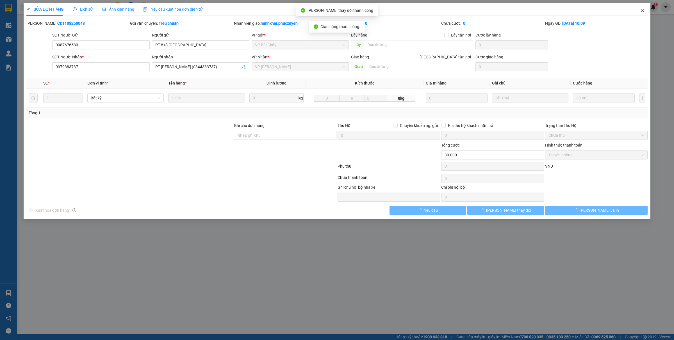
click at [643, 13] on span "Close" at bounding box center [643, 11] width 16 height 16
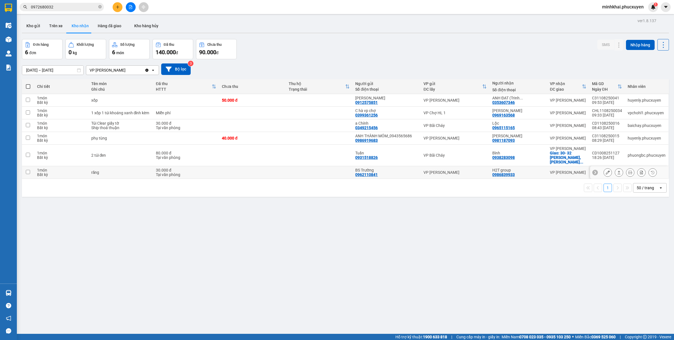
click at [617, 170] on icon at bounding box center [619, 172] width 4 height 4
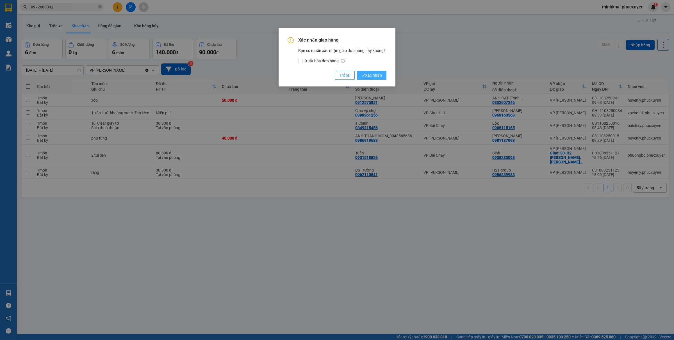
click at [360, 75] on button "Xác nhận" at bounding box center [371, 75] width 29 height 9
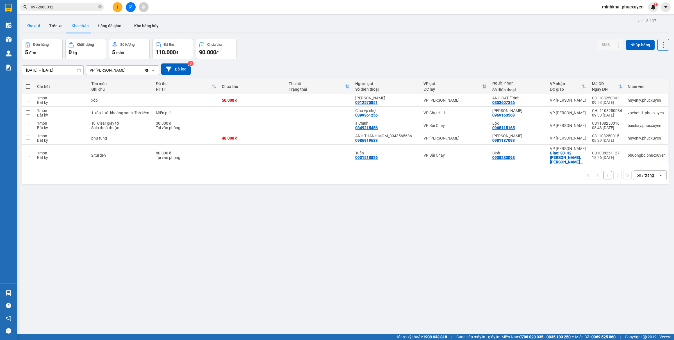
click at [34, 21] on button "Kho gửi" at bounding box center [33, 25] width 23 height 13
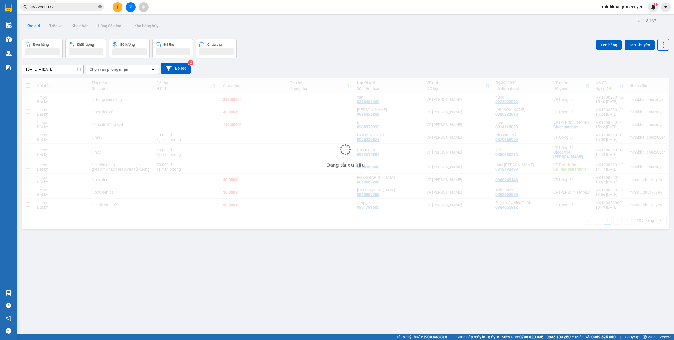
click at [100, 6] on icon "close-circle" at bounding box center [99, 6] width 3 height 3
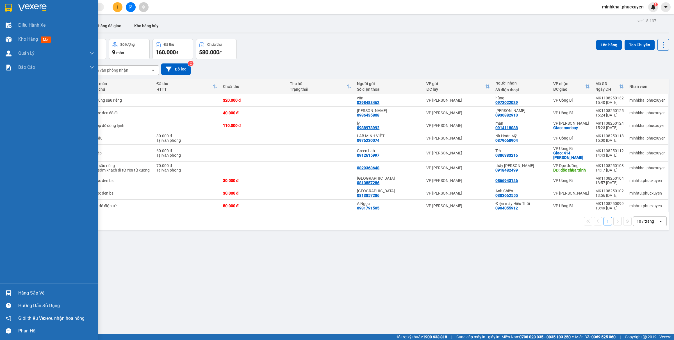
click at [9, 291] on img at bounding box center [9, 293] width 6 height 6
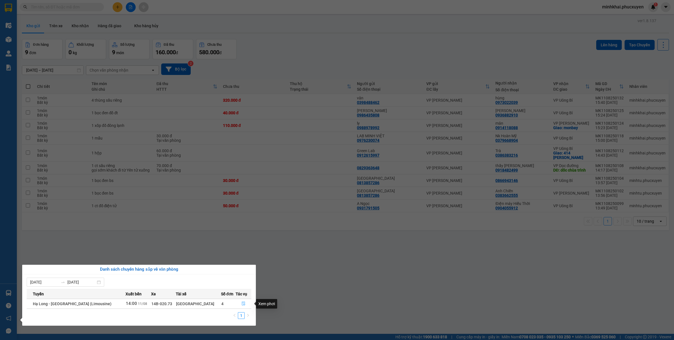
click at [242, 305] on icon "file-done" at bounding box center [244, 304] width 4 height 4
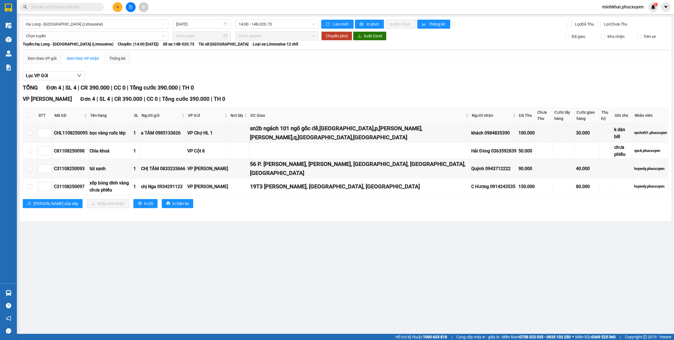
click at [116, 8] on icon "plus" at bounding box center [118, 7] width 4 height 4
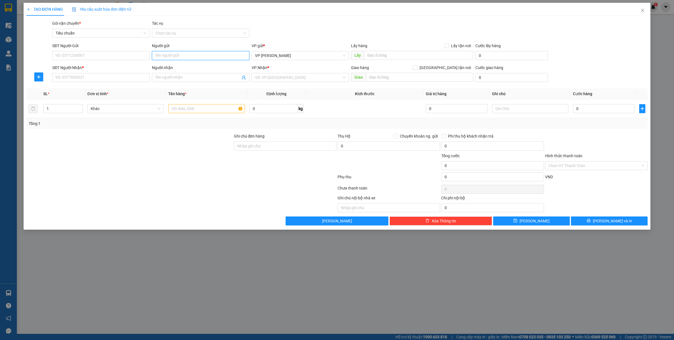
click at [174, 53] on input "Người gửi" at bounding box center [200, 55] width 97 height 9
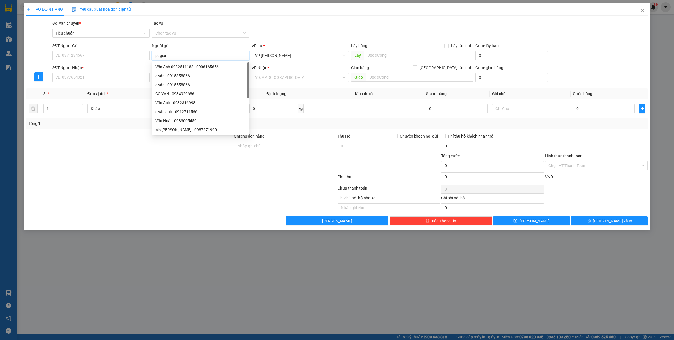
type input "pt giang"
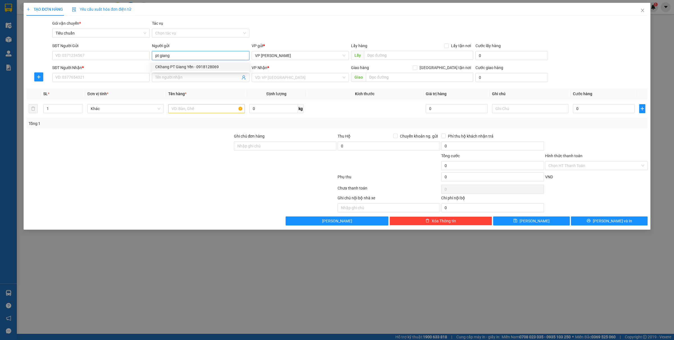
click at [176, 68] on div "CKhang PT Giang Yến - 0918128069" at bounding box center [200, 67] width 91 height 6
type input "0918128069"
type input "CKhang PT Giang Yến"
click at [92, 80] on input "SĐT Người Nhận *" at bounding box center [100, 77] width 97 height 9
click at [159, 76] on input "Người nhận" at bounding box center [197, 77] width 85 height 6
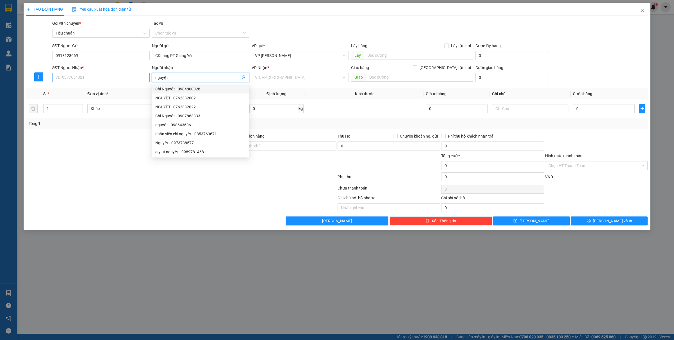
drag, startPoint x: 182, startPoint y: 76, endPoint x: 144, endPoint y: 81, distance: 38.5
click at [144, 81] on div "SĐT Người Nhận * VD: 0377654321 Người nhận nguyệt VP Nhận * VD: VP Sài Gòn Giao…" at bounding box center [350, 75] width 598 height 20
type input "sếp"
click at [190, 91] on div "Sếp Nguyệt - 0968413786" at bounding box center [200, 89] width 91 height 6
type input "0968413786"
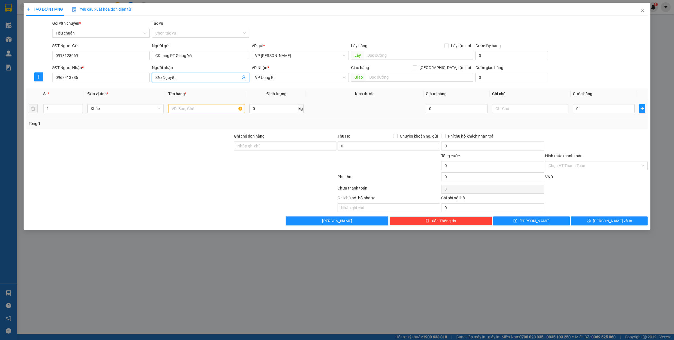
type input "Sếp Nguyệt"
click at [218, 107] on input "text" at bounding box center [206, 108] width 76 height 9
click at [208, 111] on input "text" at bounding box center [206, 108] width 76 height 9
type input "7 ct"
click at [93, 53] on input "0918128069" at bounding box center [100, 55] width 97 height 9
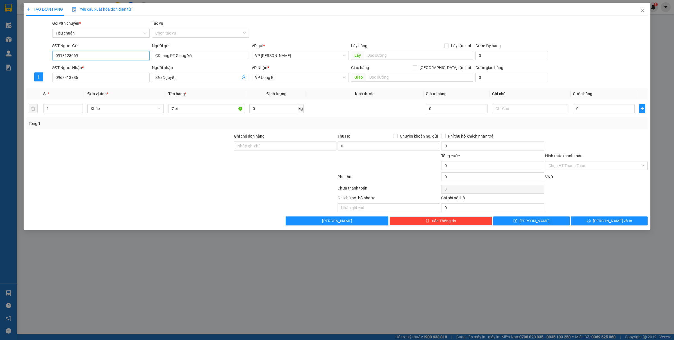
click at [93, 53] on input "0918128069" at bounding box center [100, 55] width 97 height 9
click at [642, 10] on icon "close" at bounding box center [642, 10] width 3 height 3
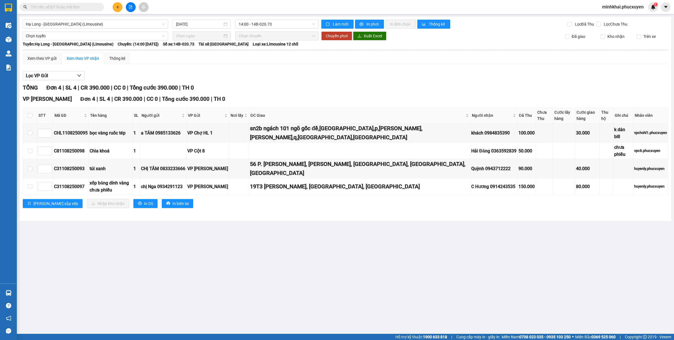
click at [33, 6] on input "text" at bounding box center [64, 7] width 66 height 6
click at [78, 9] on input "text" at bounding box center [64, 7] width 66 height 6
click at [31, 114] on input "checkbox" at bounding box center [30, 115] width 4 height 4
checkbox input "true"
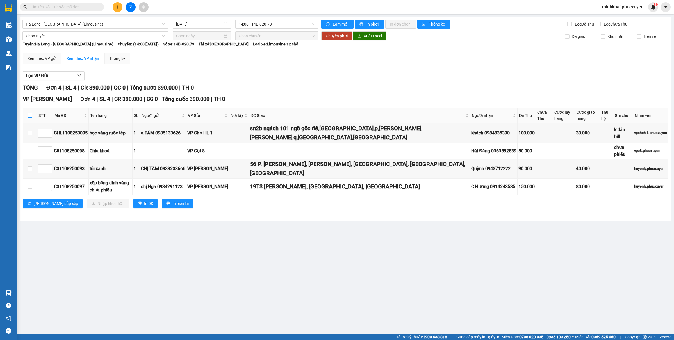
checkbox input "true"
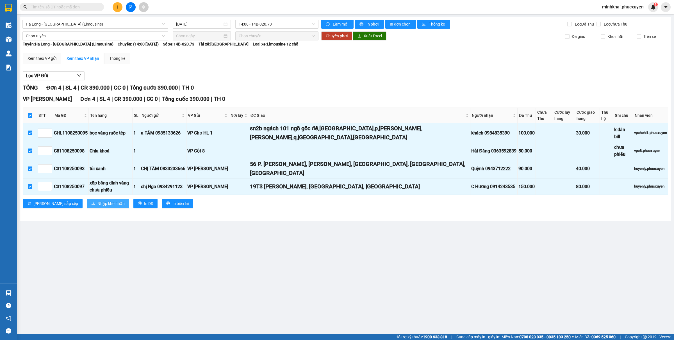
click at [97, 201] on span "Nhập kho nhận" at bounding box center [110, 204] width 27 height 6
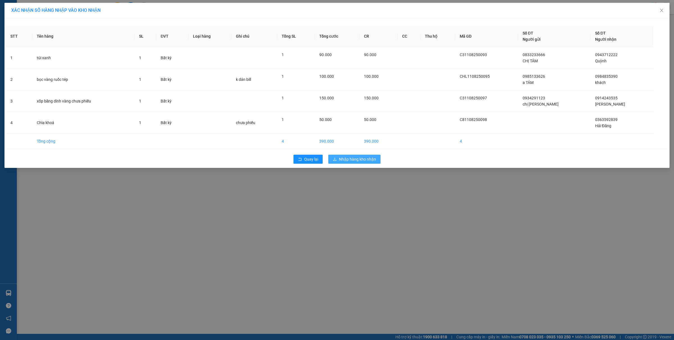
click at [347, 156] on button "Nhập hàng kho nhận" at bounding box center [354, 159] width 52 height 9
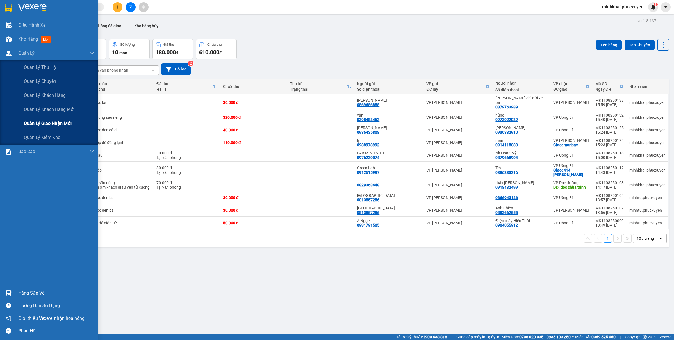
click at [33, 127] on span "Quản lý giao nhận mới" at bounding box center [48, 123] width 48 height 7
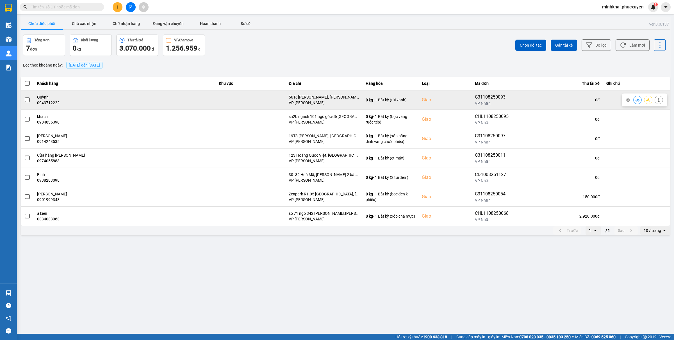
click at [636, 101] on icon at bounding box center [638, 100] width 4 height 4
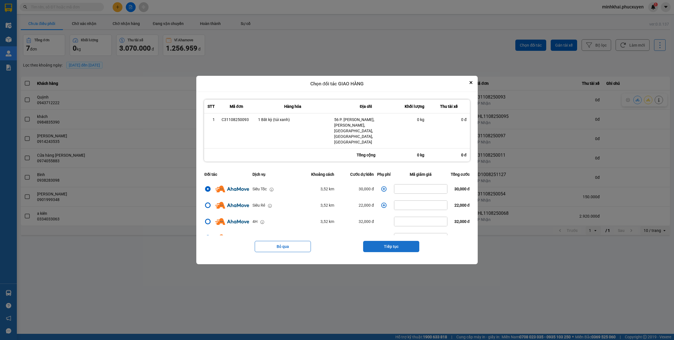
click at [395, 241] on button "Tiếp tục" at bounding box center [391, 246] width 56 height 11
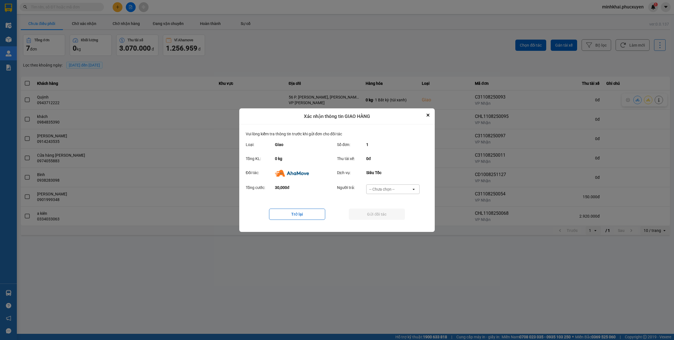
click at [392, 189] on div "-- Chưa chọn --" at bounding box center [381, 189] width 25 height 6
click at [386, 224] on span "Ví Ahamove" at bounding box center [381, 221] width 23 height 6
click at [375, 217] on button "Gửi đối tác" at bounding box center [377, 214] width 56 height 11
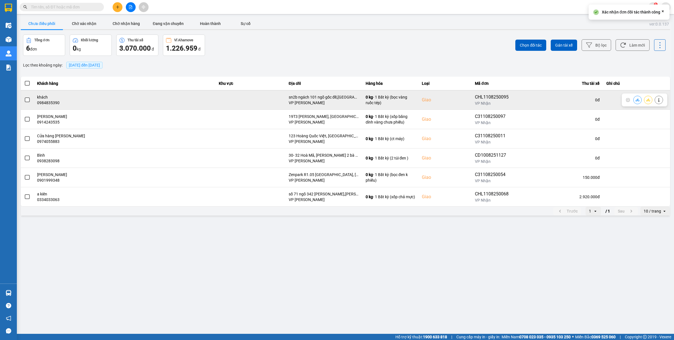
click at [638, 100] on icon at bounding box center [638, 99] width 4 height 3
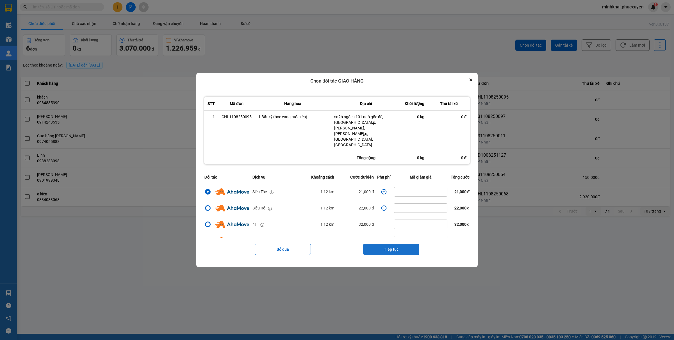
click at [382, 244] on button "Tiếp tục" at bounding box center [391, 249] width 56 height 11
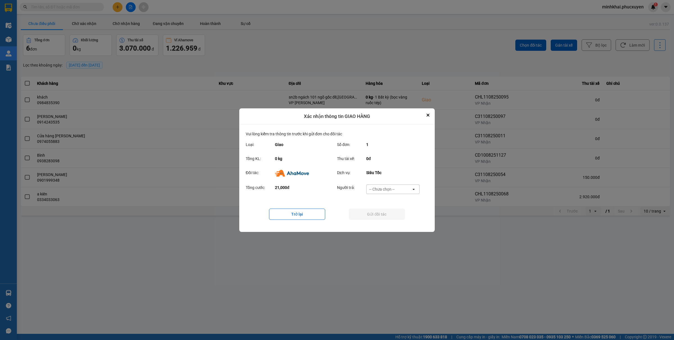
click at [390, 192] on div "-- Chưa chọn --" at bounding box center [381, 189] width 25 height 6
click at [378, 222] on span "Ví Ahamove" at bounding box center [381, 221] width 23 height 6
click at [365, 216] on button "Gửi đối tác" at bounding box center [377, 214] width 56 height 11
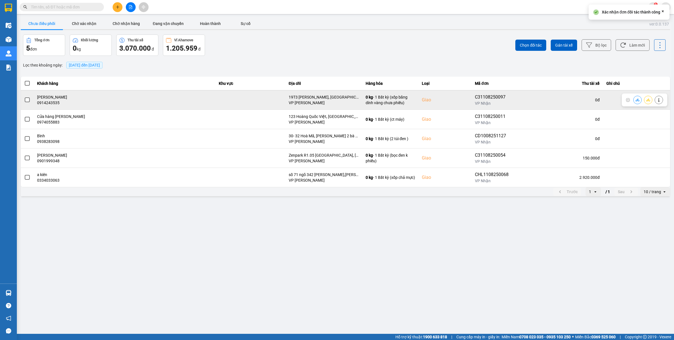
click at [638, 101] on icon at bounding box center [638, 100] width 4 height 4
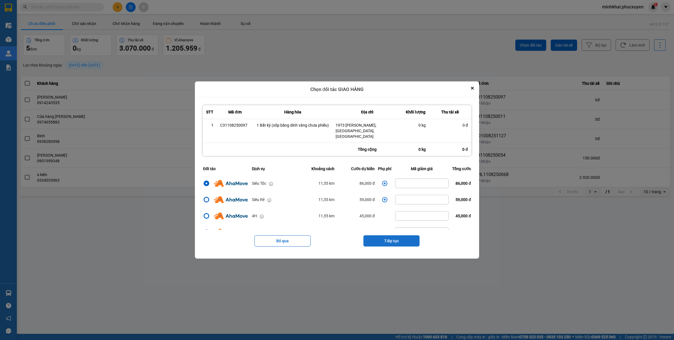
click at [385, 236] on button "Tiếp tục" at bounding box center [391, 240] width 56 height 11
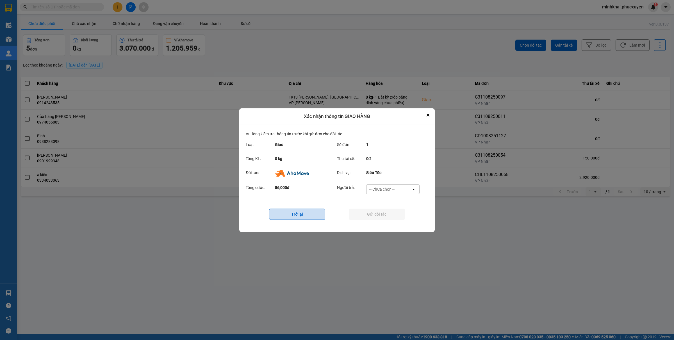
click at [307, 214] on button "Trở lại" at bounding box center [297, 214] width 56 height 11
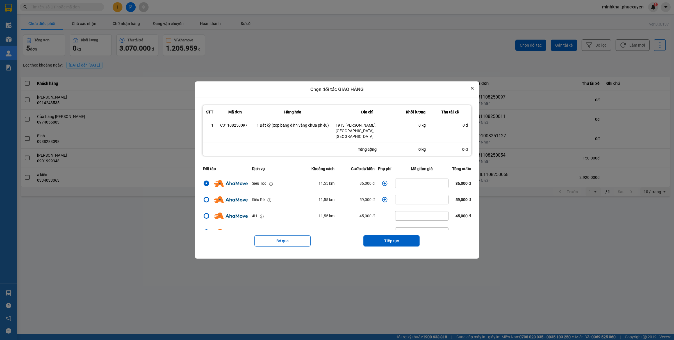
click at [474, 90] on icon "Close" at bounding box center [472, 88] width 3 height 3
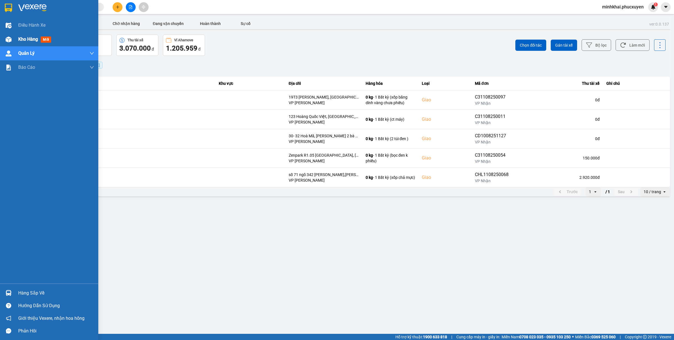
click at [13, 40] on div "Kho hàng mới" at bounding box center [49, 39] width 98 height 14
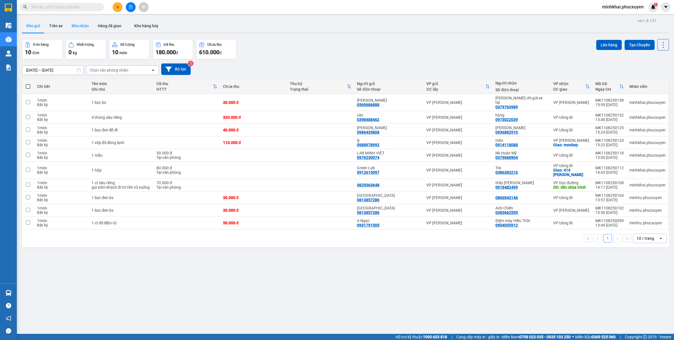
click at [75, 25] on button "Kho nhận" at bounding box center [80, 25] width 26 height 13
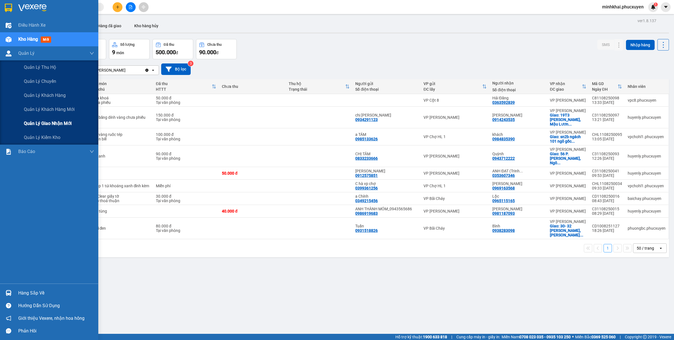
drag, startPoint x: 42, startPoint y: 122, endPoint x: 58, endPoint y: 130, distance: 17.2
click at [42, 122] on span "Quản lý giao nhận mới" at bounding box center [48, 123] width 48 height 7
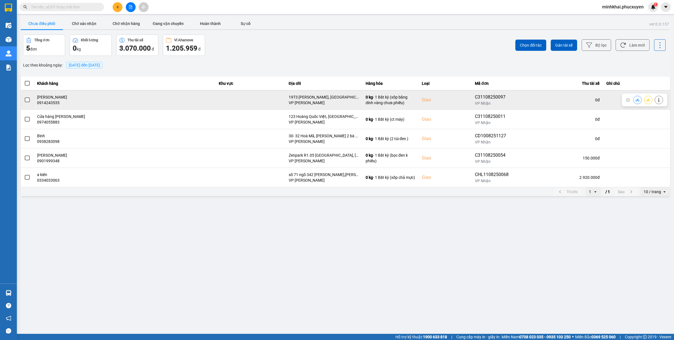
click at [636, 101] on icon at bounding box center [638, 99] width 4 height 3
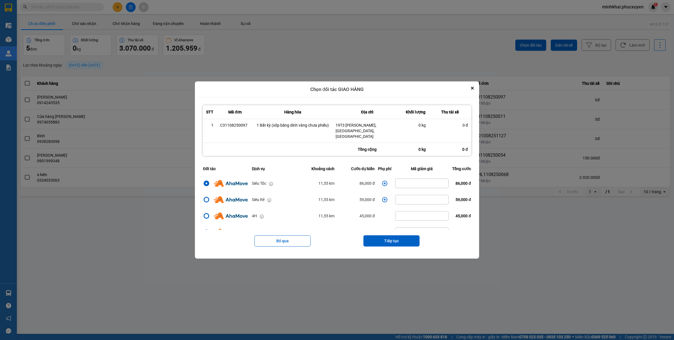
click at [383, 181] on icon "dialog" at bounding box center [384, 183] width 5 height 5
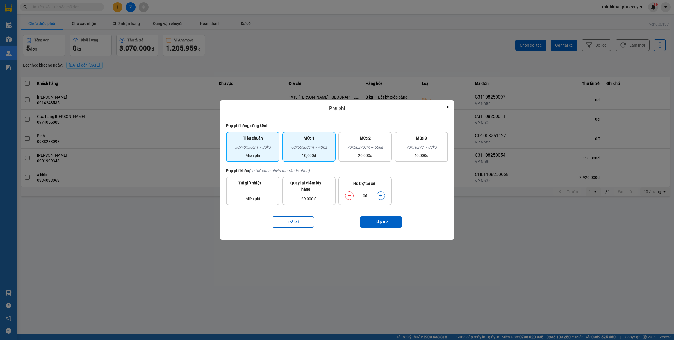
click at [291, 149] on div "60x50x60cm ~ 40kg" at bounding box center [309, 148] width 47 height 8
click at [377, 219] on button "Tiếp tục" at bounding box center [381, 222] width 42 height 11
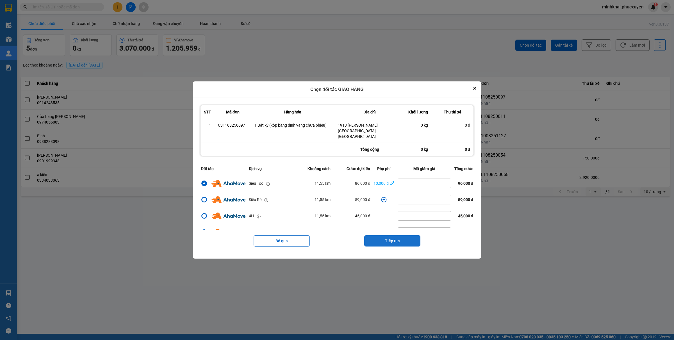
click at [394, 236] on button "Tiếp tục" at bounding box center [392, 240] width 56 height 11
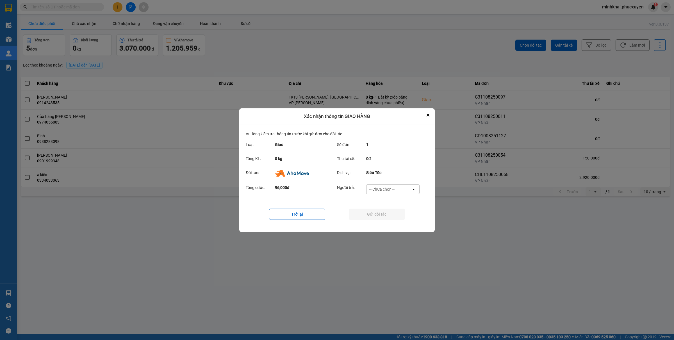
click at [405, 192] on div "-- Chưa chọn --" at bounding box center [388, 189] width 45 height 9
click at [382, 219] on span "Ví Ahamove" at bounding box center [381, 221] width 23 height 6
click at [381, 215] on button "Gửi đối tác" at bounding box center [377, 214] width 56 height 11
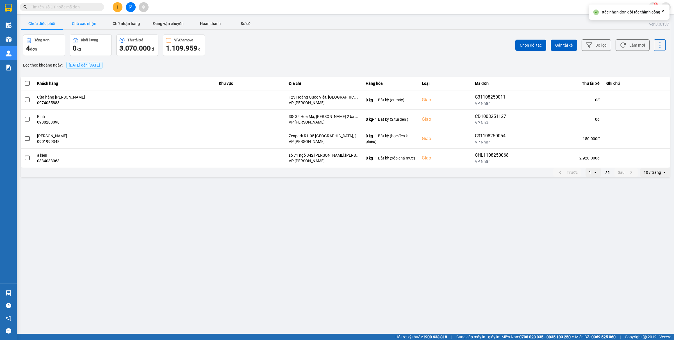
click at [89, 23] on button "Chờ xác nhận" at bounding box center [84, 23] width 42 height 11
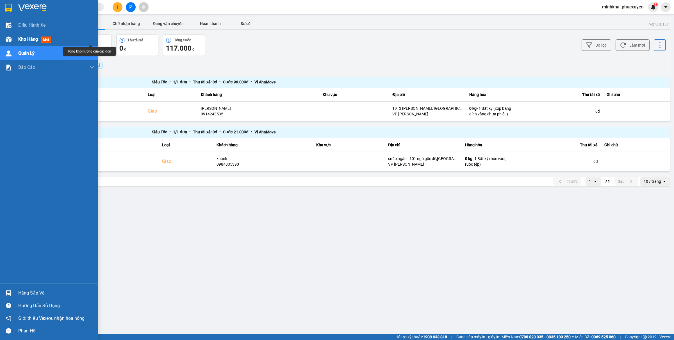
click at [4, 40] on div at bounding box center [9, 40] width 10 height 10
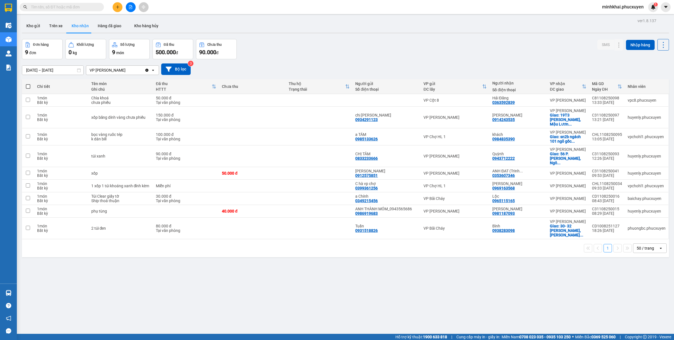
click at [34, 24] on button "Kho gửi" at bounding box center [33, 25] width 23 height 13
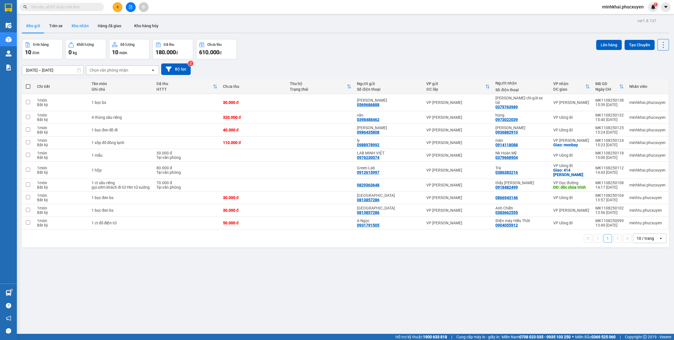
click at [77, 27] on button "Kho nhận" at bounding box center [80, 25] width 26 height 13
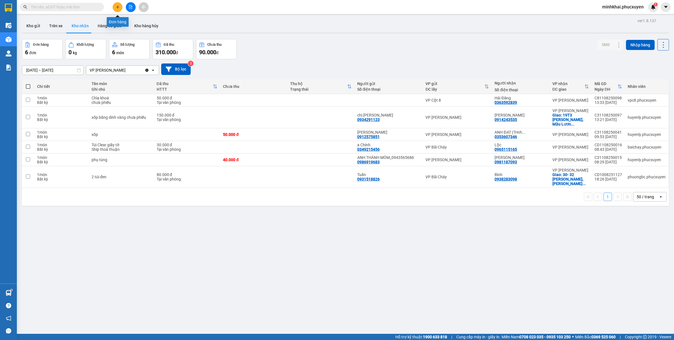
click at [118, 9] on icon "plus" at bounding box center [118, 7] width 4 height 4
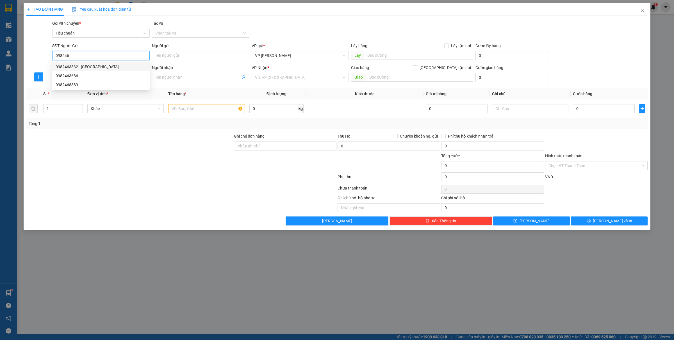
drag, startPoint x: 92, startPoint y: 66, endPoint x: 95, endPoint y: 69, distance: 4.2
click at [92, 66] on div "0982463832 - Lad Thành Lợi" at bounding box center [101, 67] width 91 height 6
type input "0982463832"
type input "Lad Thành Lợi"
type input "0982463832"
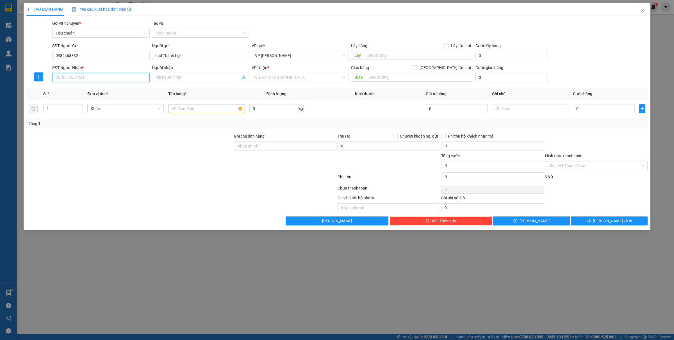
click at [95, 76] on input "SĐT Người Nhận *" at bounding box center [100, 77] width 97 height 9
click at [109, 86] on div "0368201063 - Dr Trang Nhung" at bounding box center [101, 89] width 91 height 6
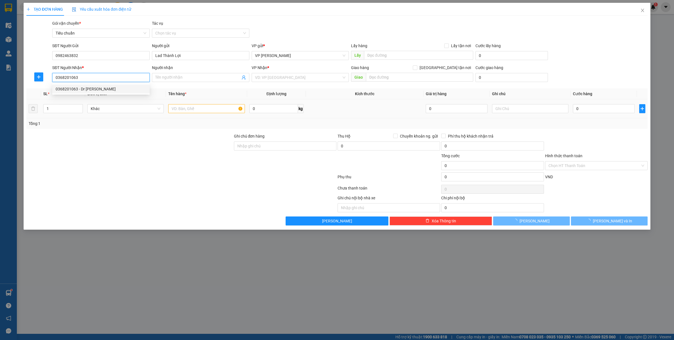
type input "0368201063"
click at [191, 109] on input "text" at bounding box center [206, 108] width 76 height 9
type input "1 ma"
type input "Dr Trang Nhung"
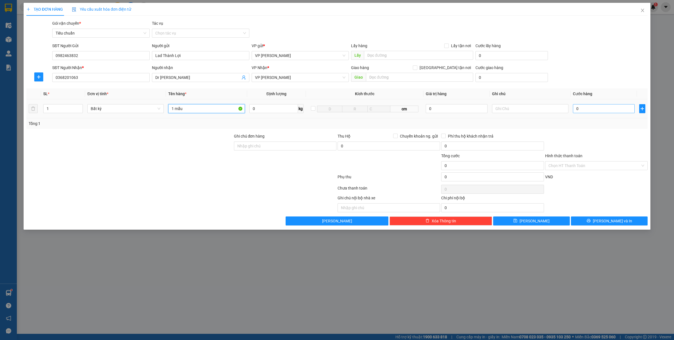
type input "1 mẫu"
click at [599, 110] on input "0" at bounding box center [604, 108] width 62 height 9
type input "30"
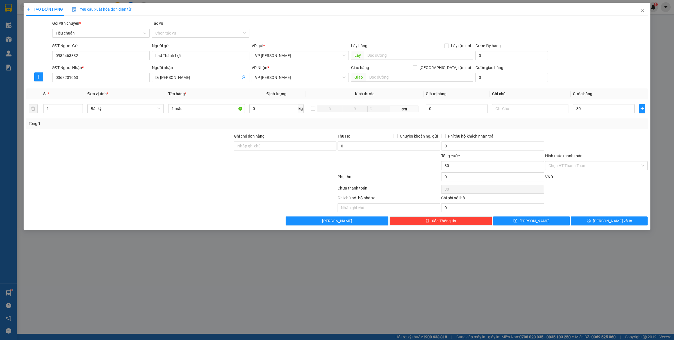
click at [574, 167] on input "Hình thức thanh toán" at bounding box center [594, 165] width 92 height 8
type input "30.000"
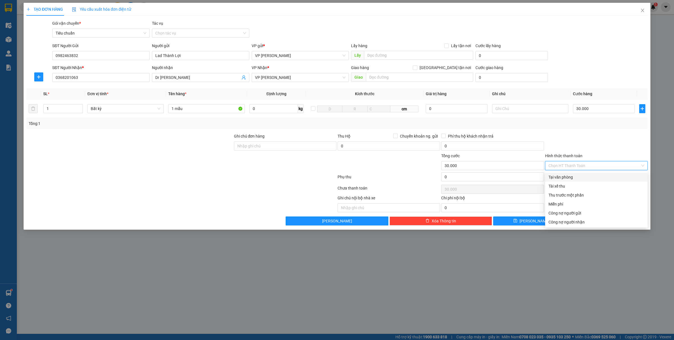
click at [566, 174] on div "Tại văn phòng" at bounding box center [596, 177] width 96 height 6
type input "0"
click at [615, 221] on span "[PERSON_NAME] và In" at bounding box center [612, 221] width 39 height 6
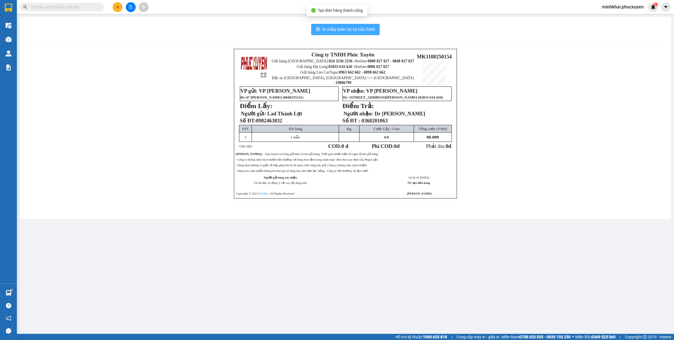
click at [374, 30] on span "In mẫu biên lai tự cấu hình" at bounding box center [348, 29] width 53 height 7
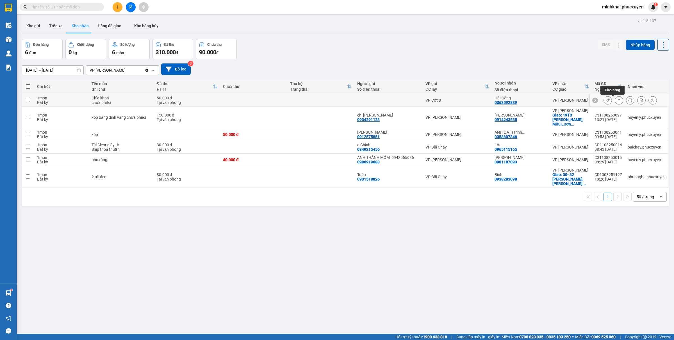
click at [615, 101] on button at bounding box center [619, 100] width 8 height 10
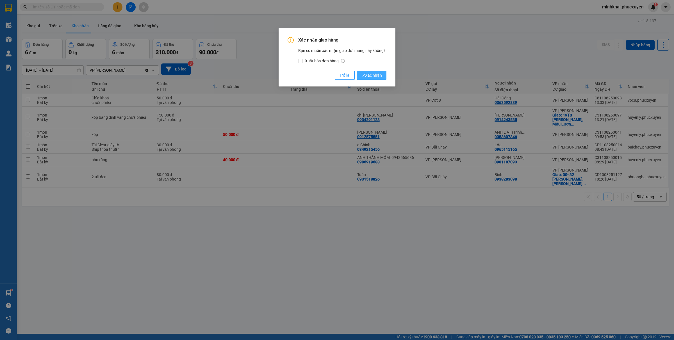
click at [373, 71] on button "Xác nhận" at bounding box center [371, 75] width 29 height 9
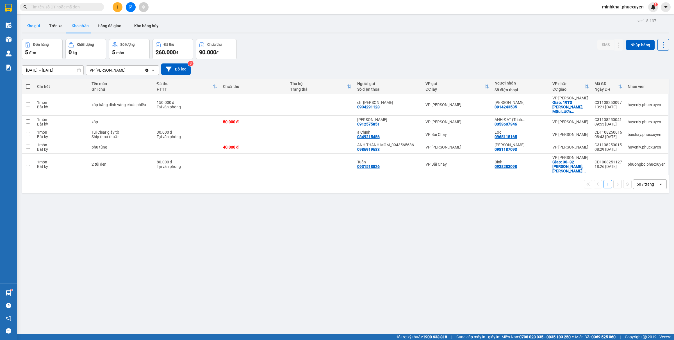
click at [30, 20] on button "Kho gửi" at bounding box center [33, 25] width 23 height 13
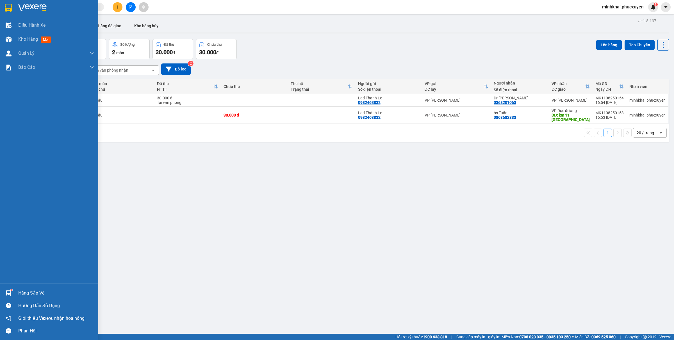
click at [7, 294] on img at bounding box center [9, 293] width 6 height 6
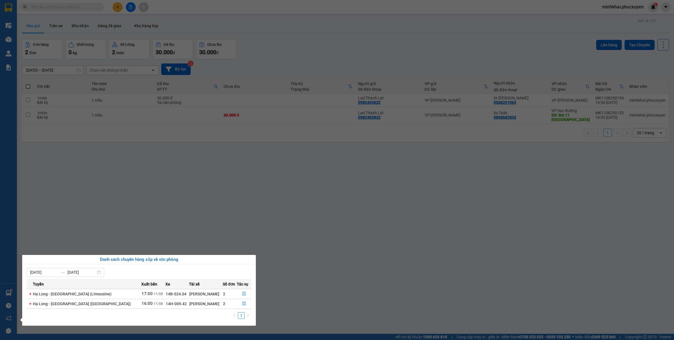
click at [492, 223] on section "Kết quả tìm kiếm ( 27 ) Bộ lọc Mã ĐH Trạng thái Món hàng Thu hộ Tổng cước Chưa …" at bounding box center [337, 170] width 674 height 340
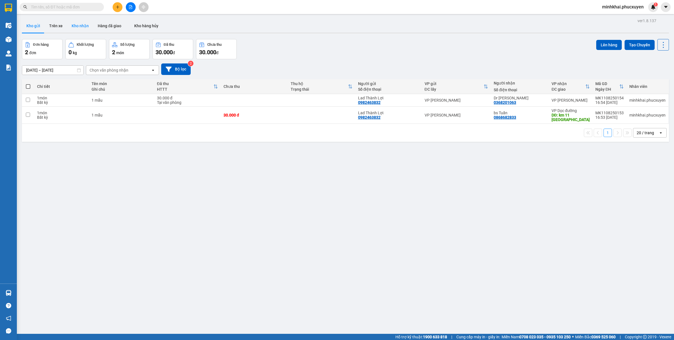
click at [84, 24] on button "Kho nhận" at bounding box center [80, 25] width 26 height 13
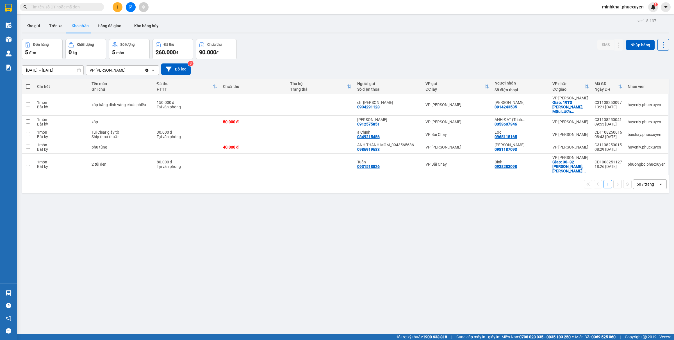
click at [56, 4] on input "text" at bounding box center [64, 7] width 66 height 6
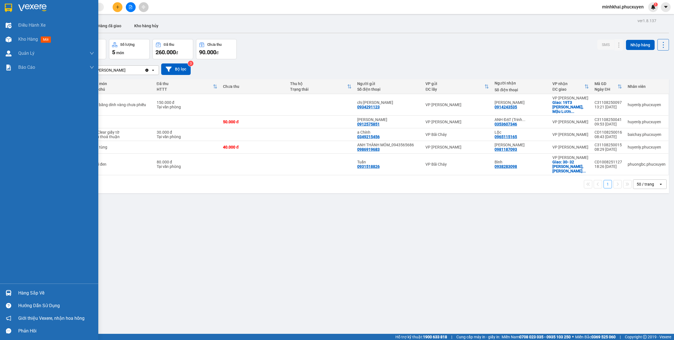
click at [9, 290] on div at bounding box center [9, 293] width 10 height 10
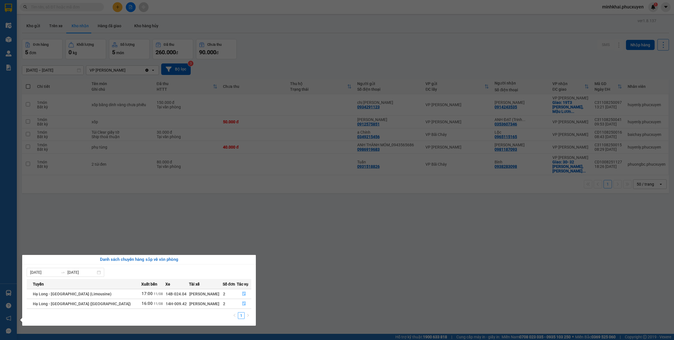
click at [303, 260] on section "Kết quả tìm kiếm ( 27 ) Bộ lọc Mã ĐH Trạng thái Món hàng Thu hộ Tổng cước Chưa …" at bounding box center [337, 170] width 674 height 340
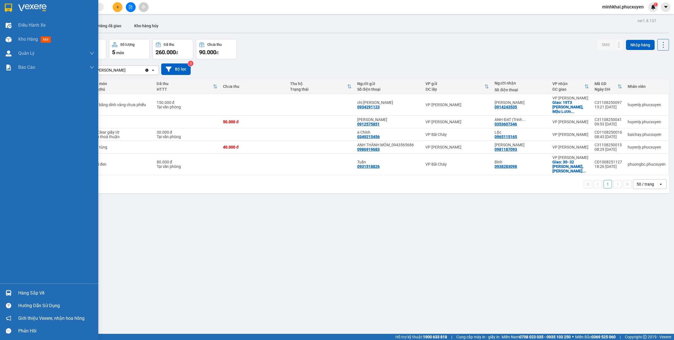
click at [13, 291] on div at bounding box center [9, 293] width 10 height 10
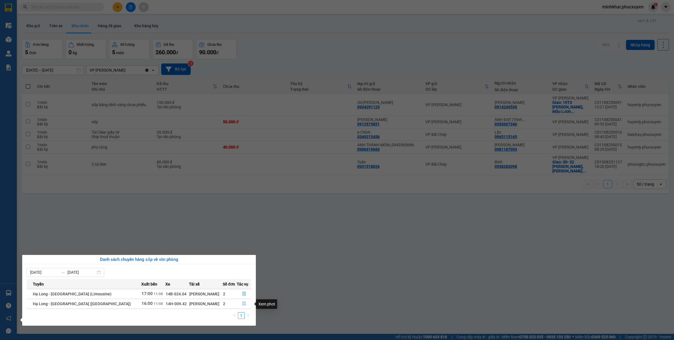
click at [242, 305] on icon "file-done" at bounding box center [243, 304] width 3 height 4
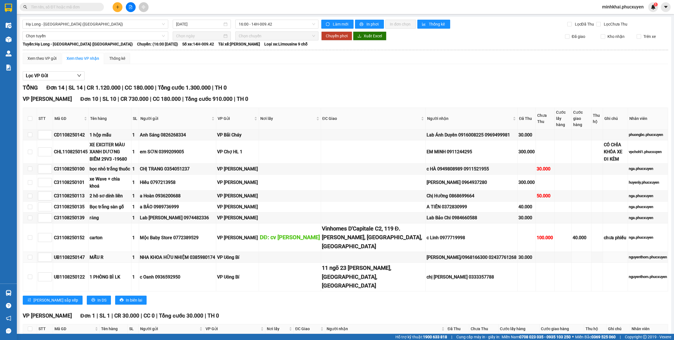
scroll to position [140, 0]
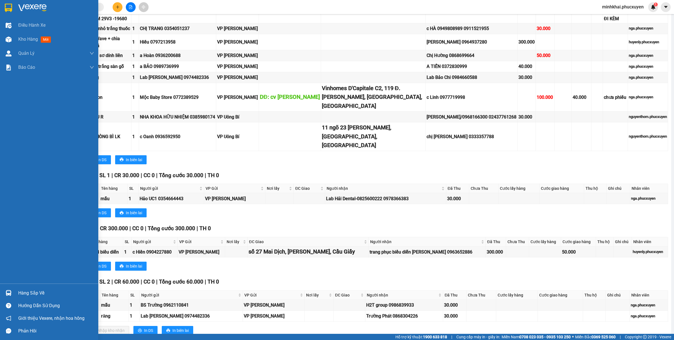
click at [19, 291] on div "Hàng sắp về" at bounding box center [56, 293] width 76 height 8
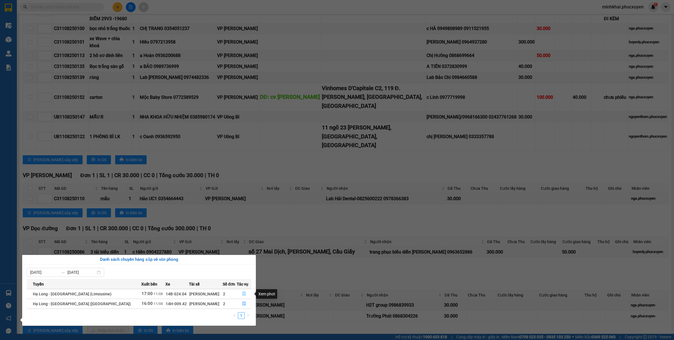
click at [244, 292] on button "button" at bounding box center [244, 294] width 14 height 9
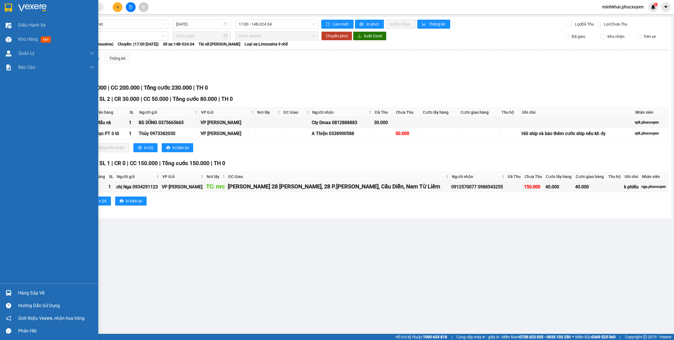
click at [29, 292] on div "Hàng sắp về" at bounding box center [56, 293] width 76 height 8
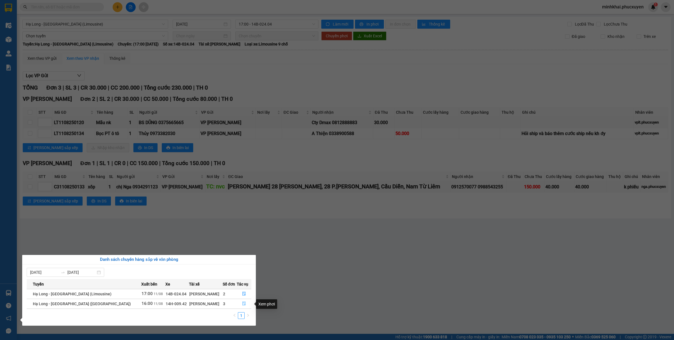
click at [242, 306] on span "file-done" at bounding box center [244, 304] width 4 height 4
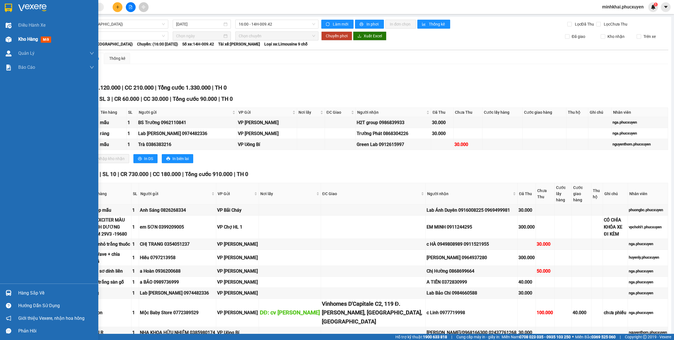
click at [8, 40] on img at bounding box center [9, 40] width 6 height 6
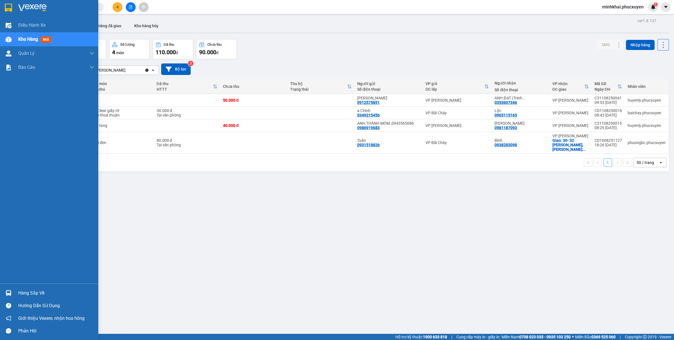
click at [16, 291] on div "Hàng sắp về" at bounding box center [49, 293] width 98 height 13
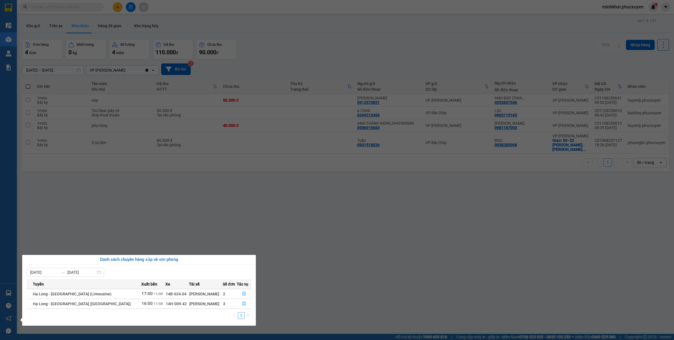
click at [360, 278] on section "Kết quả tìm kiếm ( 27 ) Bộ lọc Mã ĐH Trạng thái Món hàng Thu hộ Tổng cước Chưa …" at bounding box center [337, 170] width 674 height 340
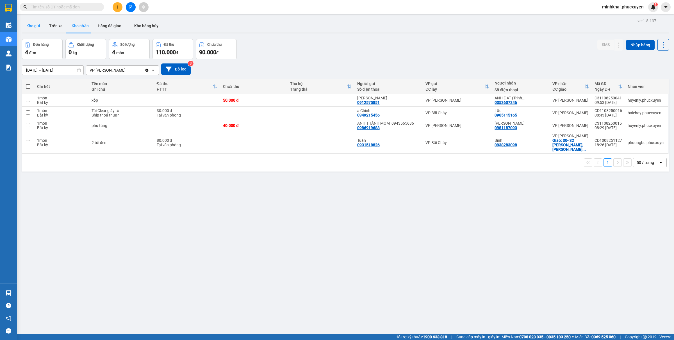
click at [24, 28] on button "Kho gửi" at bounding box center [33, 25] width 23 height 13
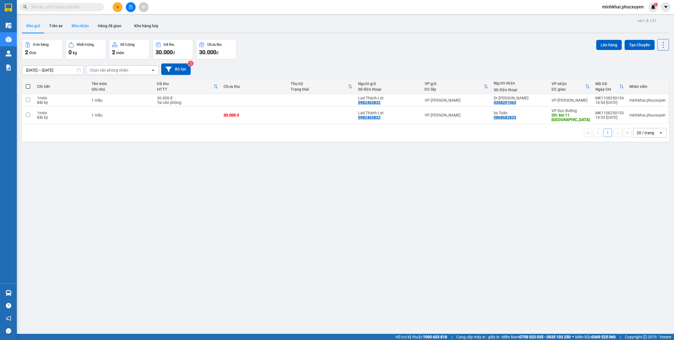
click at [72, 22] on button "Kho nhận" at bounding box center [80, 25] width 26 height 13
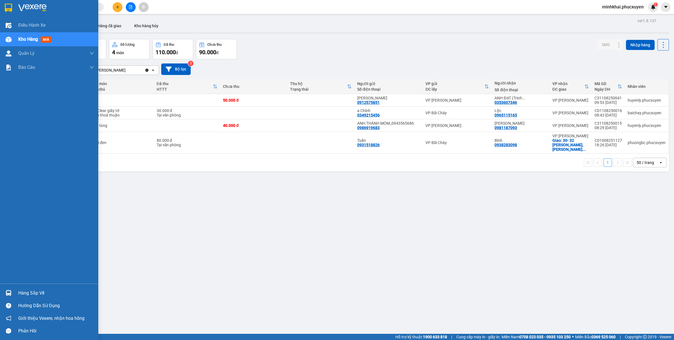
click at [32, 297] on div "Hàng sắp về" at bounding box center [56, 293] width 76 height 8
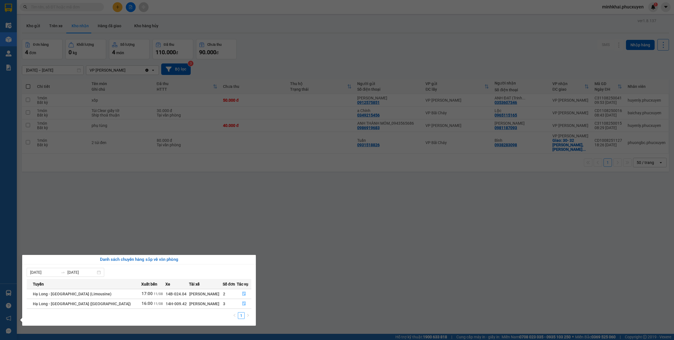
click at [531, 275] on section "Kết quả tìm kiếm ( 27 ) Bộ lọc Mã ĐH Trạng thái Món hàng Thu hộ Tổng cước Chưa …" at bounding box center [337, 170] width 674 height 340
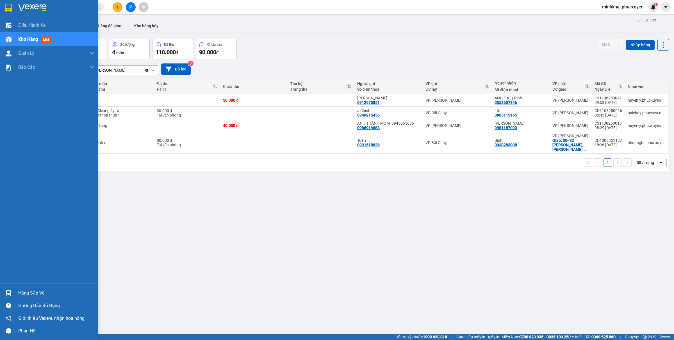
click at [8, 294] on img at bounding box center [9, 293] width 6 height 6
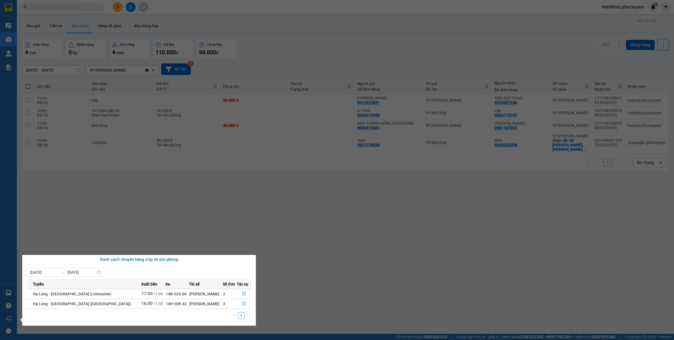
click at [537, 237] on section "Kết quả tìm kiếm ( 27 ) Bộ lọc Mã ĐH Trạng thái Món hàng Thu hộ Tổng cước Chưa …" at bounding box center [337, 170] width 674 height 340
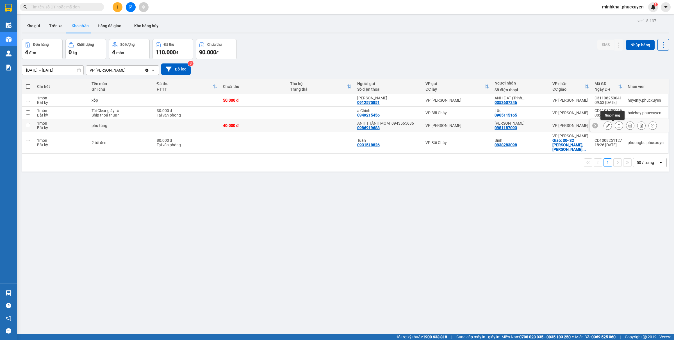
click at [617, 127] on icon at bounding box center [619, 126] width 4 height 4
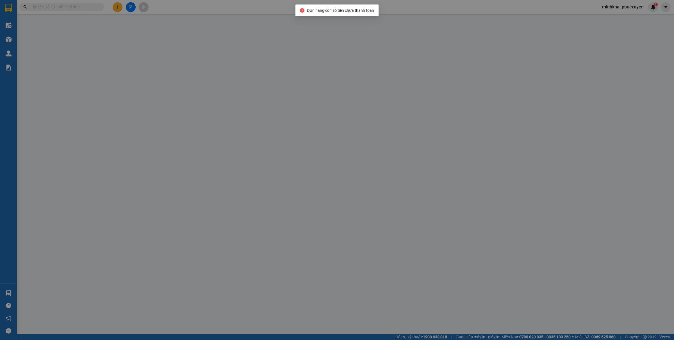
type input "0986919683"
type input "ANH THÀNH MÓM_0943565686"
type input "0981187093"
type input "[PERSON_NAME]"
type input "40.000"
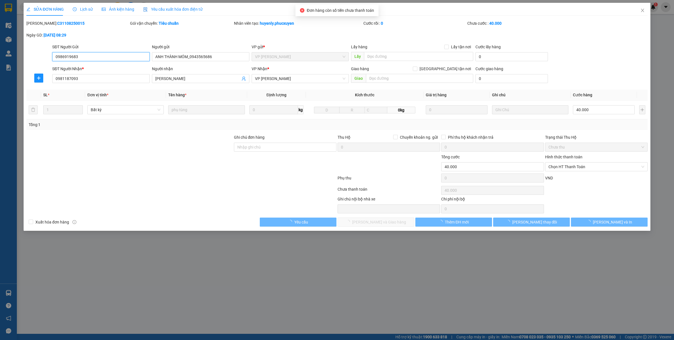
click at [570, 168] on span "Chọn HT Thanh Toán" at bounding box center [596, 167] width 96 height 8
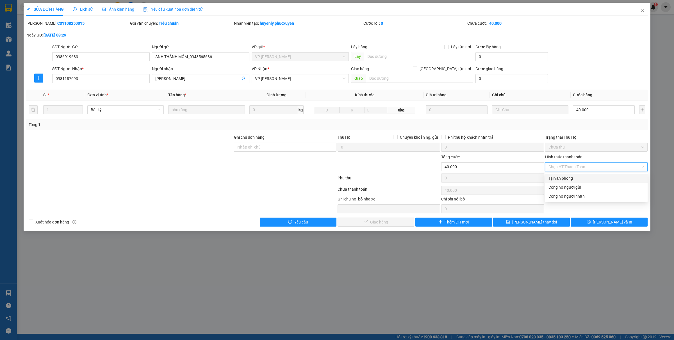
click at [560, 179] on div "Tại văn phòng" at bounding box center [596, 178] width 96 height 6
type input "0"
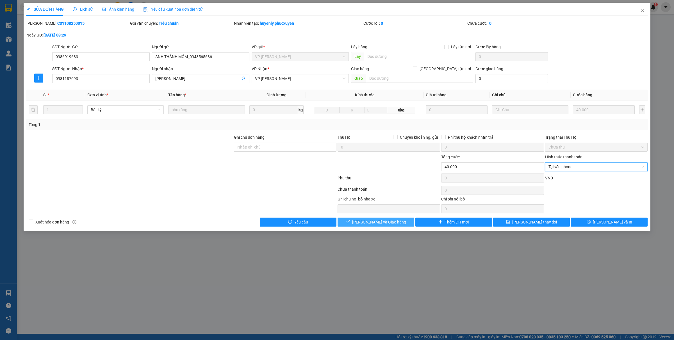
click at [395, 222] on button "[PERSON_NAME] và Giao hàng" at bounding box center [376, 222] width 77 height 9
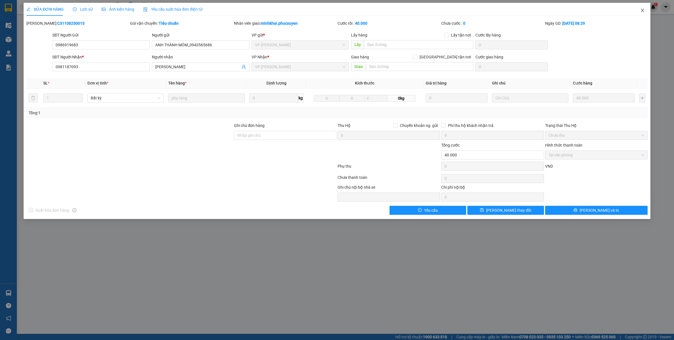
click at [645, 9] on icon "close" at bounding box center [642, 10] width 4 height 4
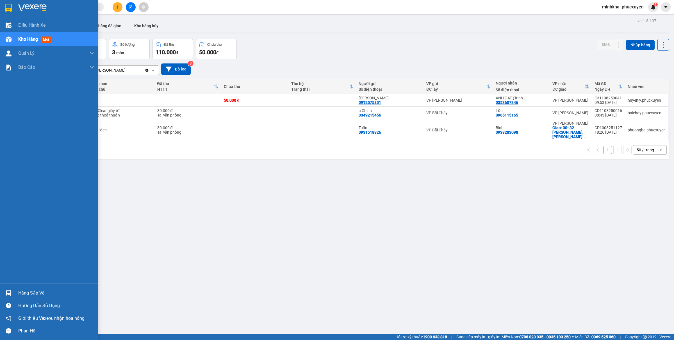
click at [6, 293] on img at bounding box center [9, 293] width 6 height 6
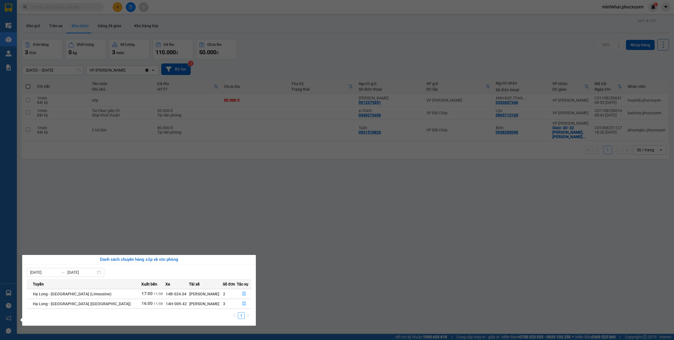
click at [420, 190] on section "Kết quả tìm kiếm ( 27 ) Bộ lọc Mã ĐH Trạng thái Món hàng Thu hộ Tổng cước Chưa …" at bounding box center [337, 170] width 674 height 340
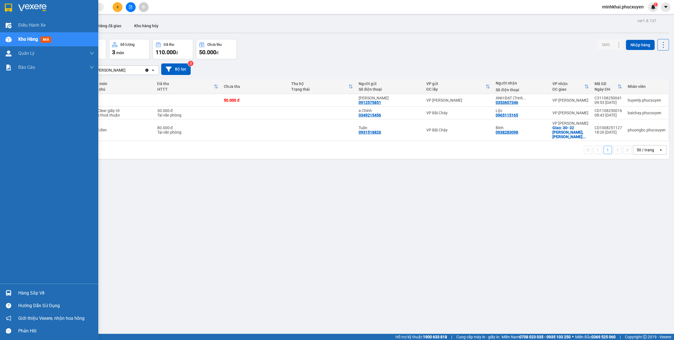
click at [16, 288] on div "Hàng sắp về" at bounding box center [49, 293] width 98 height 13
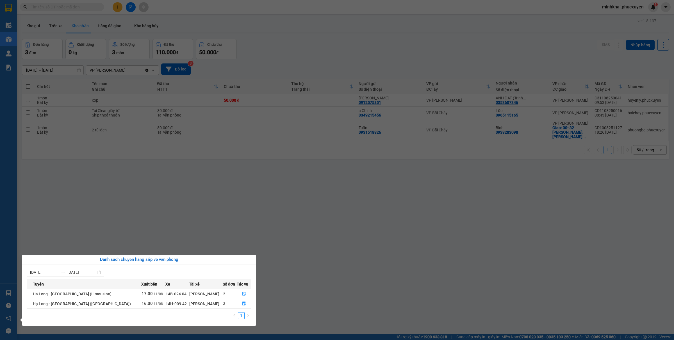
click at [361, 248] on section "Kết quả tìm kiếm ( 27 ) Bộ lọc Mã ĐH Trạng thái Món hàng Thu hộ Tổng cước Chưa …" at bounding box center [337, 170] width 674 height 340
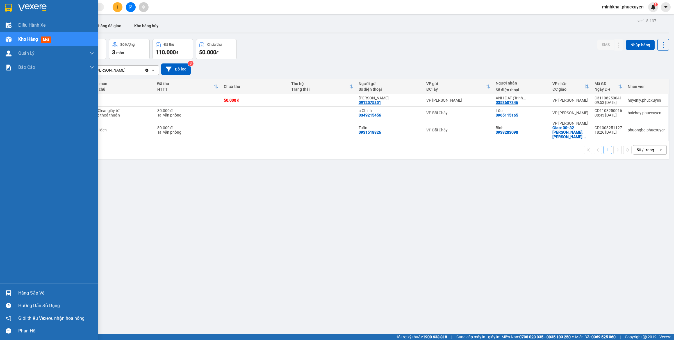
click at [2, 292] on div "Hàng sắp về" at bounding box center [49, 293] width 98 height 13
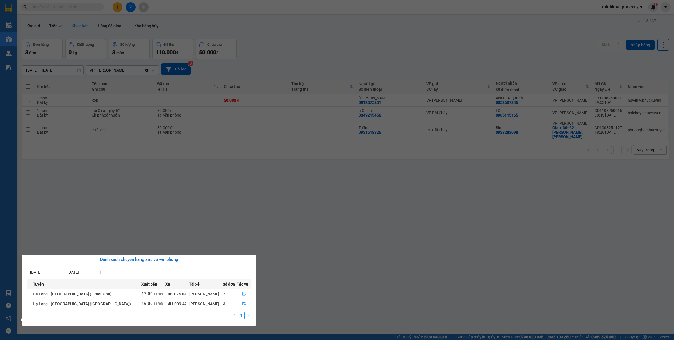
click at [321, 293] on section "Kết quả tìm kiếm ( 27 ) Bộ lọc Mã ĐH Trạng thái Món hàng Thu hộ Tổng cước Chưa …" at bounding box center [337, 170] width 674 height 340
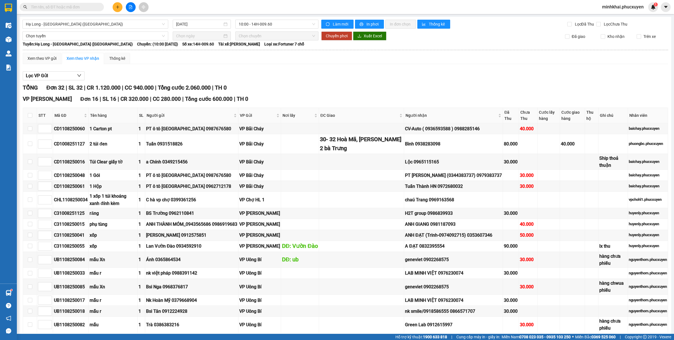
click at [72, 8] on input "text" at bounding box center [64, 7] width 66 height 6
paste input "0918128069"
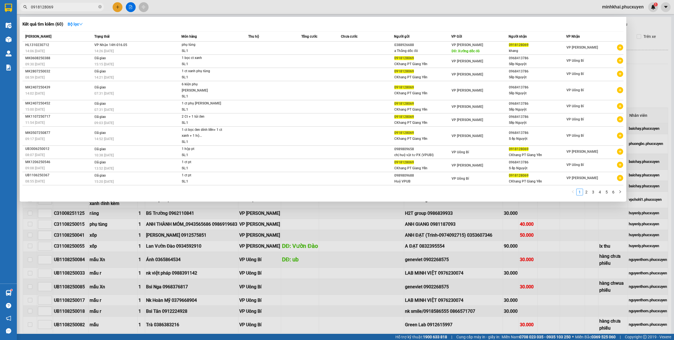
type input "0918128069"
click at [101, 4] on span at bounding box center [99, 6] width 3 height 5
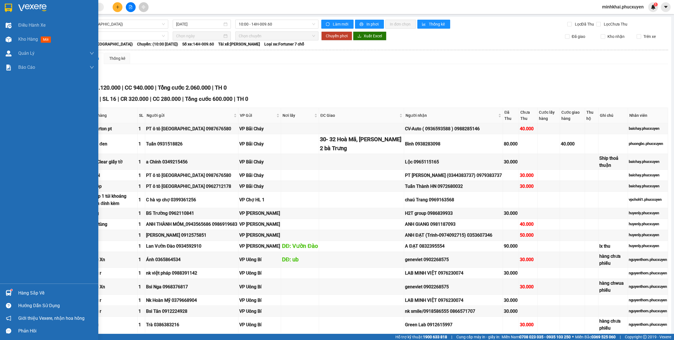
click at [22, 291] on div "Hàng sắp về" at bounding box center [56, 293] width 76 height 8
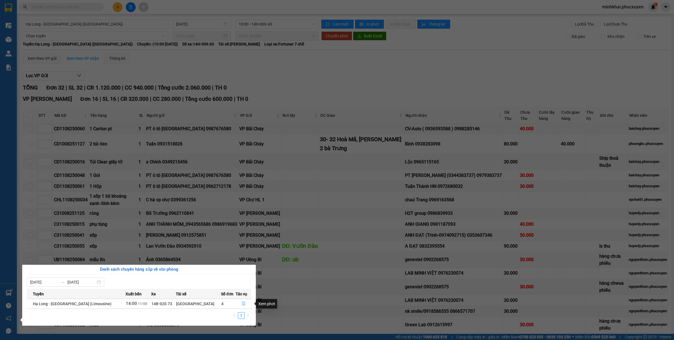
click at [242, 303] on icon "file-done" at bounding box center [243, 304] width 3 height 4
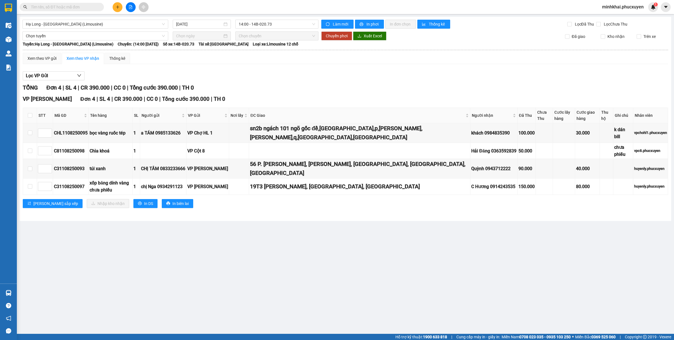
click at [329, 103] on div "VP Minh Khai Đơn 4 | SL 4 | CR 390.000 | CC 0 | Tổng cước 390.000 | TH 0" at bounding box center [345, 99] width 645 height 8
click at [70, 6] on input "text" at bounding box center [64, 7] width 66 height 6
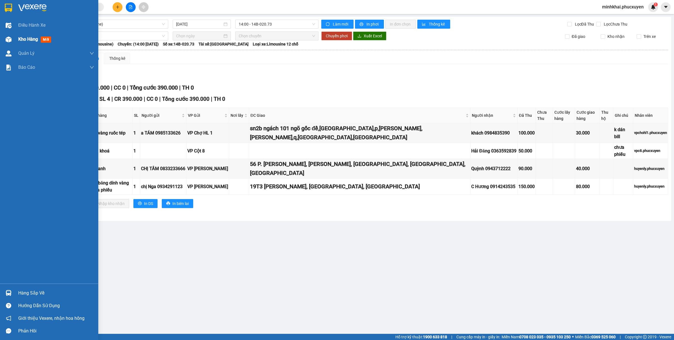
click at [2, 41] on div "Kho hàng mới" at bounding box center [49, 39] width 98 height 14
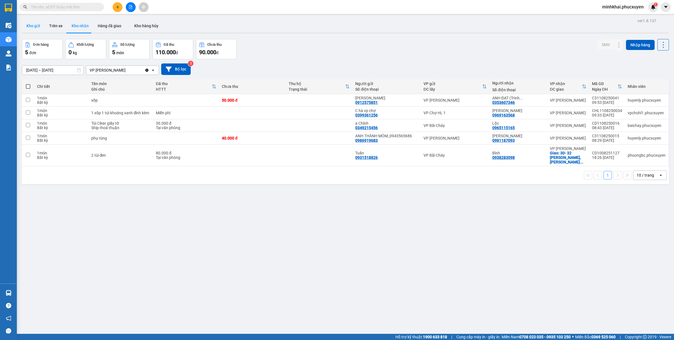
click at [40, 27] on button "Kho gửi" at bounding box center [33, 25] width 23 height 13
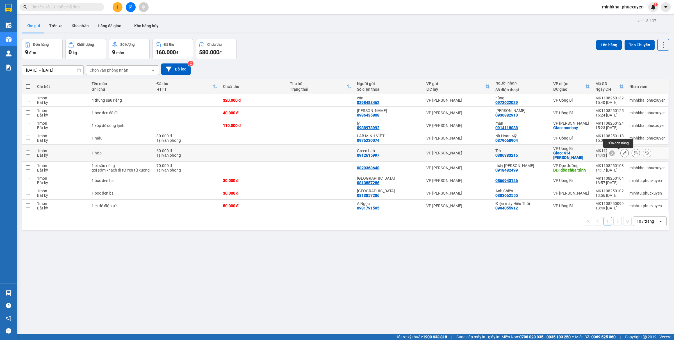
click at [623, 153] on icon at bounding box center [625, 153] width 4 height 4
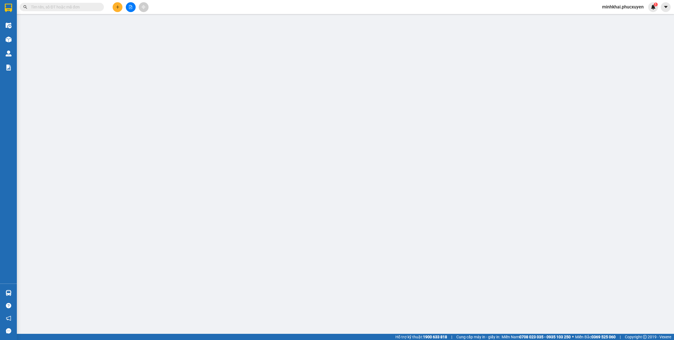
type input "0912615997"
type input "Green Lab"
type input "0386383216"
type input "Trà"
checkbox input "true"
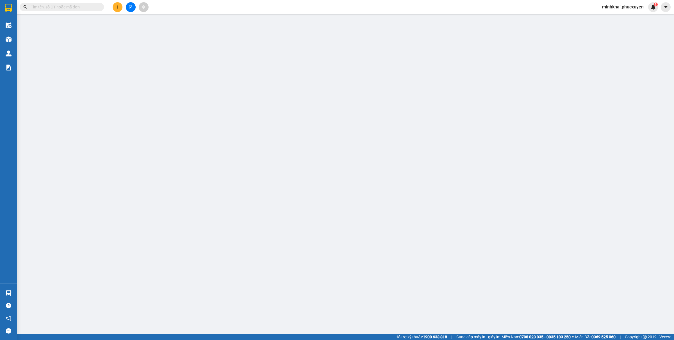
type input "414 [PERSON_NAME]"
type input "60.000"
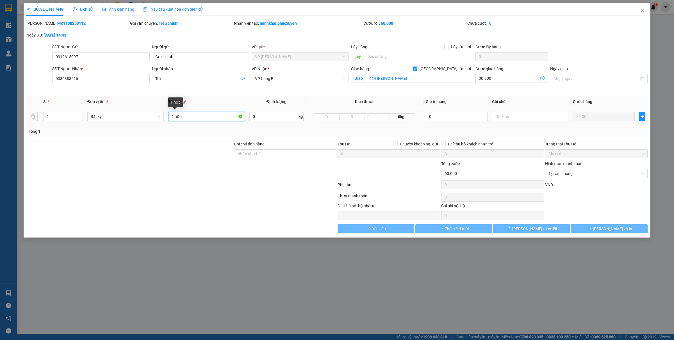
click at [174, 118] on input "1 hộp" at bounding box center [206, 116] width 76 height 9
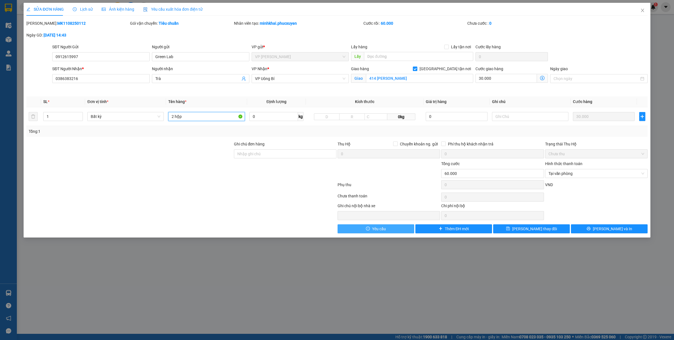
type input "2 hộp"
click at [371, 227] on button "Yêu cầu" at bounding box center [376, 228] width 77 height 9
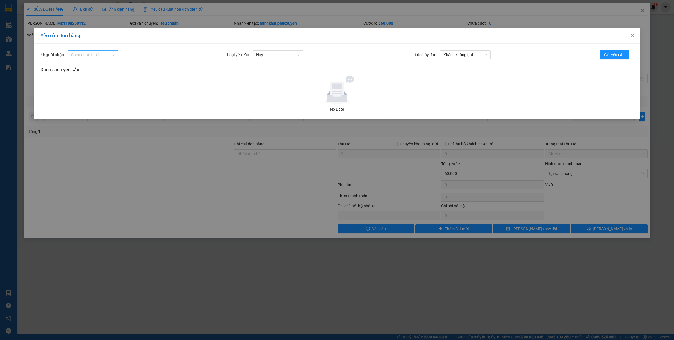
click at [86, 57] on input "Người nhận" at bounding box center [91, 55] width 40 height 8
type input "ly"
click at [103, 65] on div "huyenly.phucxuyen" at bounding box center [93, 66] width 44 height 6
click at [270, 49] on div "Người nhận huyenly.phucxuyen Loại yêu cầu Hủy Lý do hủy đơn Khách không gửi Gửi…" at bounding box center [337, 82] width 607 height 76
drag, startPoint x: 275, startPoint y: 56, endPoint x: 274, endPoint y: 64, distance: 7.3
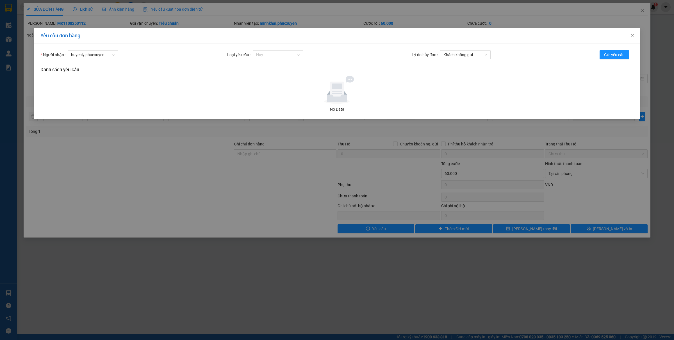
click at [276, 56] on span "Hủy" at bounding box center [278, 55] width 44 height 8
click at [273, 78] on div "Sửa cước" at bounding box center [278, 75] width 44 height 6
click at [524, 55] on input "Cước mới" at bounding box center [529, 54] width 36 height 9
click at [536, 56] on input "50000" at bounding box center [529, 54] width 36 height 9
click at [529, 64] on div "50,000" at bounding box center [536, 66] width 44 height 6
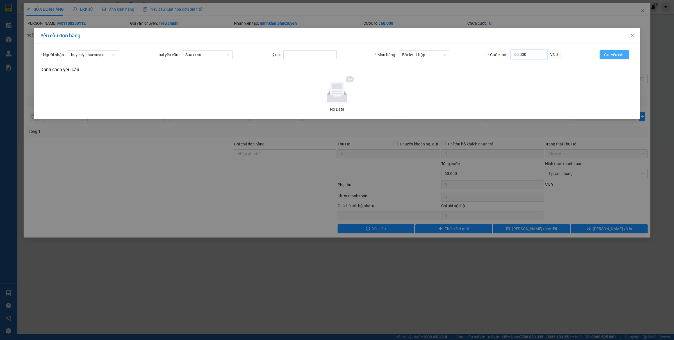
type input "50,000"
click at [610, 53] on span "Gửi yêu cầu" at bounding box center [614, 55] width 21 height 6
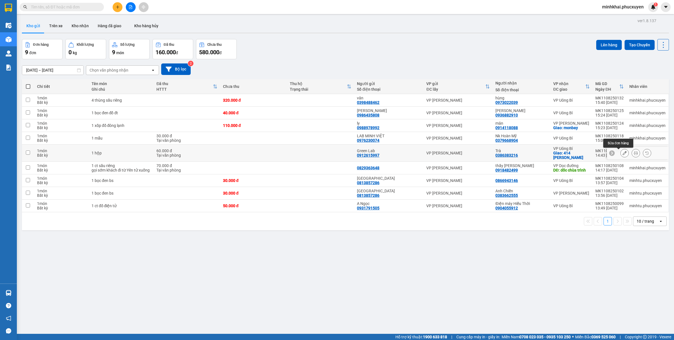
click at [623, 152] on icon at bounding box center [625, 153] width 4 height 4
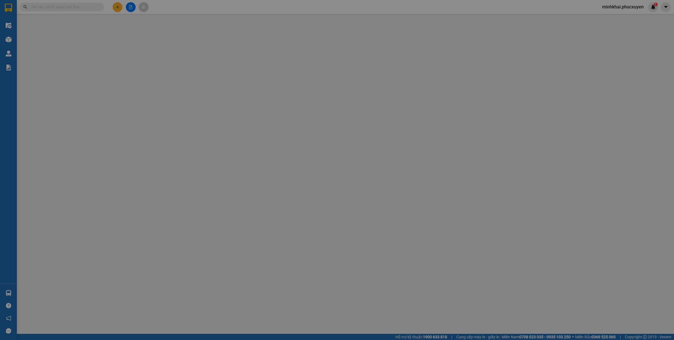
type input "0912615997"
type input "Green Lab"
type input "0386383216"
type input "Trà"
checkbox input "true"
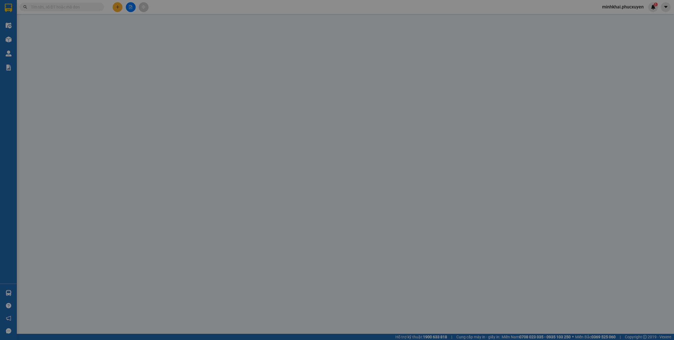
type input "414 [PERSON_NAME]"
type input "60.000"
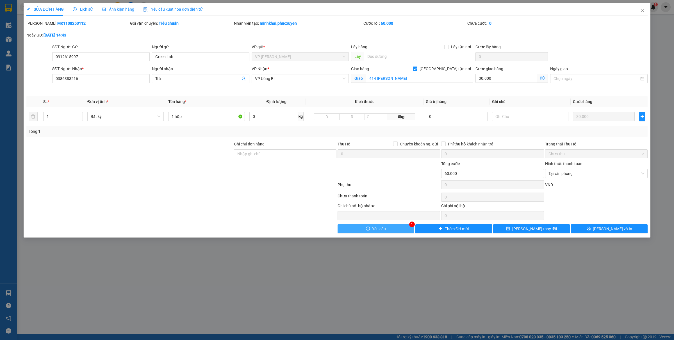
click at [383, 229] on span "Yêu cầu" at bounding box center [379, 229] width 14 height 6
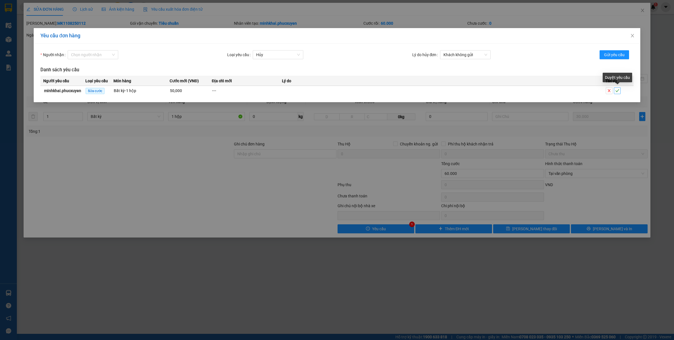
click at [615, 92] on icon "check" at bounding box center [617, 91] width 4 height 4
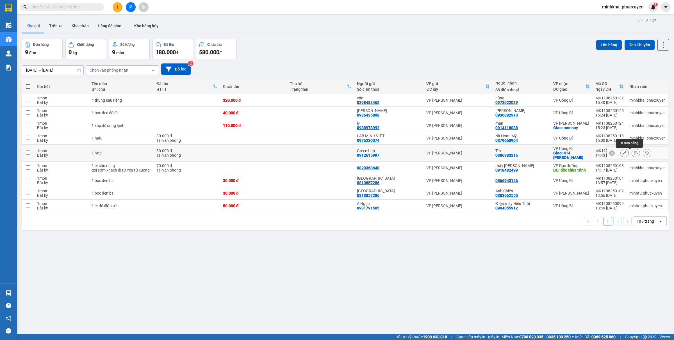
click at [634, 153] on icon at bounding box center [636, 153] width 4 height 4
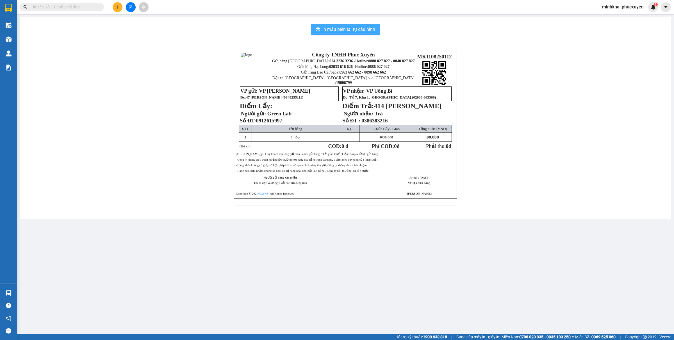
click at [360, 25] on button "In mẫu biên lai tự cấu hình" at bounding box center [345, 29] width 69 height 11
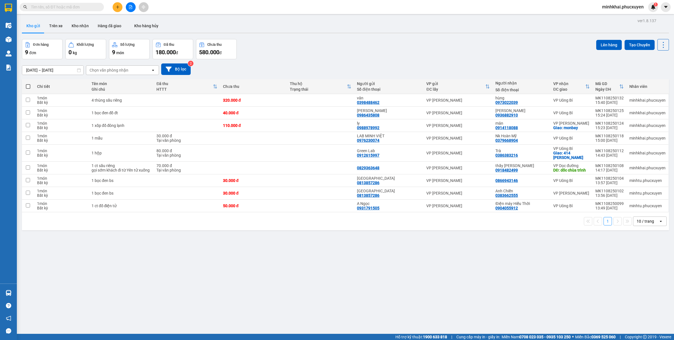
click at [114, 7] on button at bounding box center [118, 7] width 10 height 10
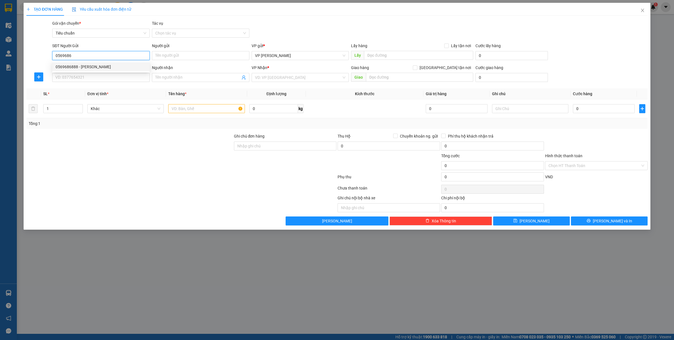
click at [98, 65] on div "0569686888 - ANH TUẤN" at bounding box center [101, 67] width 91 height 6
type input "0569686888"
type input "[PERSON_NAME]"
type input "0569686888"
click at [92, 76] on input "SĐT Người Nhận *" at bounding box center [100, 77] width 97 height 9
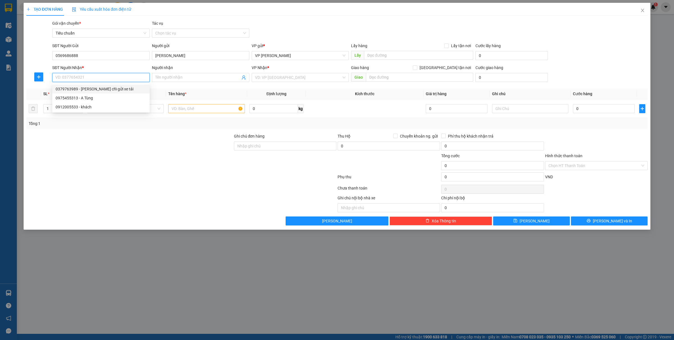
click at [110, 89] on div "0379763989 - Anh Nam chỉ gửi xe tải" at bounding box center [101, 89] width 91 height 6
type input "0379763989"
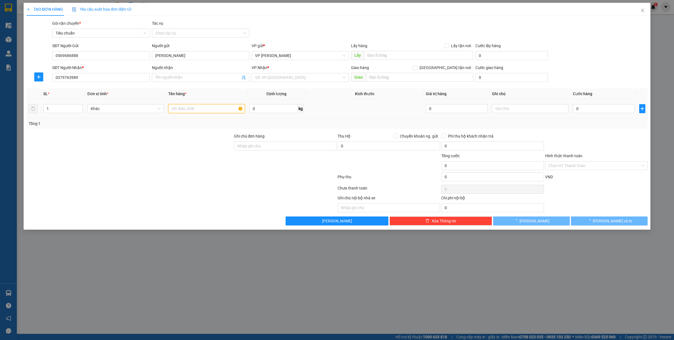
click at [179, 109] on input "text" at bounding box center [206, 108] width 76 height 9
type input "[PERSON_NAME] chỉ gửi xe tải"
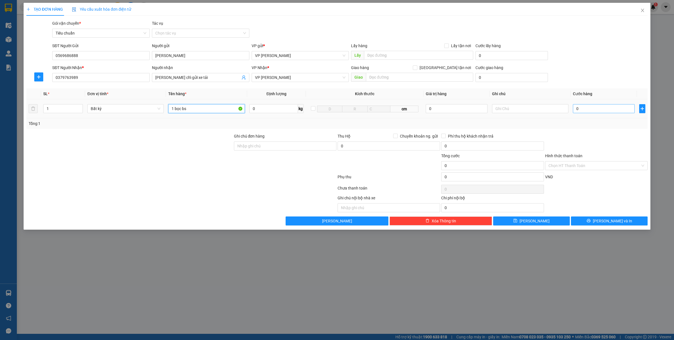
type input "1 bọc bs"
click at [600, 110] on input "0" at bounding box center [604, 108] width 62 height 9
type input "3"
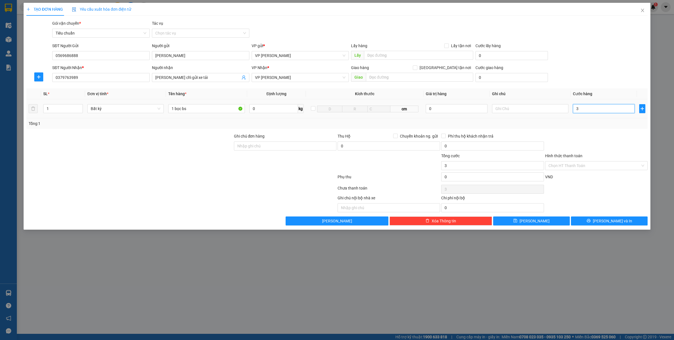
type input "30"
type input "300"
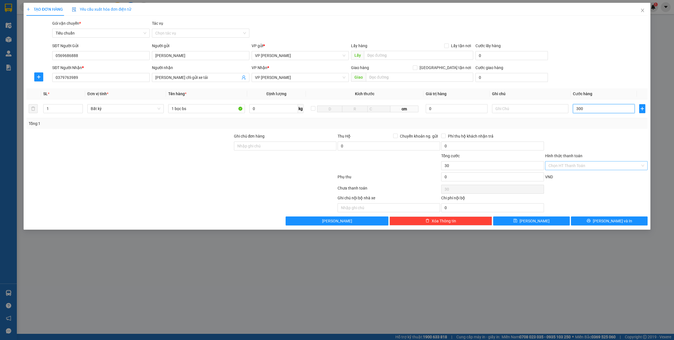
type input "300"
type input "3.000"
type input "30.000"
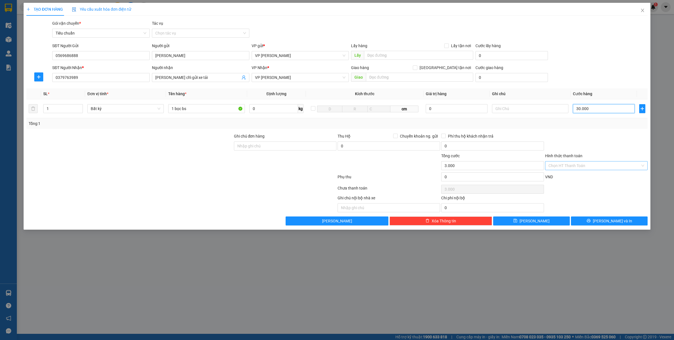
type input "30.000"
click at [598, 221] on button "[PERSON_NAME] và In" at bounding box center [609, 221] width 77 height 9
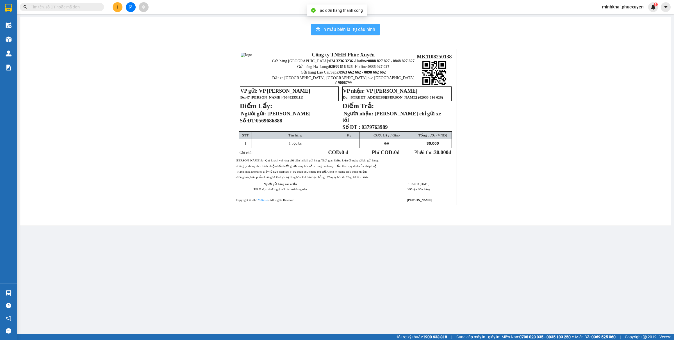
click at [336, 26] on button "In mẫu biên lai tự cấu hình" at bounding box center [345, 29] width 69 height 11
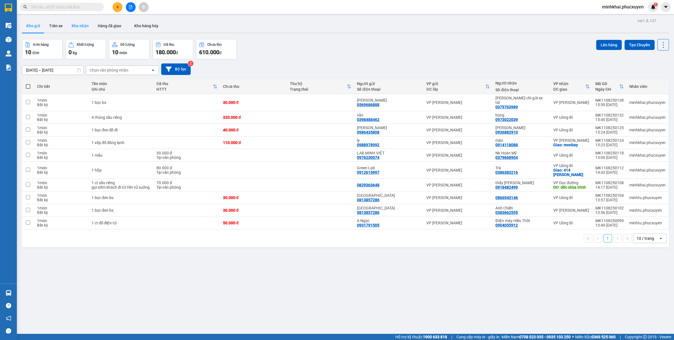
click at [75, 28] on button "Kho nhận" at bounding box center [80, 25] width 26 height 13
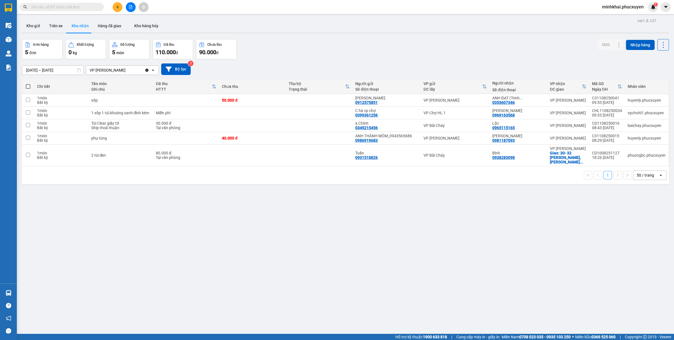
click at [61, 6] on input "text" at bounding box center [64, 7] width 66 height 6
click at [119, 6] on icon "plus" at bounding box center [118, 7] width 4 height 4
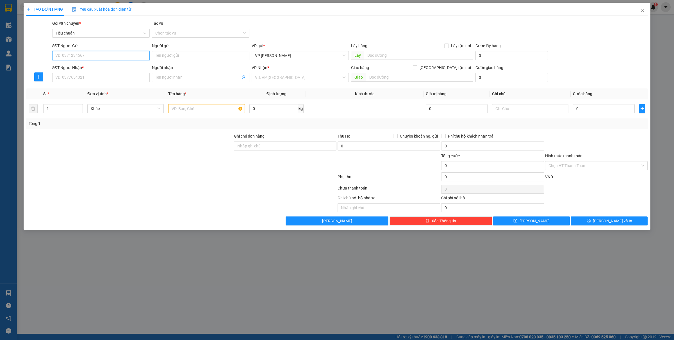
paste input "0918128069"
type input "0918128069"
click at [94, 68] on div "0918128069 - CKhang PT Giang Yến" at bounding box center [101, 67] width 91 height 6
type input "CKhang PT Giang Yến"
type input "0918128069"
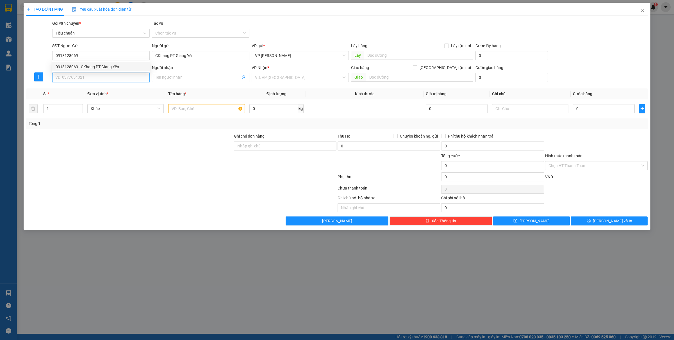
click at [92, 77] on input "SĐT Người Nhận *" at bounding box center [100, 77] width 97 height 9
click at [92, 89] on div "0968413786 - Sếp Nguyệt" at bounding box center [101, 89] width 91 height 6
type input "0968413786"
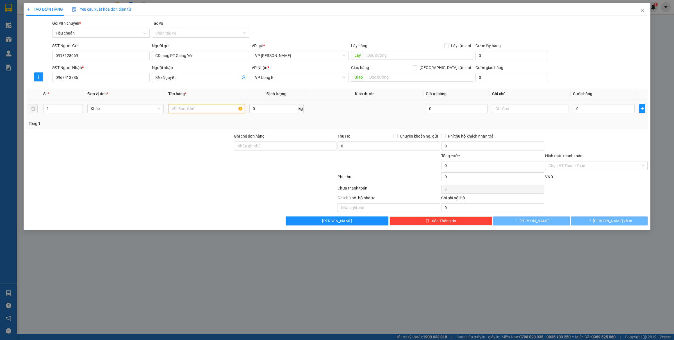
type input "Sếp Nguyệt"
click at [186, 107] on input "text" at bounding box center [206, 108] width 76 height 9
type input "7 ct pt"
click at [557, 166] on input "Hình thức thanh toán" at bounding box center [594, 165] width 92 height 8
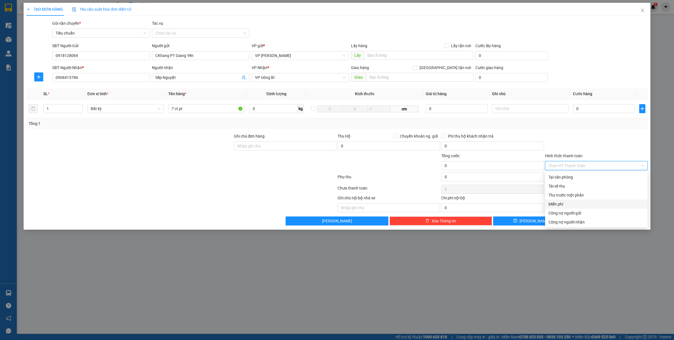
click at [564, 205] on div "Miễn phí" at bounding box center [596, 204] width 96 height 6
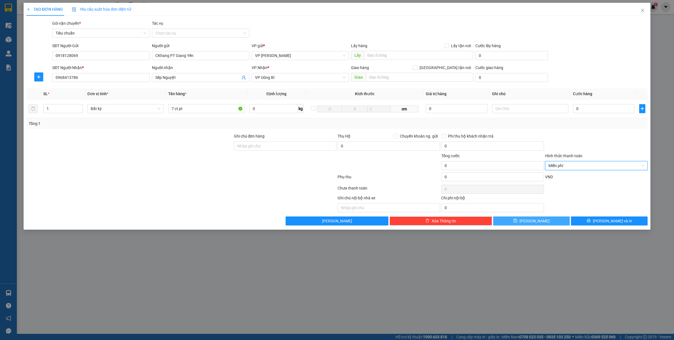
click at [534, 220] on span "[PERSON_NAME]" at bounding box center [535, 221] width 30 height 6
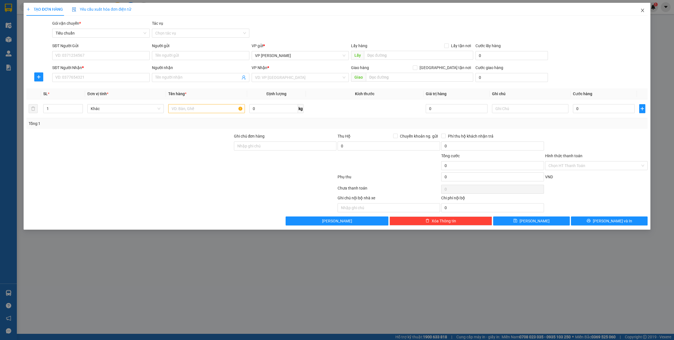
click at [640, 12] on icon "close" at bounding box center [642, 10] width 4 height 4
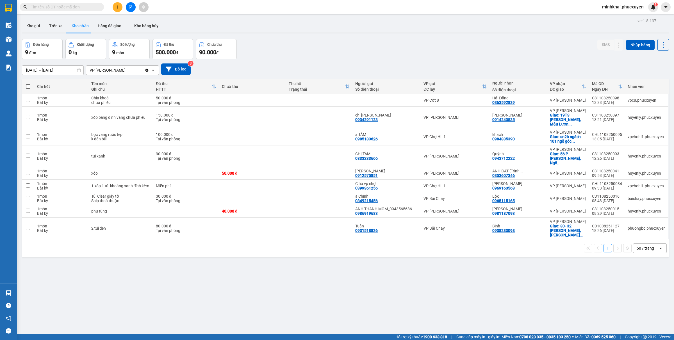
click at [36, 23] on button "Kho gửi" at bounding box center [33, 25] width 23 height 13
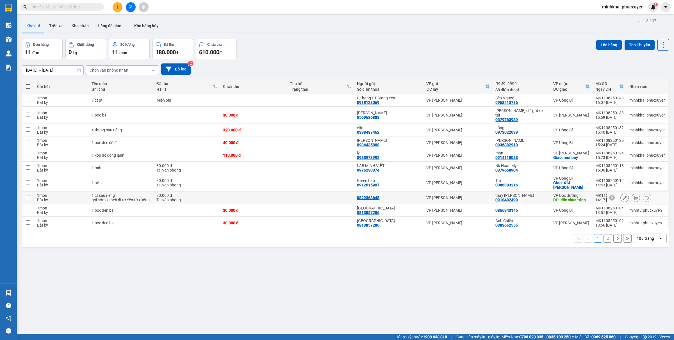
click at [623, 196] on icon at bounding box center [625, 198] width 4 height 4
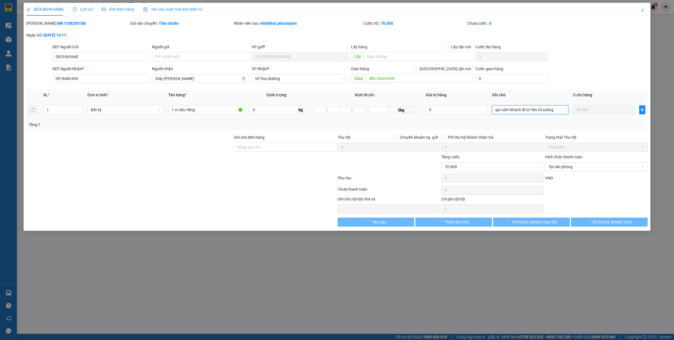
click at [515, 110] on input "gọi sớm khách đi từ Yên tử xuống" at bounding box center [530, 109] width 76 height 9
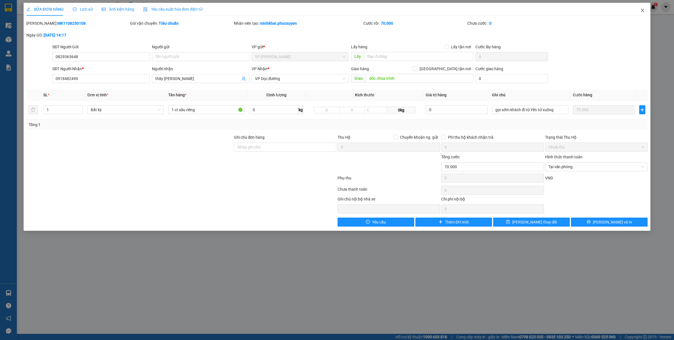
click at [643, 9] on icon "close" at bounding box center [642, 10] width 4 height 4
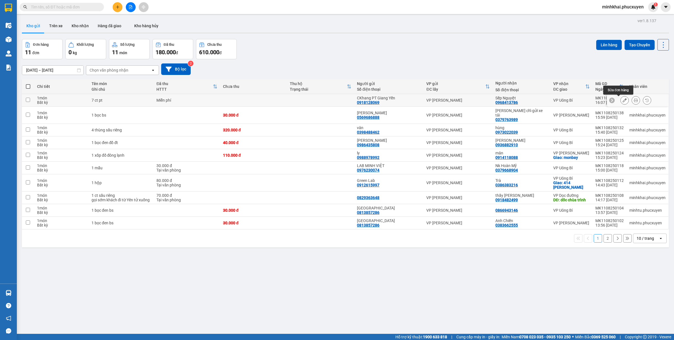
click at [623, 100] on icon at bounding box center [625, 100] width 4 height 4
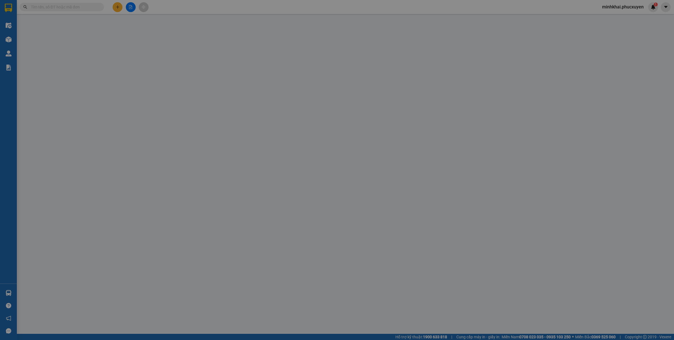
type input "0918128069"
type input "CKhang PT Giang Yến"
type input "0968413786"
type input "Sếp Nguyệt"
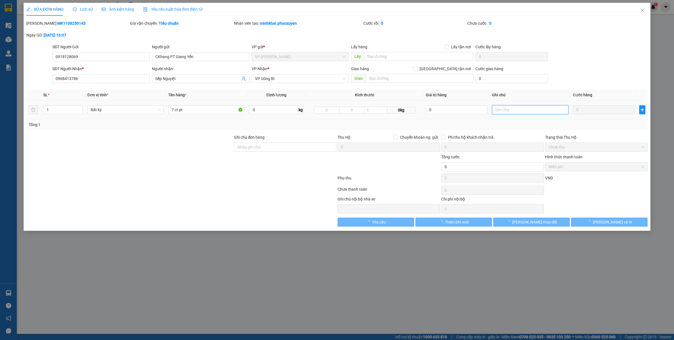
click at [514, 111] on input "text" at bounding box center [530, 109] width 76 height 9
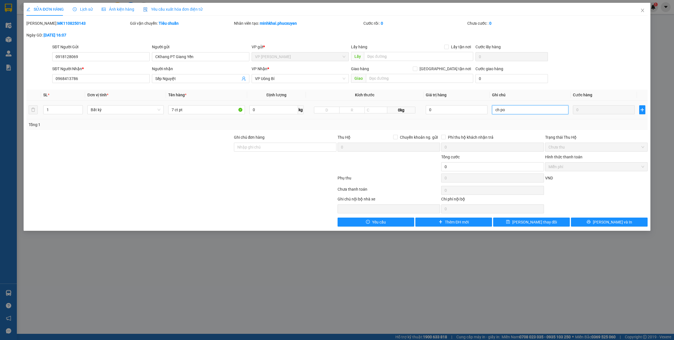
type input "ch p"
drag, startPoint x: 522, startPoint y: 224, endPoint x: 527, endPoint y: 227, distance: 6.8
click at [522, 224] on button "[PERSON_NAME] thay đổi" at bounding box center [531, 222] width 77 height 9
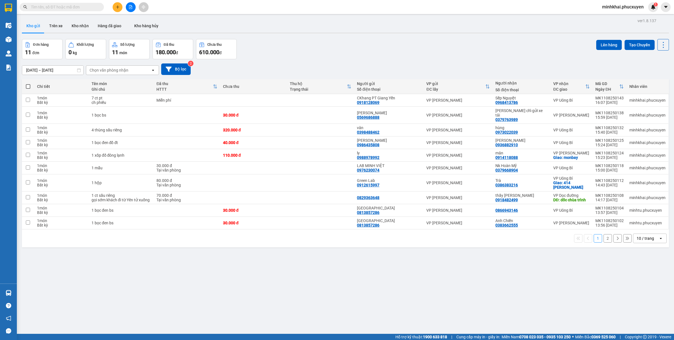
click at [648, 239] on div "10 / trang" at bounding box center [645, 238] width 25 height 9
drag, startPoint x: 635, startPoint y: 266, endPoint x: 638, endPoint y: 267, distance: 2.9
click at [635, 267] on span "20 / trang" at bounding box center [640, 267] width 18 height 6
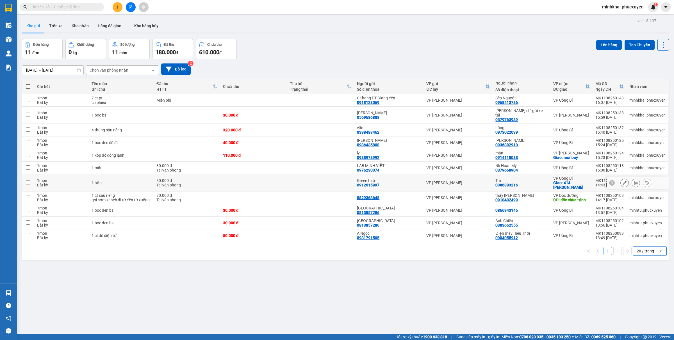
click at [634, 181] on icon at bounding box center [636, 183] width 4 height 4
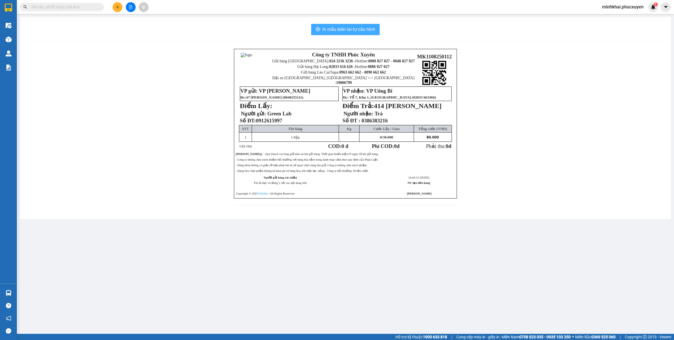
click at [351, 30] on span "In mẫu biên lai tự cấu hình" at bounding box center [348, 29] width 53 height 7
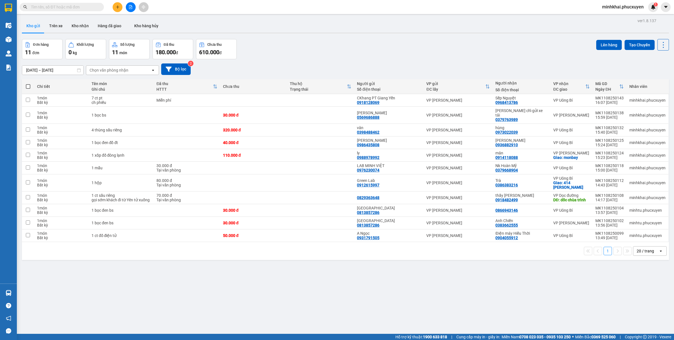
click at [528, 292] on div "ver 1.8.137 Kho gửi Trên xe Kho nhận Hàng đã giao Kho hàng hủy Đơn hàng 11 đơn …" at bounding box center [346, 187] width 652 height 340
click at [634, 196] on icon at bounding box center [636, 198] width 4 height 4
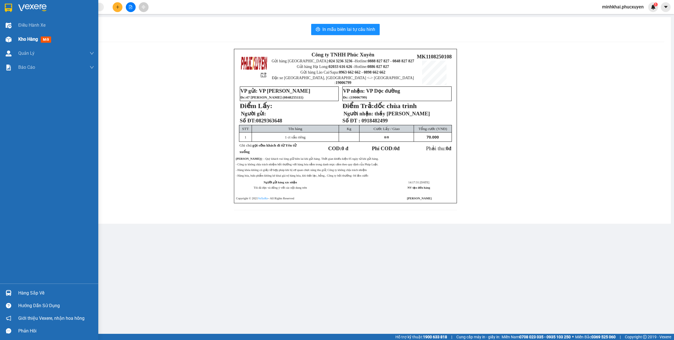
click at [10, 39] on img at bounding box center [9, 40] width 6 height 6
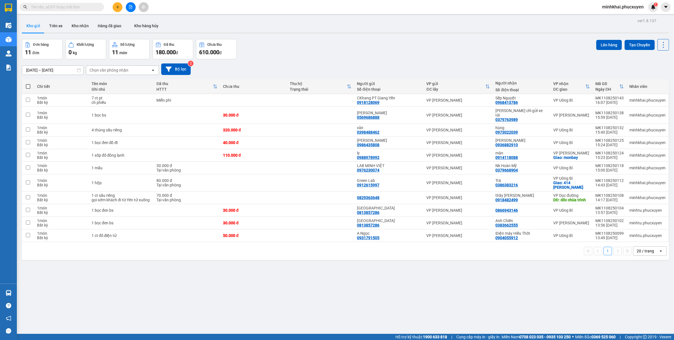
click at [119, 6] on icon "plus" at bounding box center [118, 7] width 4 height 4
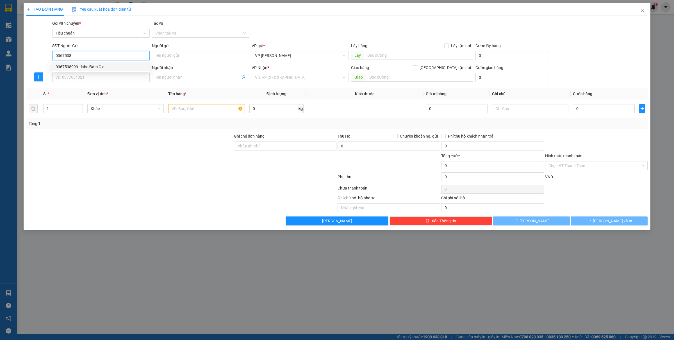
drag, startPoint x: 88, startPoint y: 67, endPoint x: 83, endPoint y: 90, distance: 24.0
click at [88, 67] on div "0367538999 - labo Đàm Gia" at bounding box center [101, 67] width 91 height 6
type input "0367538999"
type input "labo Đàm Gia"
type input "0367538999"
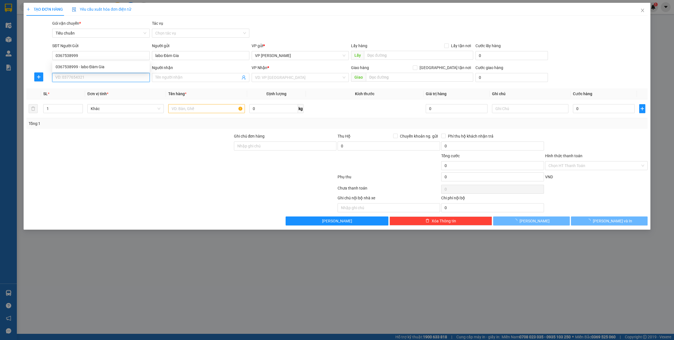
click at [81, 79] on input "SĐT Người Nhận *" at bounding box center [100, 77] width 97 height 9
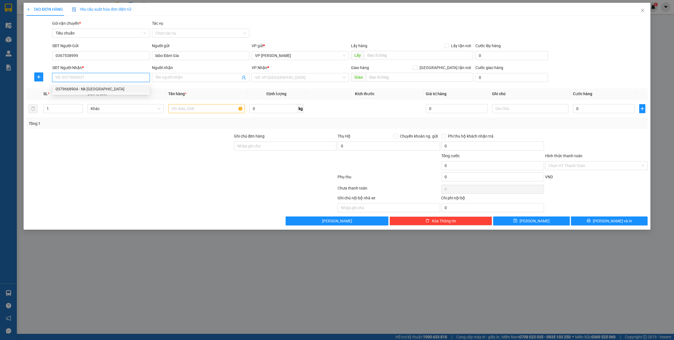
click at [96, 89] on div "0379668904 - Nk [GEOGRAPHIC_DATA]" at bounding box center [101, 89] width 91 height 6
type input "0379668904"
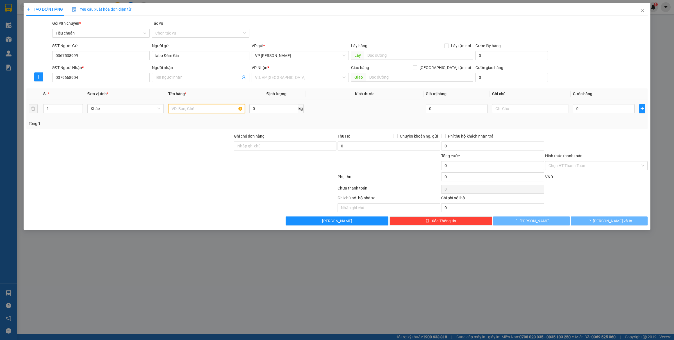
click at [197, 109] on input "text" at bounding box center [206, 108] width 76 height 9
type input "1 mẫu"
type input "Nk Hoàn Mỹ"
type input "1 mẫu"
click at [597, 110] on input "0" at bounding box center [604, 108] width 62 height 9
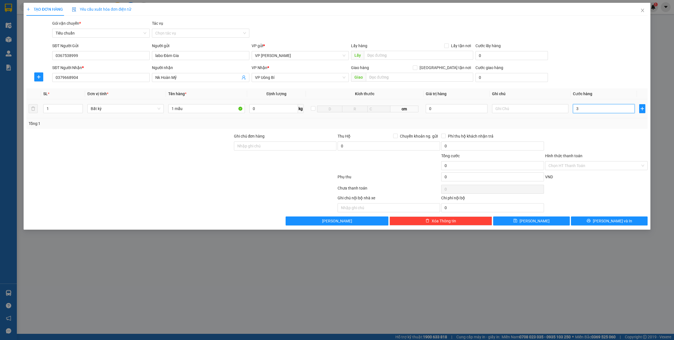
type input "30"
type input "30.000"
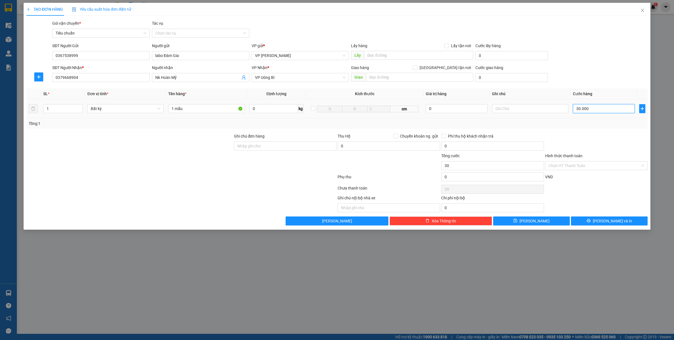
type input "30.000"
click at [579, 165] on input "Hình thức thanh toán" at bounding box center [594, 165] width 92 height 8
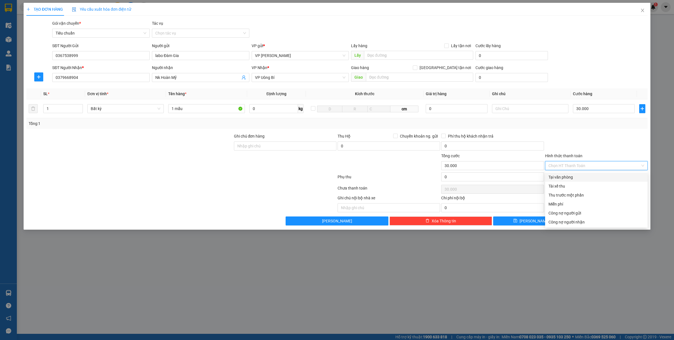
click at [556, 178] on div "Tại văn phòng" at bounding box center [596, 177] width 96 height 6
click at [611, 222] on span "[PERSON_NAME] và In" at bounding box center [612, 221] width 39 height 6
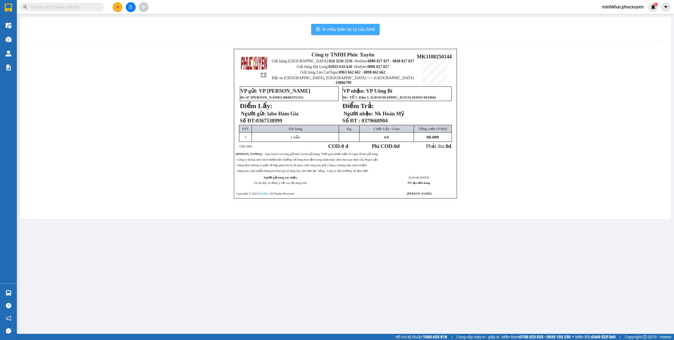
click at [352, 25] on button "In mẫu biên lai tự cấu hình" at bounding box center [345, 29] width 69 height 11
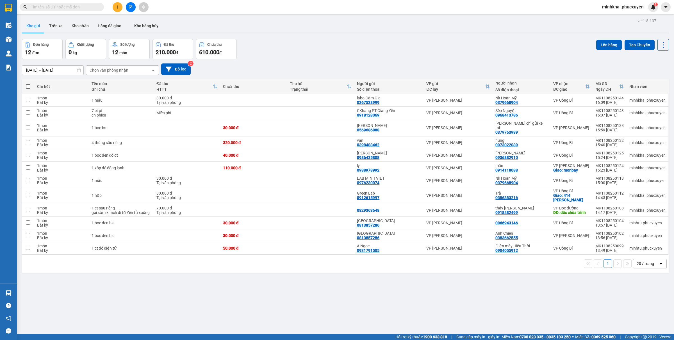
click at [28, 85] on span at bounding box center [28, 86] width 4 height 4
click at [28, 84] on input "checkbox" at bounding box center [28, 84] width 0 height 0
checkbox input "true"
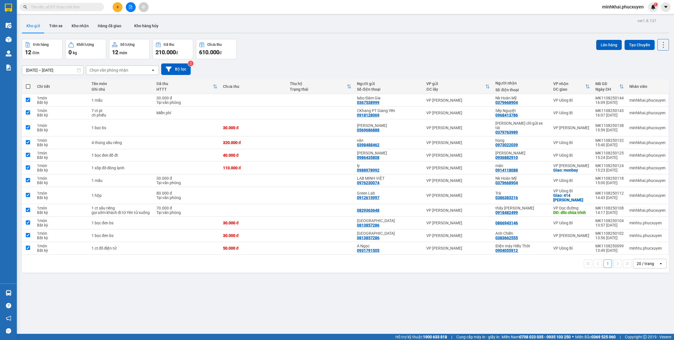
checkbox input "true"
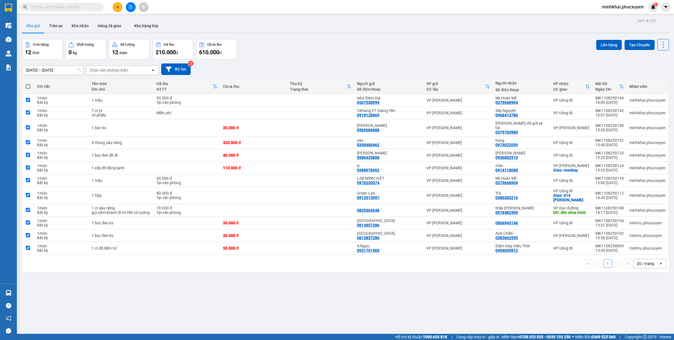
checkbox input "true"
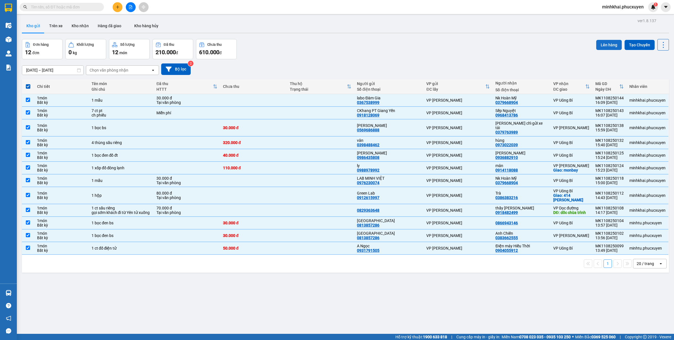
click at [600, 44] on button "Lên hàng" at bounding box center [609, 45] width 26 height 10
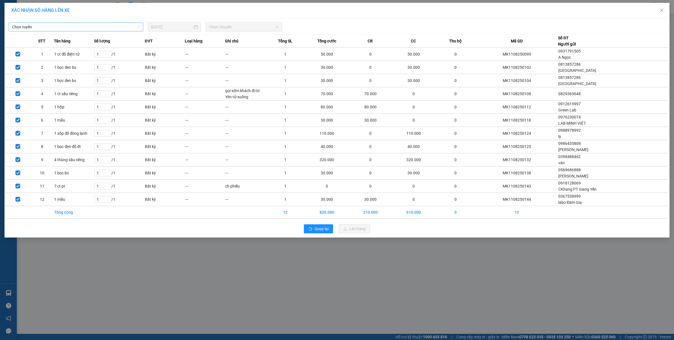
click at [72, 29] on span "Chọn tuyến" at bounding box center [76, 27] width 128 height 8
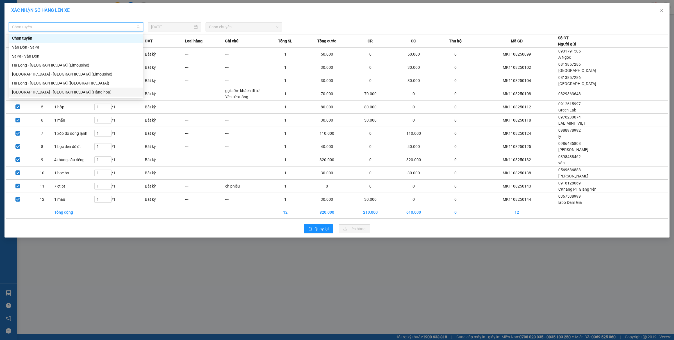
click at [68, 91] on div "Hà Nội - Hạ Long (Hàng hóa)" at bounding box center [76, 92] width 128 height 6
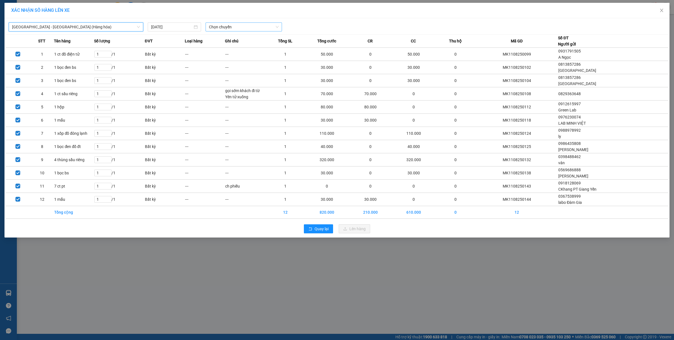
click at [227, 29] on span "Chọn chuyến" at bounding box center [244, 27] width 70 height 8
click at [228, 55] on div "16:00 - 14H-009.60" at bounding box center [231, 56] width 44 height 6
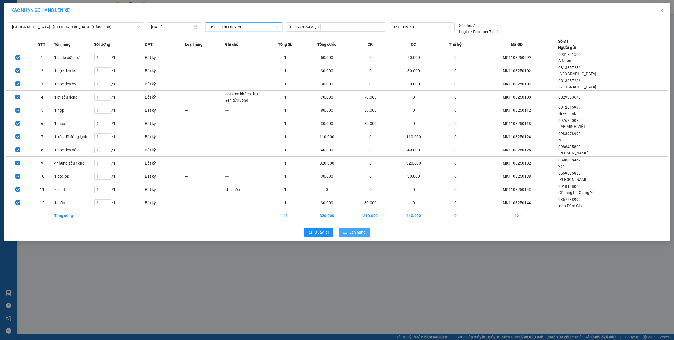
click at [356, 230] on span "Lên hàng" at bounding box center [357, 232] width 16 height 6
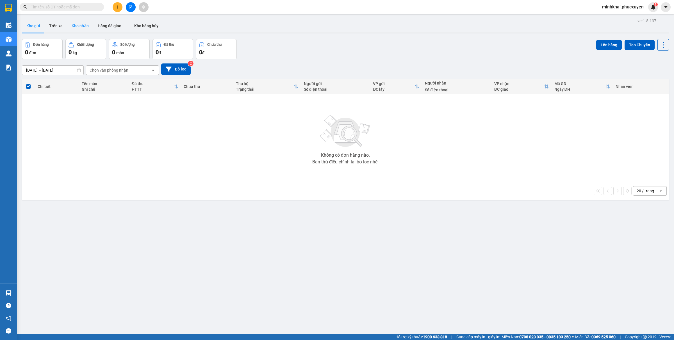
click at [74, 23] on button "Kho nhận" at bounding box center [80, 25] width 26 height 13
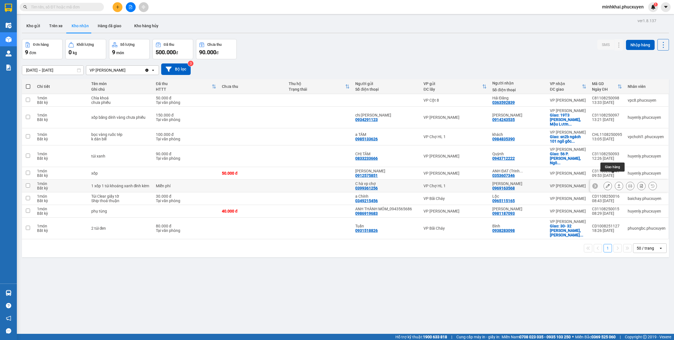
click at [617, 184] on icon at bounding box center [619, 186] width 4 height 4
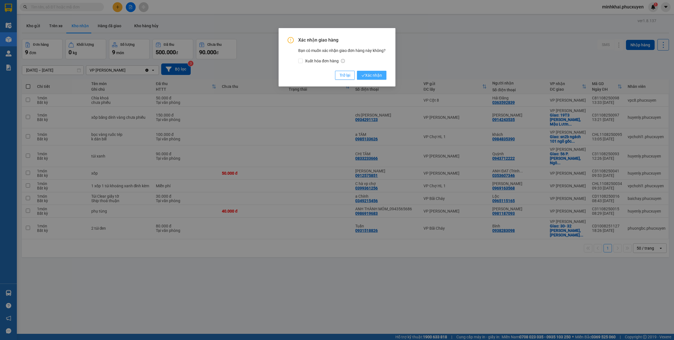
click at [370, 74] on span "Xác nhận" at bounding box center [371, 75] width 21 height 6
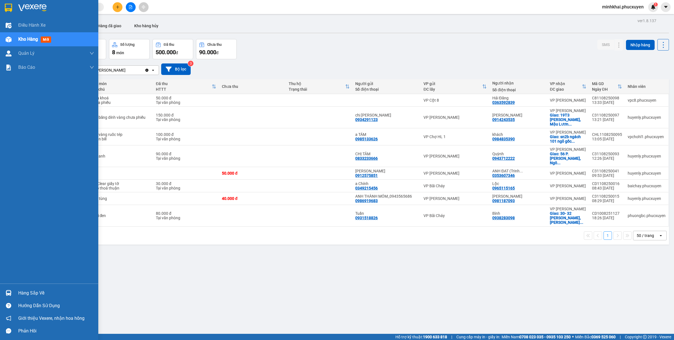
click at [12, 291] on div at bounding box center [9, 293] width 10 height 10
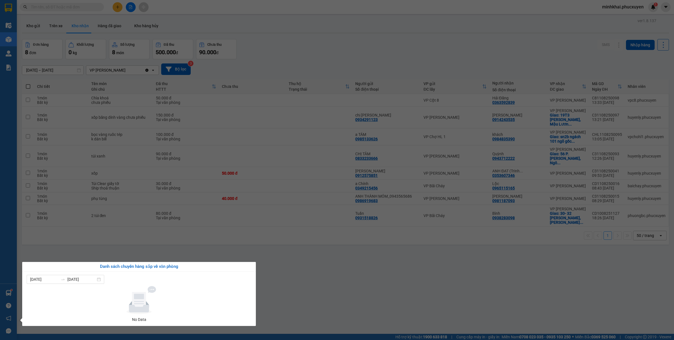
click at [351, 299] on section "Kết quả tìm kiếm ( 60 ) Bộ lọc Mã ĐH Trạng thái Món hàng Thu hộ Tổng cước Chưa …" at bounding box center [337, 170] width 674 height 340
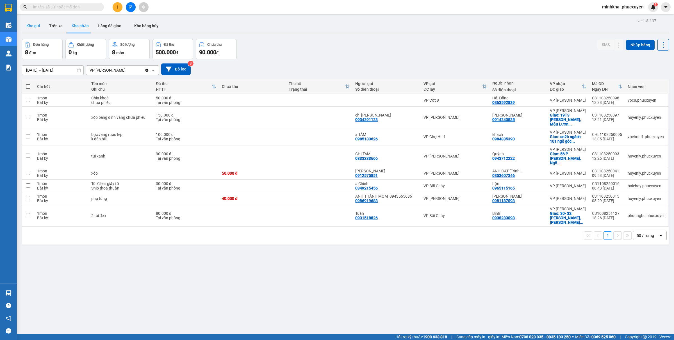
click at [28, 28] on button "Kho gửi" at bounding box center [33, 25] width 23 height 13
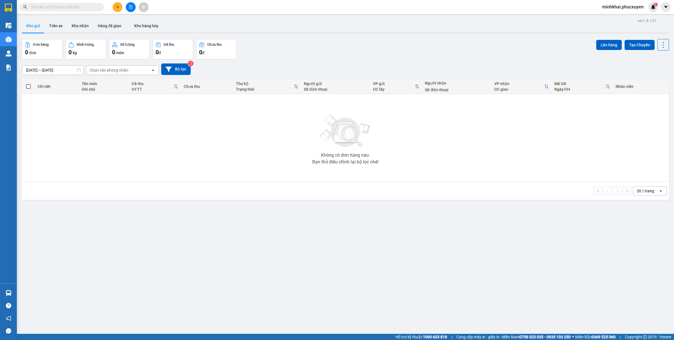
click at [81, 29] on button "Kho nhận" at bounding box center [80, 25] width 26 height 13
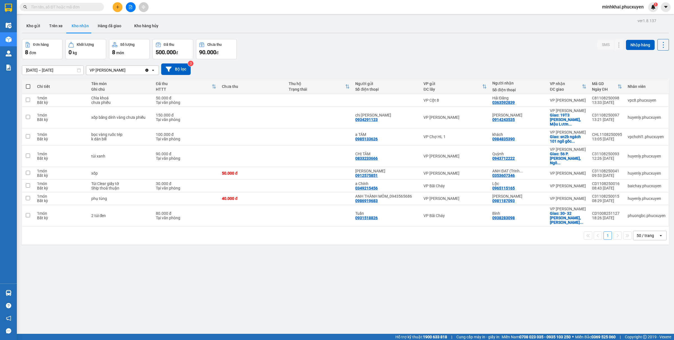
click at [136, 7] on div at bounding box center [131, 7] width 42 height 10
click at [128, 7] on button at bounding box center [131, 7] width 10 height 10
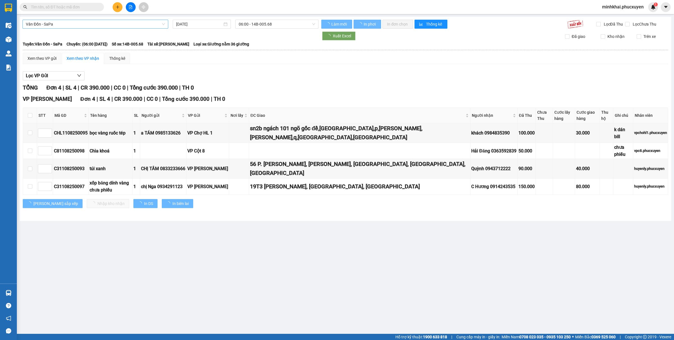
click at [93, 27] on span "Vân Đồn - SaPa" at bounding box center [95, 24] width 139 height 8
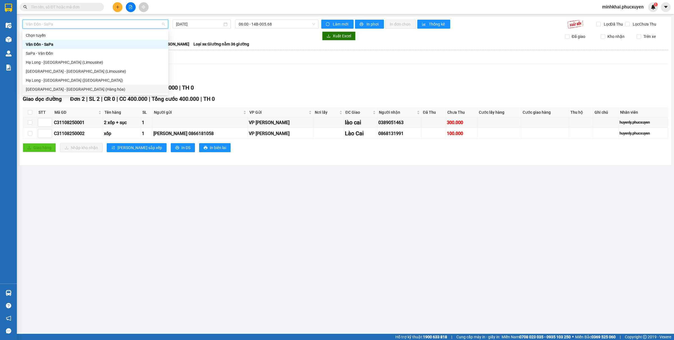
click at [70, 89] on div "Hà Nội - Hạ Long (Hàng hóa)" at bounding box center [95, 89] width 139 height 6
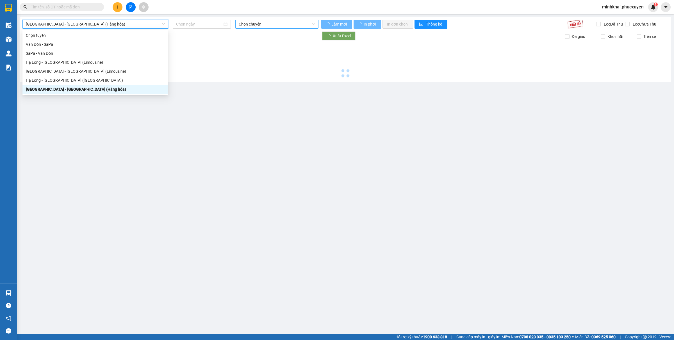
type input "[DATE]"
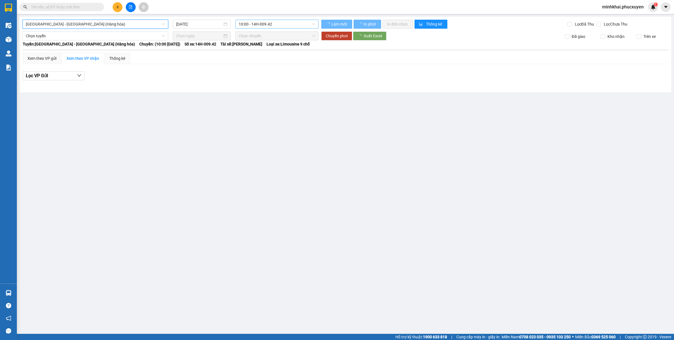
click at [275, 23] on span "10:00 - 14H-009.42" at bounding box center [277, 24] width 76 height 8
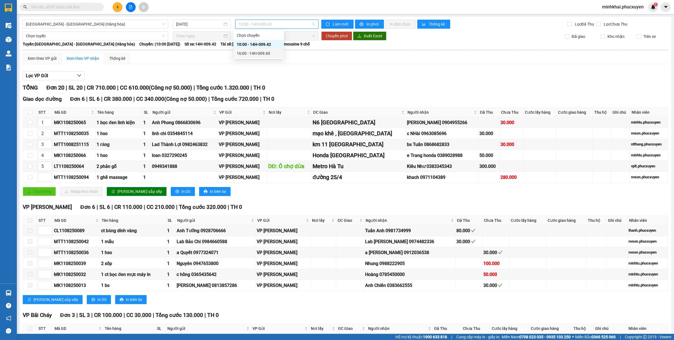
click at [257, 52] on div "16:00 - 14H-009.60" at bounding box center [259, 53] width 44 height 6
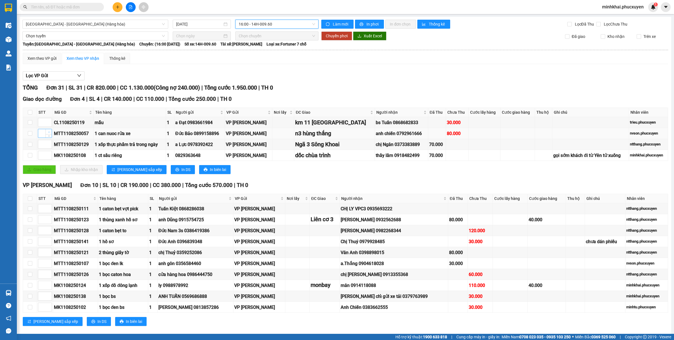
click at [48, 131] on span "up" at bounding box center [48, 131] width 3 height 3
type input "4"
click at [48, 131] on span "up" at bounding box center [48, 131] width 3 height 3
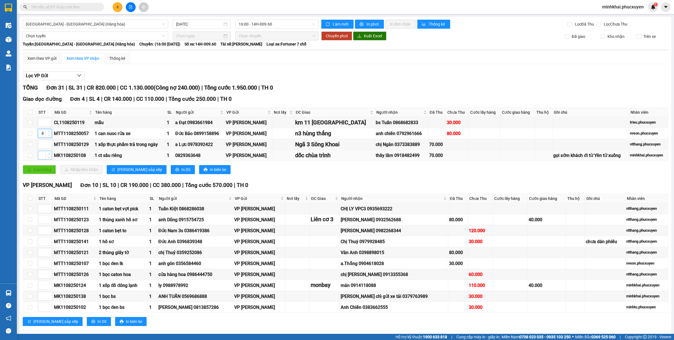
click at [48, 155] on icon "up" at bounding box center [49, 154] width 2 height 2
type input "1"
click at [47, 120] on span "Increase Value" at bounding box center [48, 120] width 6 height 5
type input "3"
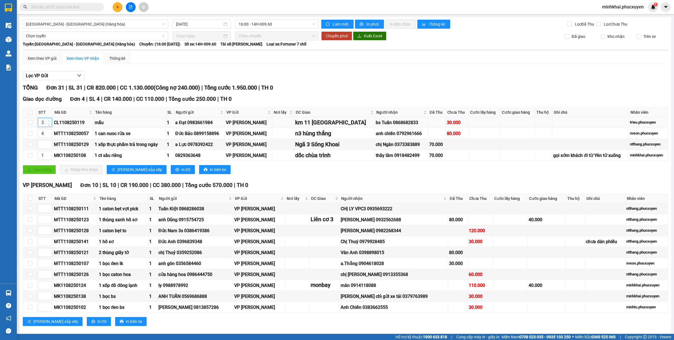
click at [47, 120] on span "Increase Value" at bounding box center [48, 120] width 6 height 5
click at [47, 143] on span "up" at bounding box center [48, 142] width 3 height 3
type input "2"
click at [131, 171] on span "[PERSON_NAME] sắp xếp" at bounding box center [139, 170] width 45 height 6
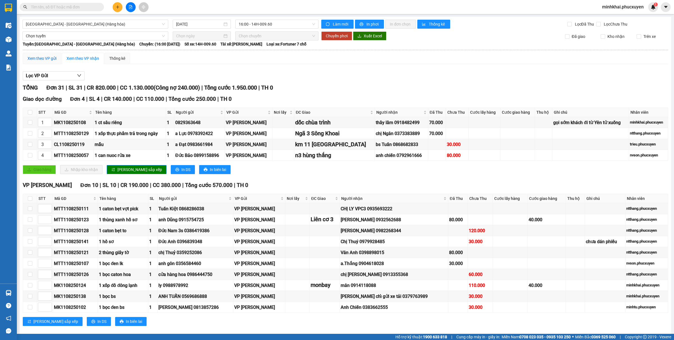
drag, startPoint x: 44, startPoint y: 59, endPoint x: 80, endPoint y: 56, distance: 36.1
click at [44, 59] on div "Xem theo VP gửi" at bounding box center [42, 58] width 29 height 6
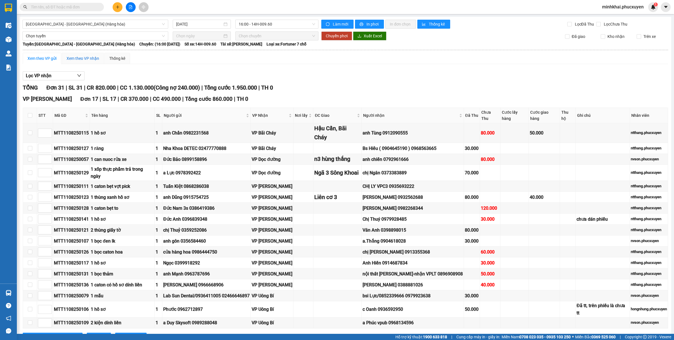
click at [81, 56] on div "Xem theo VP nhận" at bounding box center [83, 58] width 33 height 6
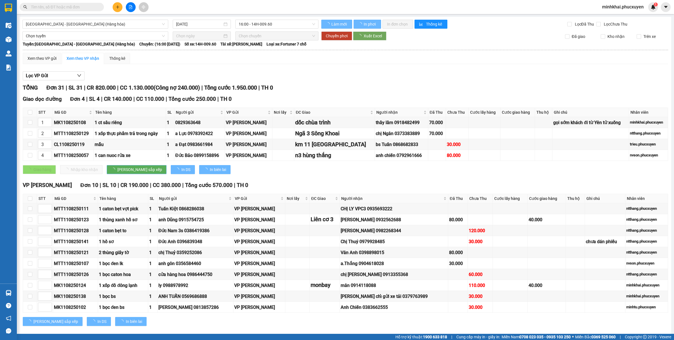
type input "1"
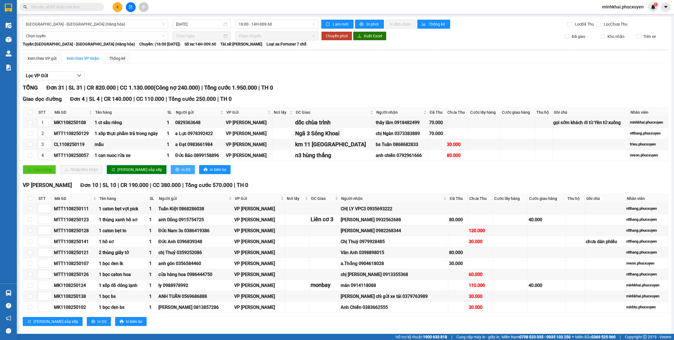
click at [181, 173] on span "In DS" at bounding box center [185, 170] width 9 height 6
click at [171, 167] on button "In DS" at bounding box center [183, 169] width 24 height 9
click at [171, 170] on button "In DS" at bounding box center [183, 169] width 24 height 9
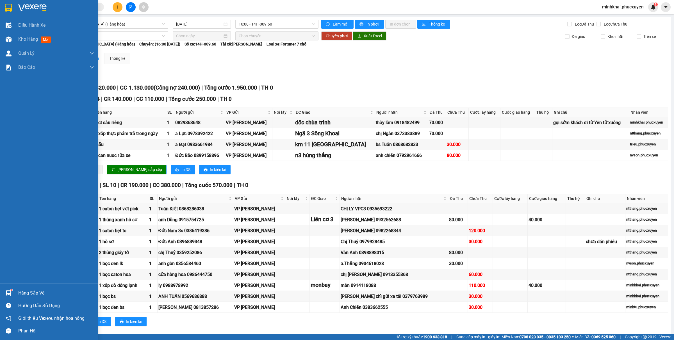
click at [6, 293] on img at bounding box center [9, 293] width 6 height 6
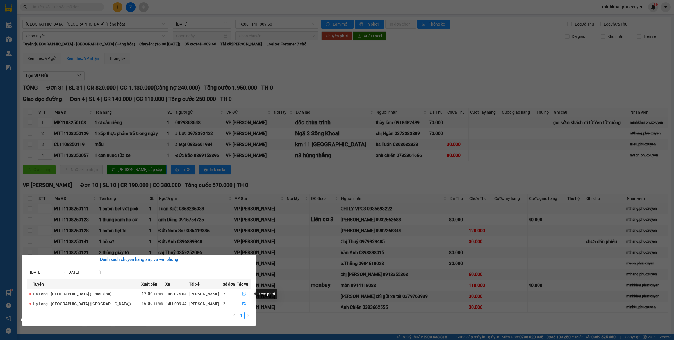
click at [244, 291] on button "button" at bounding box center [244, 294] width 14 height 9
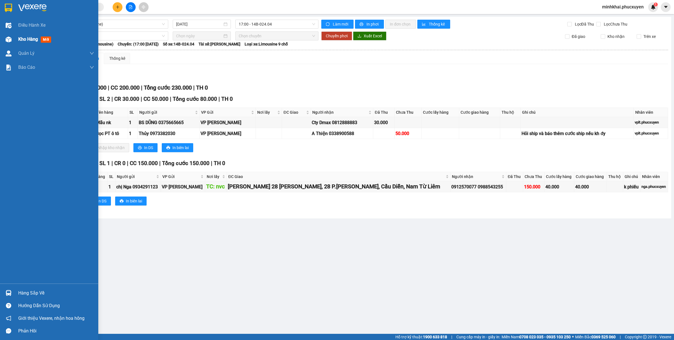
click at [6, 38] on img at bounding box center [9, 40] width 6 height 6
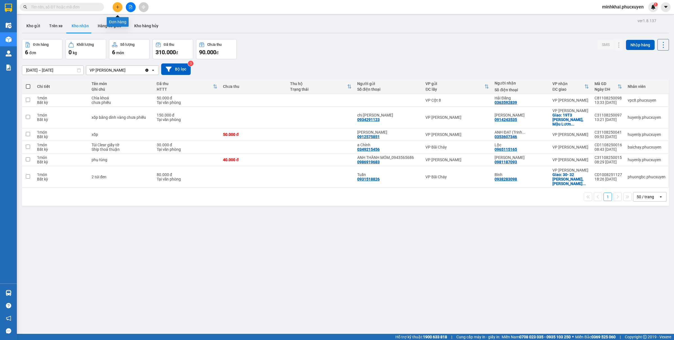
click at [115, 9] on button at bounding box center [118, 7] width 10 height 10
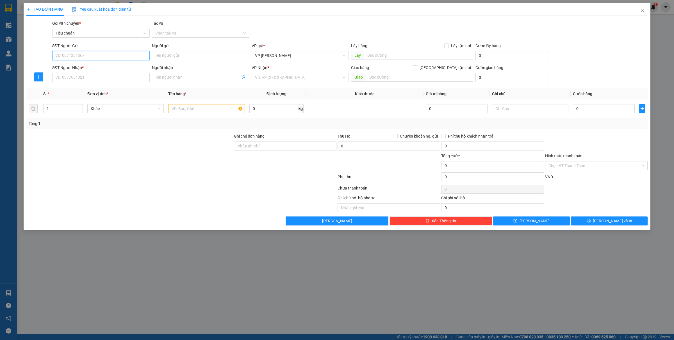
click at [86, 59] on input "SĐT Người Gửi" at bounding box center [100, 55] width 97 height 9
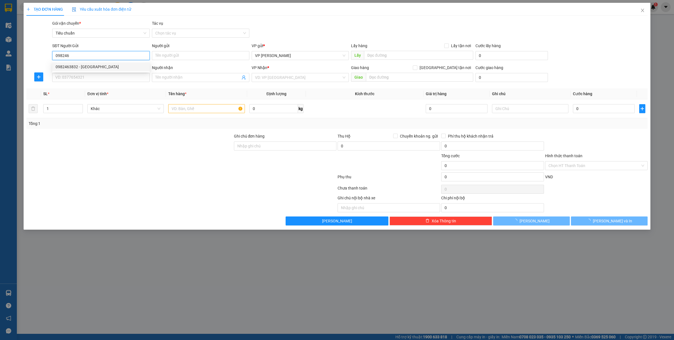
click at [94, 66] on div "0982463832 - Lad Thành Lợi" at bounding box center [101, 67] width 91 height 6
type input "0982463832"
type input "Lad Thành Lợi"
type input "0982463832"
click at [88, 75] on input "SĐT Người Nhận *" at bounding box center [100, 77] width 97 height 9
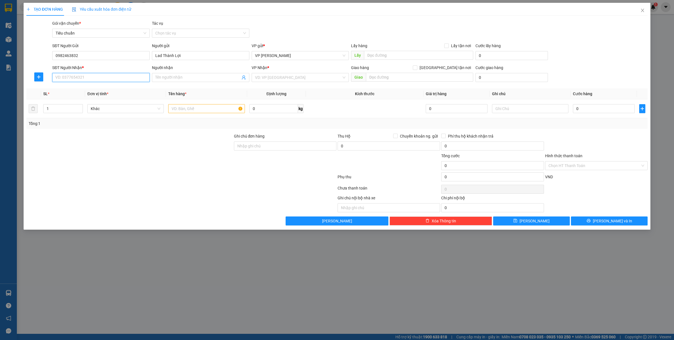
click at [70, 77] on input "SĐT Người Nhận *" at bounding box center [100, 77] width 97 height 9
click at [88, 92] on div "0868682833 - bs Tuấn" at bounding box center [101, 89] width 91 height 6
type input "0868682833"
click at [186, 110] on input "text" at bounding box center [206, 108] width 76 height 9
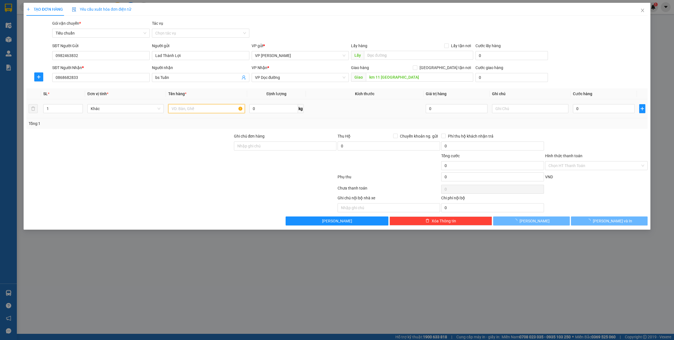
type input "bs Tuấn"
type input "km 11 Quảng Yên"
type input "1 mẫu"
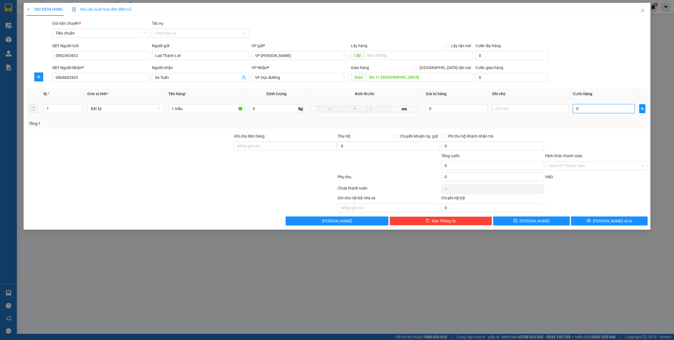
click at [596, 110] on input "0" at bounding box center [604, 108] width 62 height 9
type input "3"
click at [594, 221] on button "[PERSON_NAME] và In" at bounding box center [609, 221] width 77 height 9
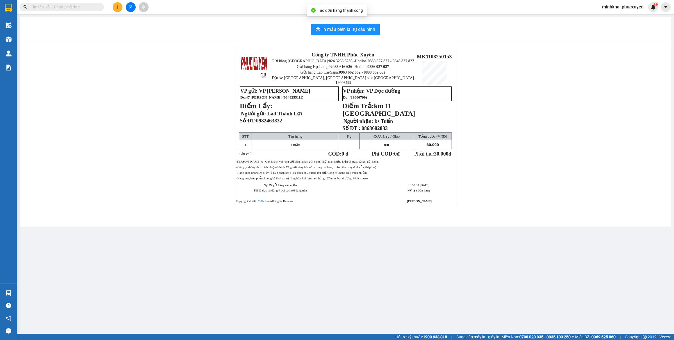
click at [329, 37] on div "In mẫu biên lai tự cấu hình Công ty TNHH Phúc Xuyên Gửi hàng Hà Nội: 024 3236 3…" at bounding box center [345, 122] width 651 height 210
click at [334, 29] on span "In mẫu biên lai tự cấu hình" at bounding box center [348, 29] width 53 height 7
